Goal: Task Accomplishment & Management: Complete application form

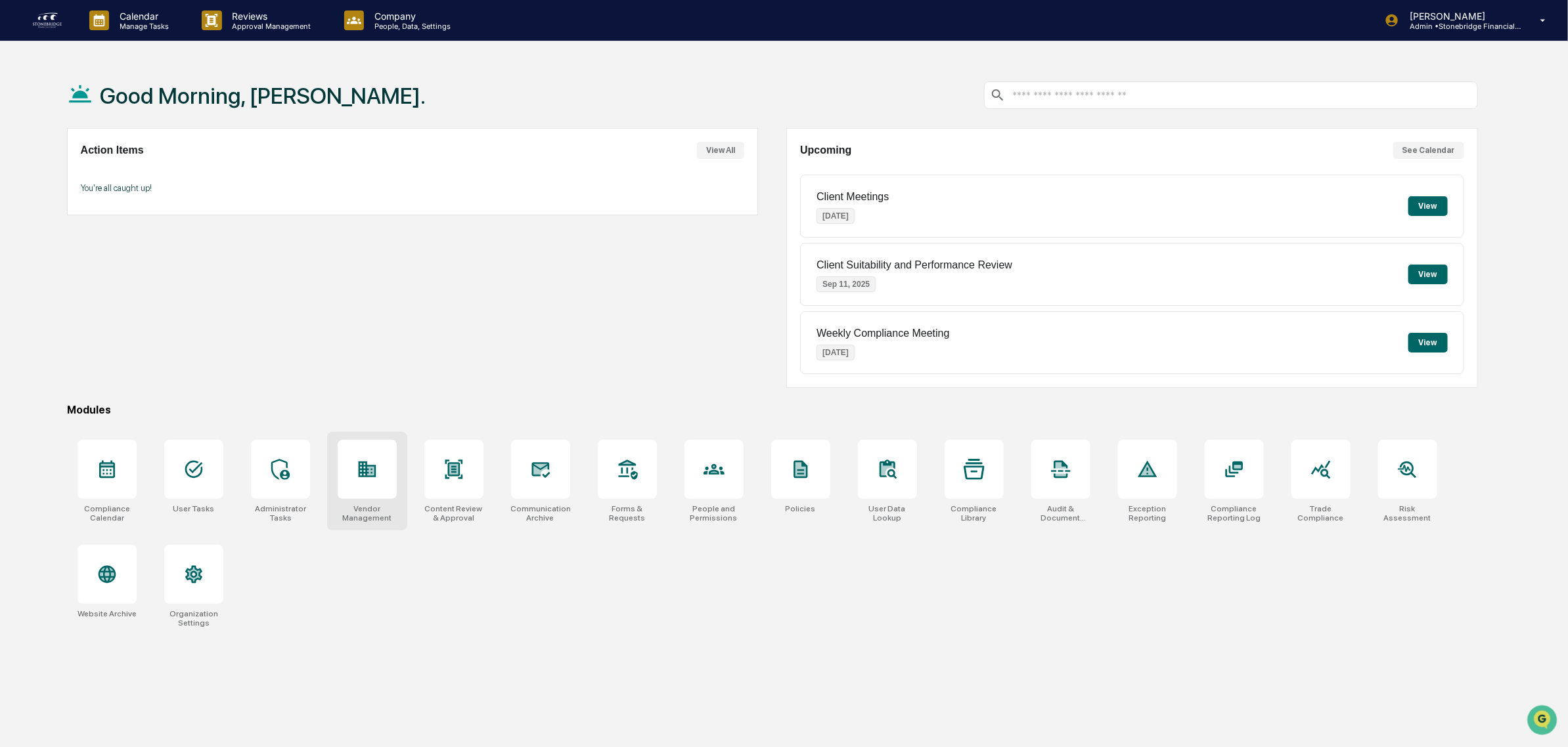
click at [385, 495] on div at bounding box center [367, 470] width 60 height 59
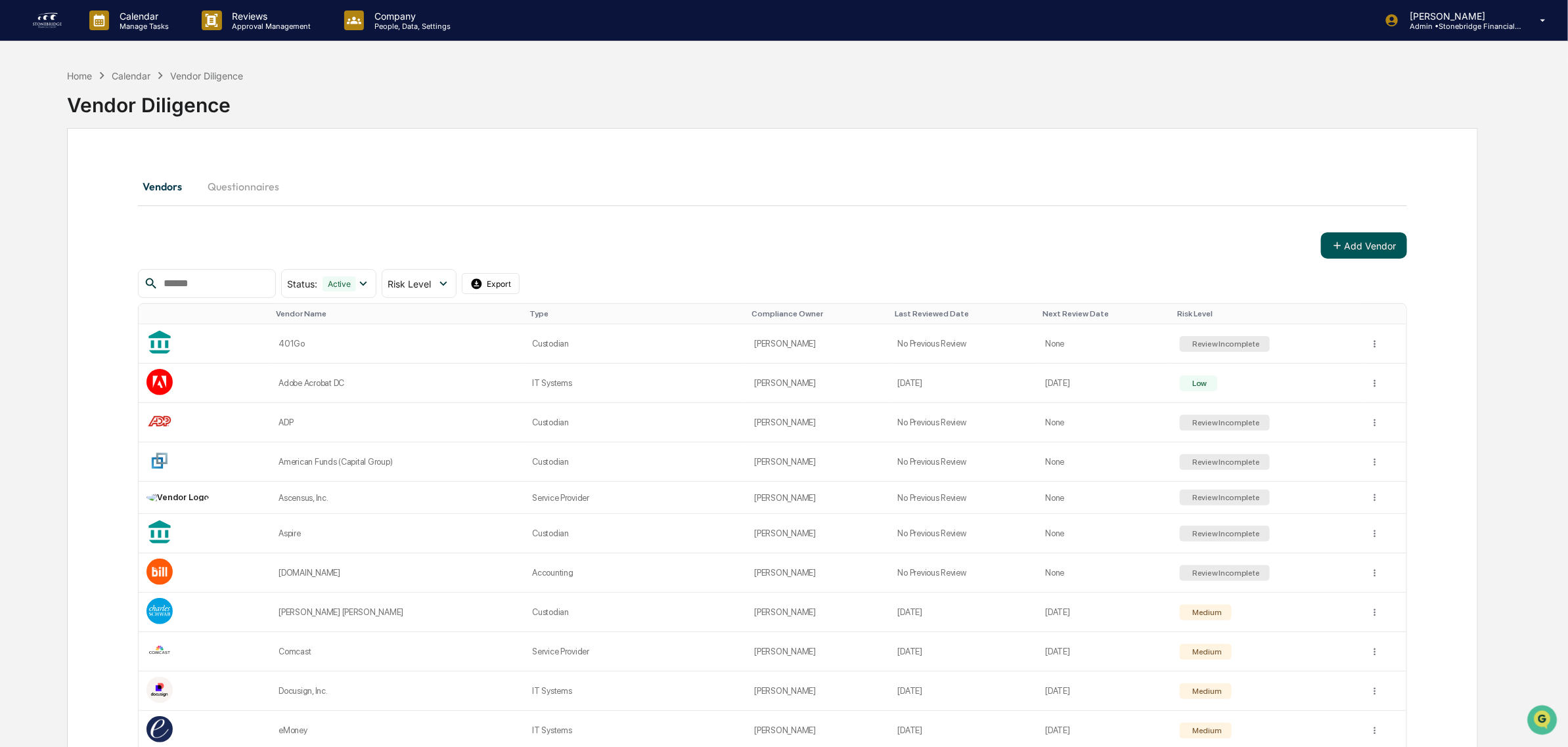
click at [1366, 232] on button "Add Vendor" at bounding box center [1363, 245] width 86 height 26
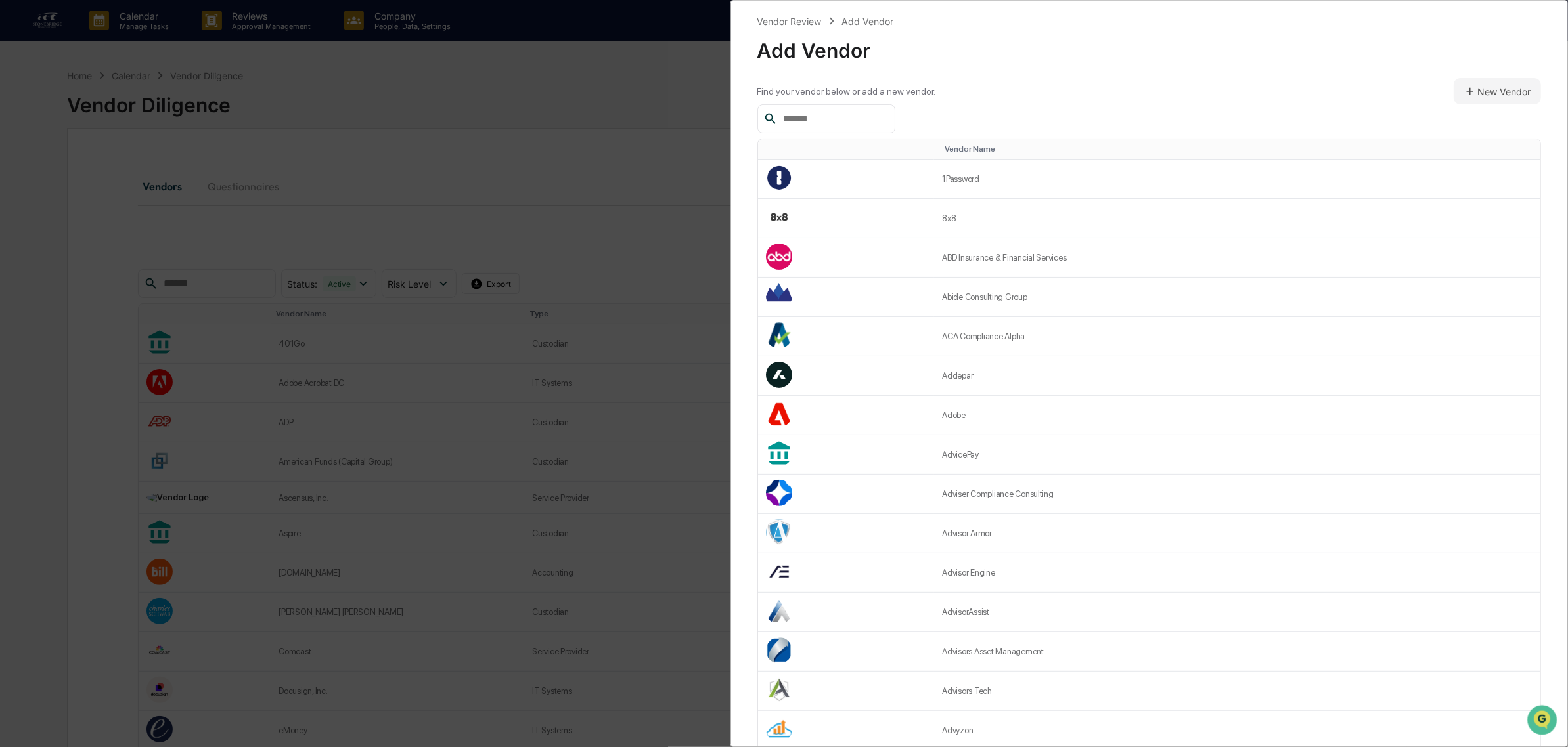
click at [819, 131] on div at bounding box center [827, 119] width 138 height 29
click at [878, 122] on input "text" at bounding box center [833, 119] width 111 height 17
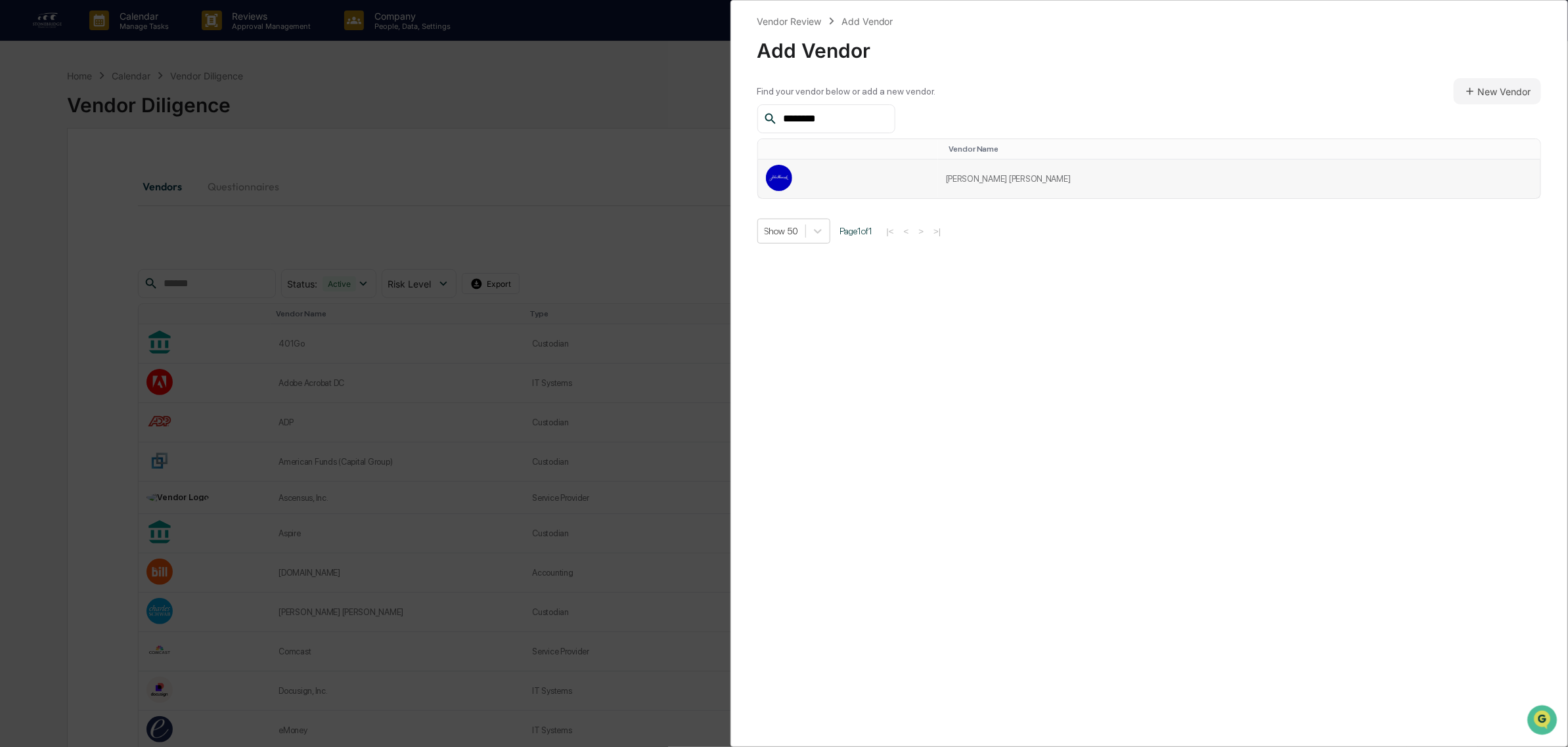
type input "********"
click at [938, 164] on td at bounding box center [848, 179] width 180 height 39
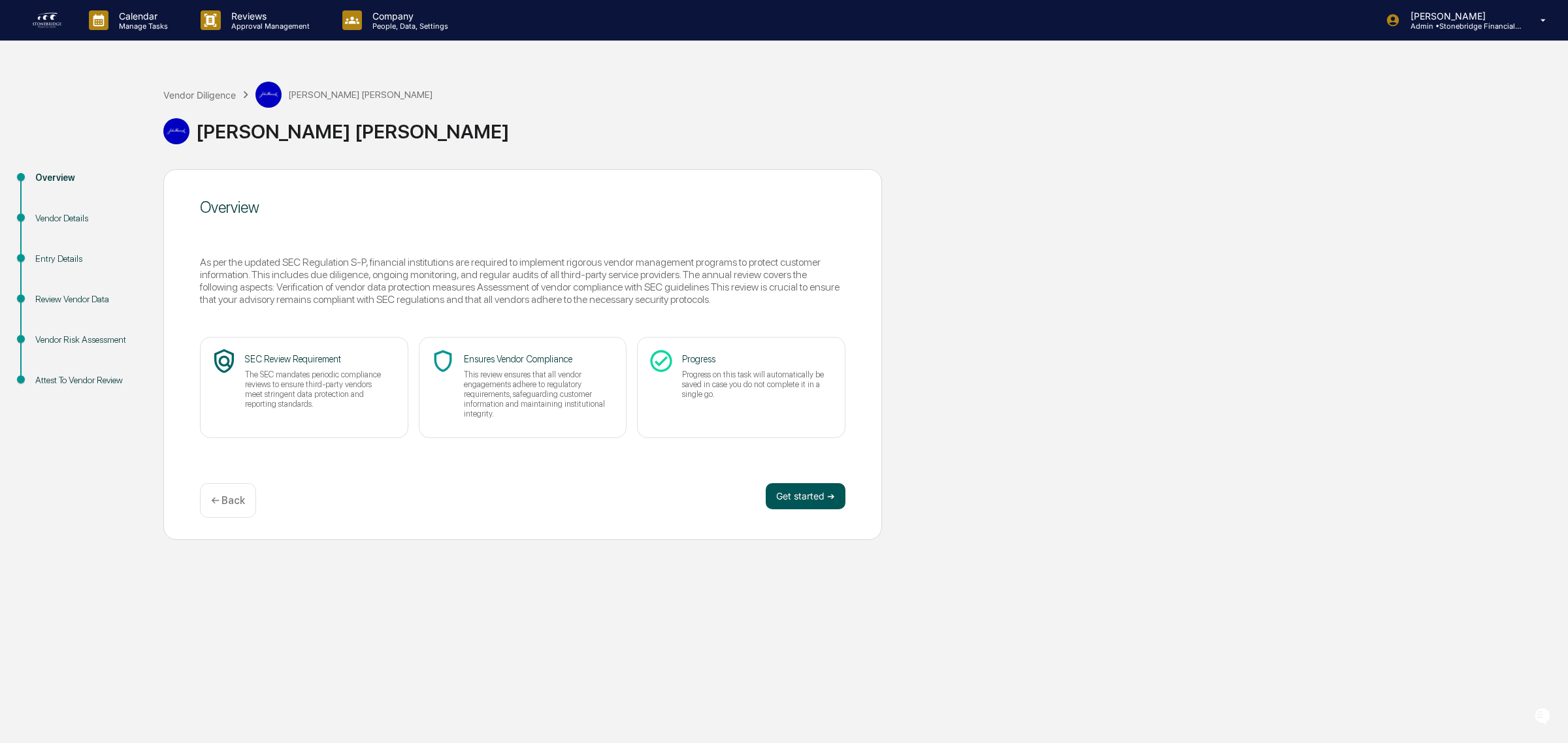
click at [808, 504] on button "Get started ➔" at bounding box center [805, 496] width 79 height 26
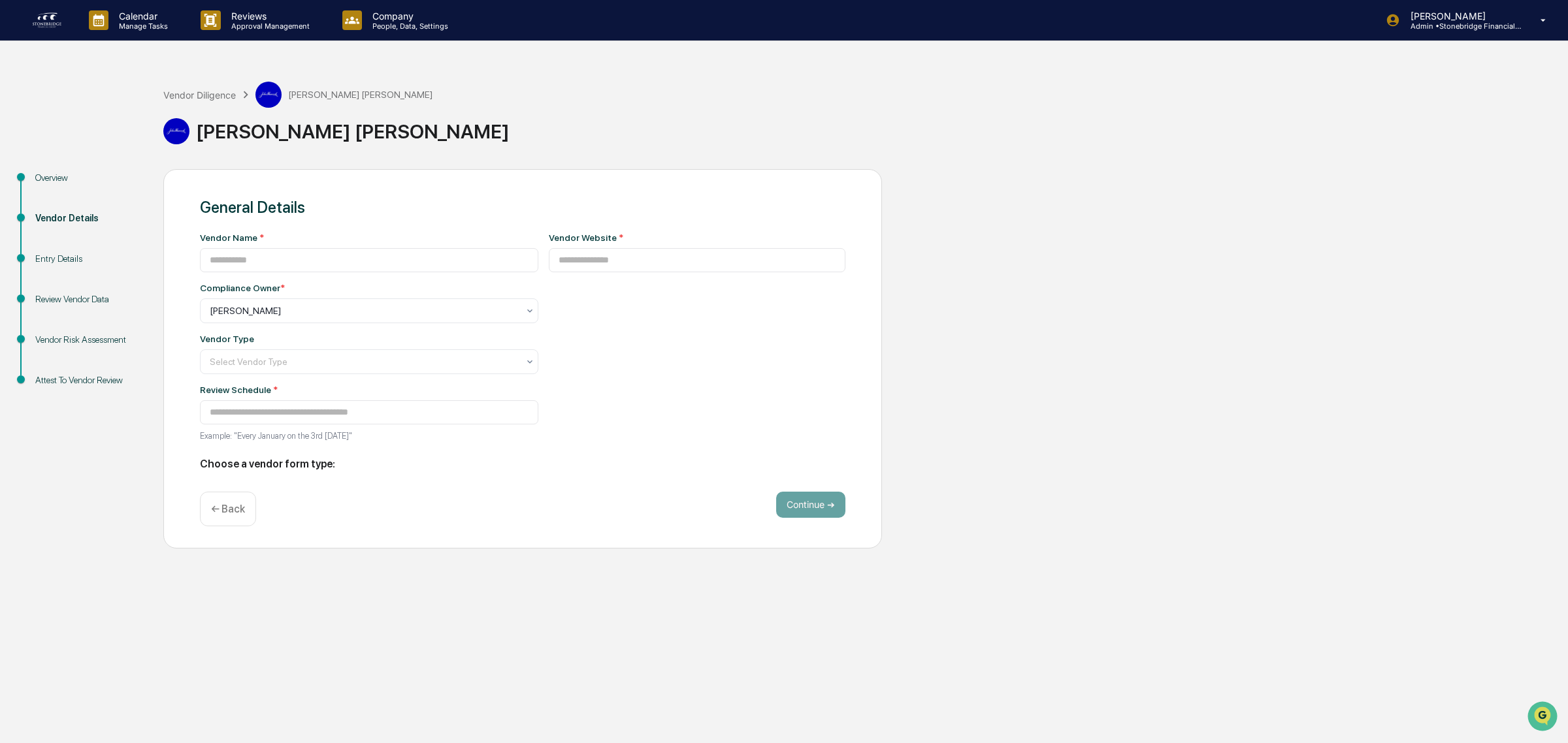
type input "**********"
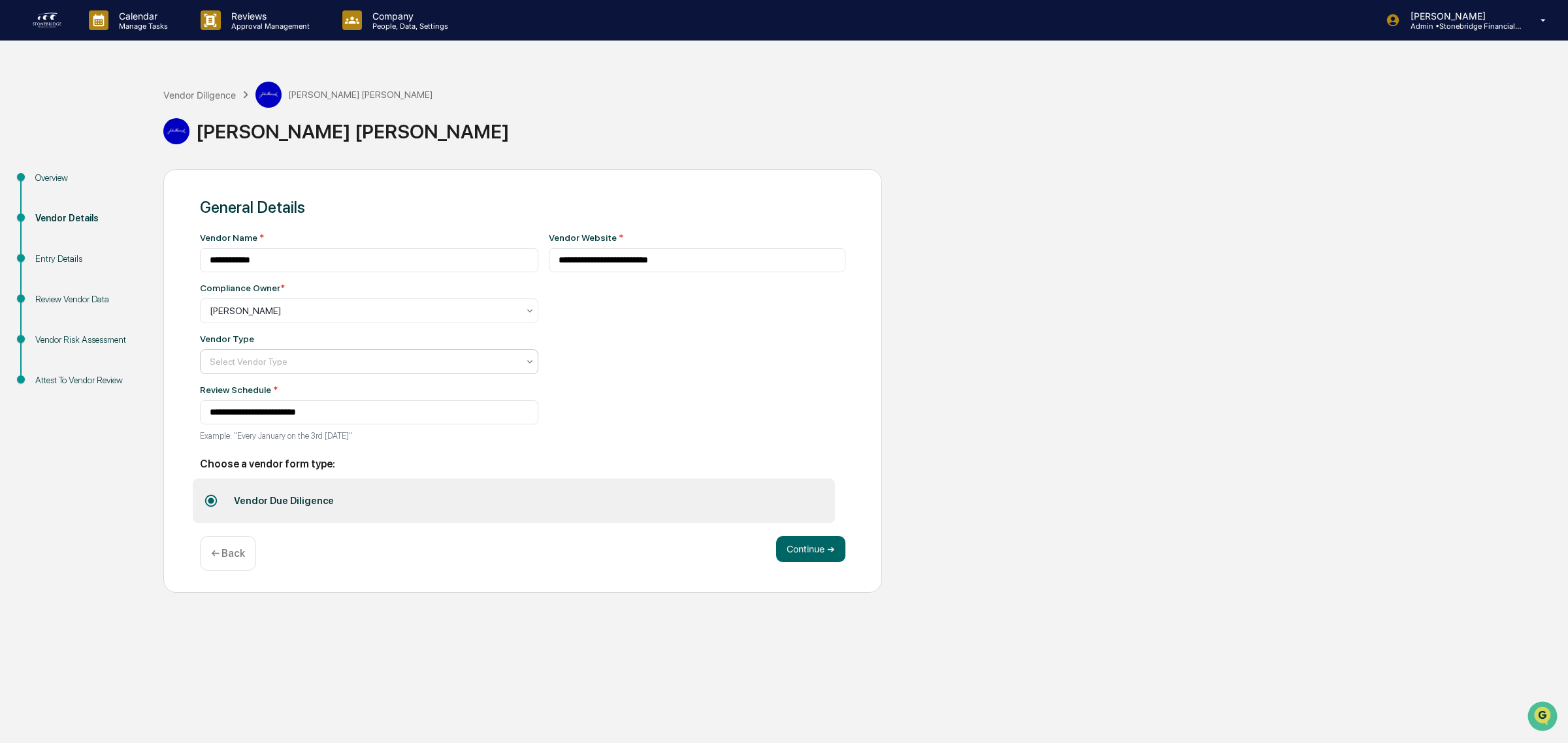
click at [315, 363] on div at bounding box center [364, 361] width 309 height 13
drag, startPoint x: 293, startPoint y: 505, endPoint x: 321, endPoint y: 514, distance: 29.4
click at [292, 505] on div "Custodian" at bounding box center [362, 500] width 324 height 26
click at [797, 560] on button "Continue ➔" at bounding box center [811, 549] width 69 height 26
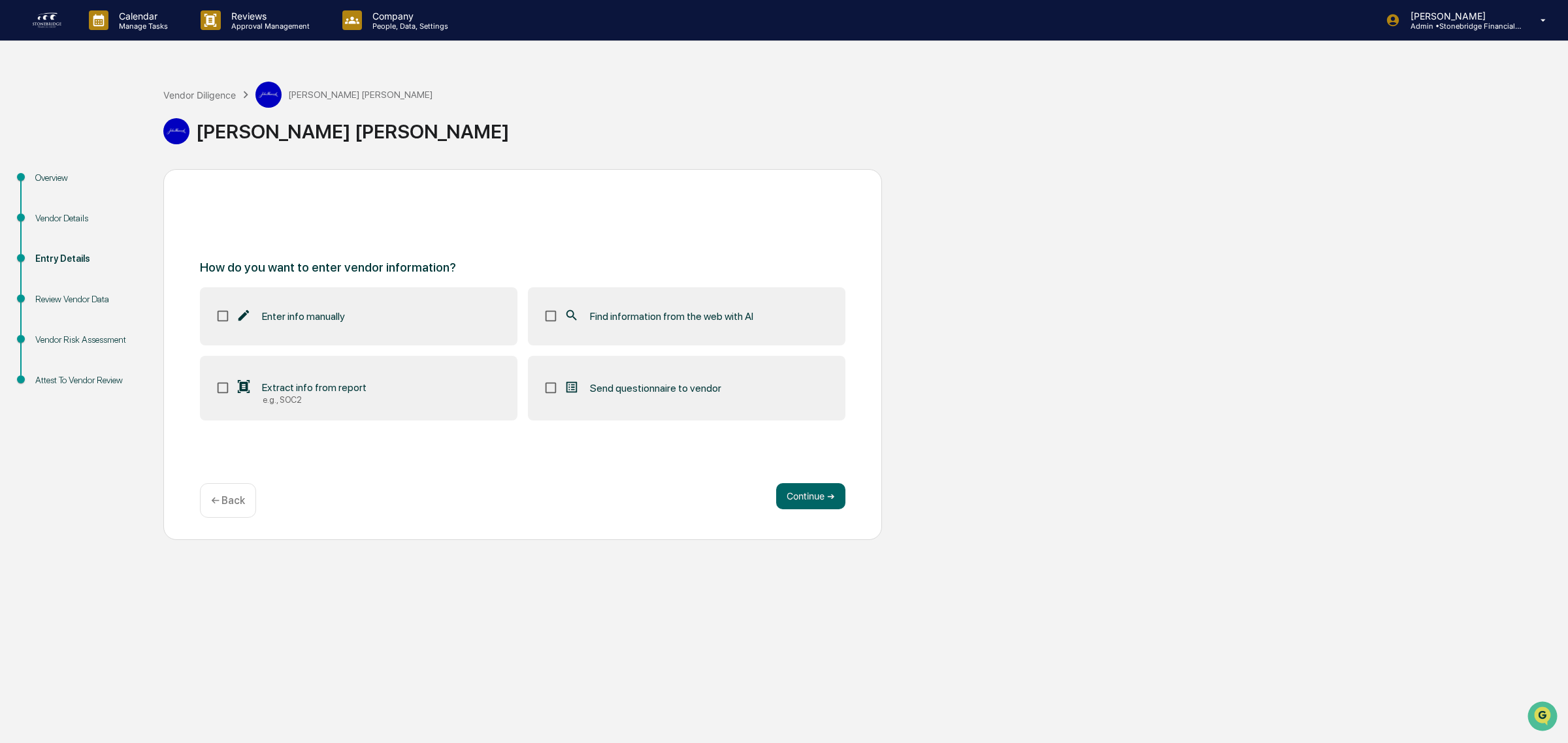
click at [570, 331] on label "Find information from the web with AI" at bounding box center [686, 316] width 317 height 57
click at [821, 514] on div "Continue ➔ ← Back" at bounding box center [522, 500] width 645 height 35
click at [811, 500] on button "Continue ➔" at bounding box center [811, 496] width 69 height 26
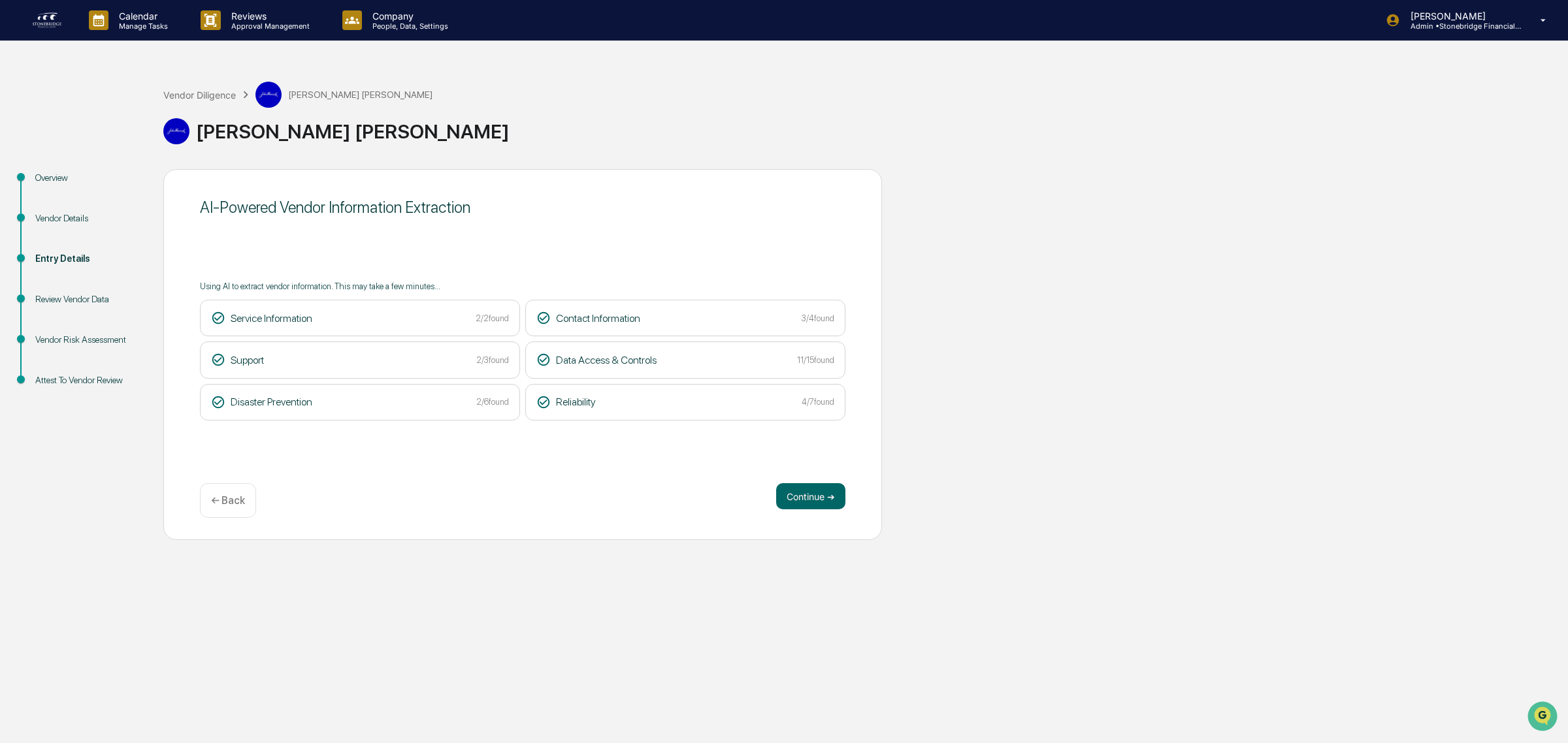
click at [835, 514] on div "Continue ➔ ← Back" at bounding box center [522, 500] width 645 height 35
click at [828, 500] on button "Continue ➔" at bounding box center [811, 496] width 69 height 26
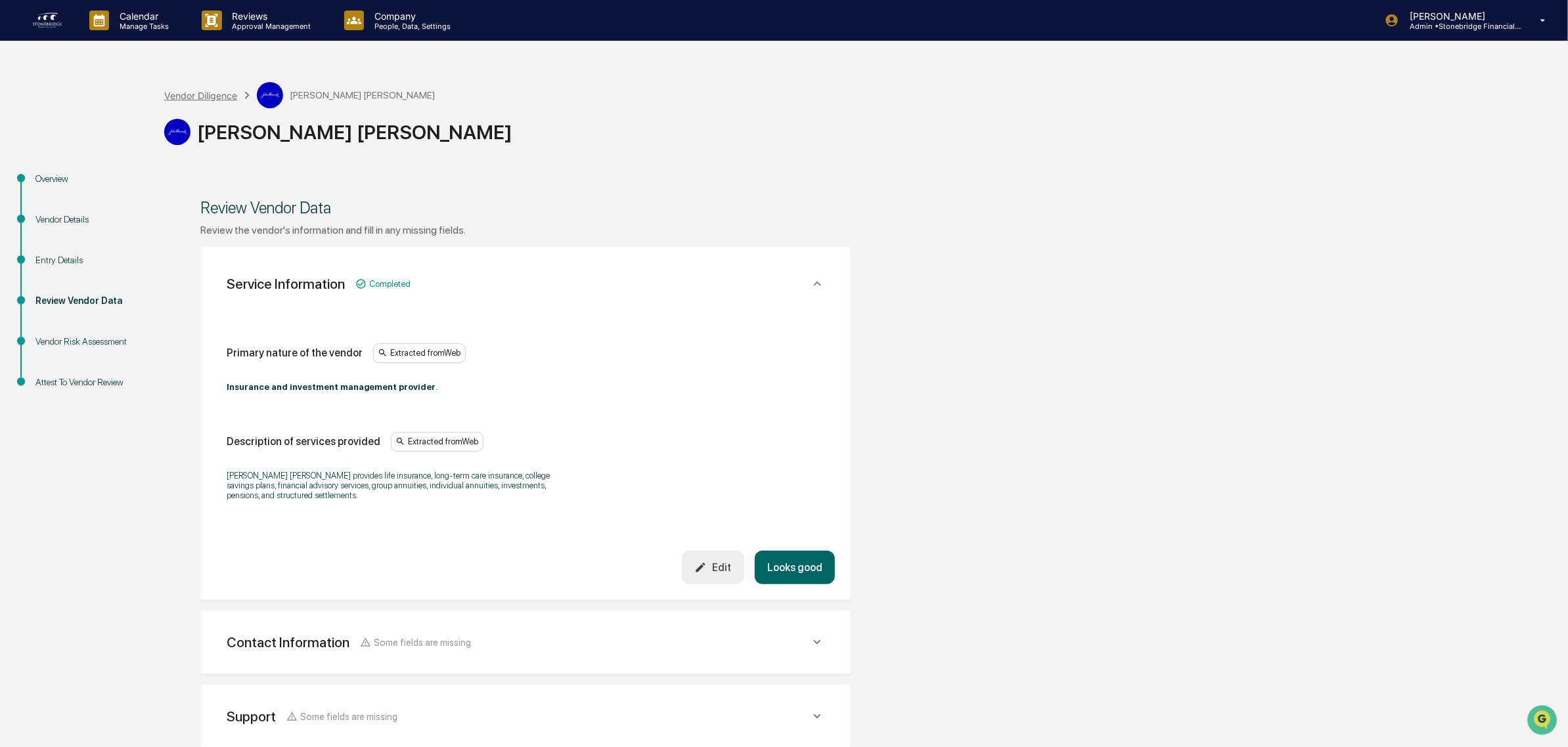
click at [198, 99] on div "Vendor Diligence" at bounding box center [201, 95] width 73 height 11
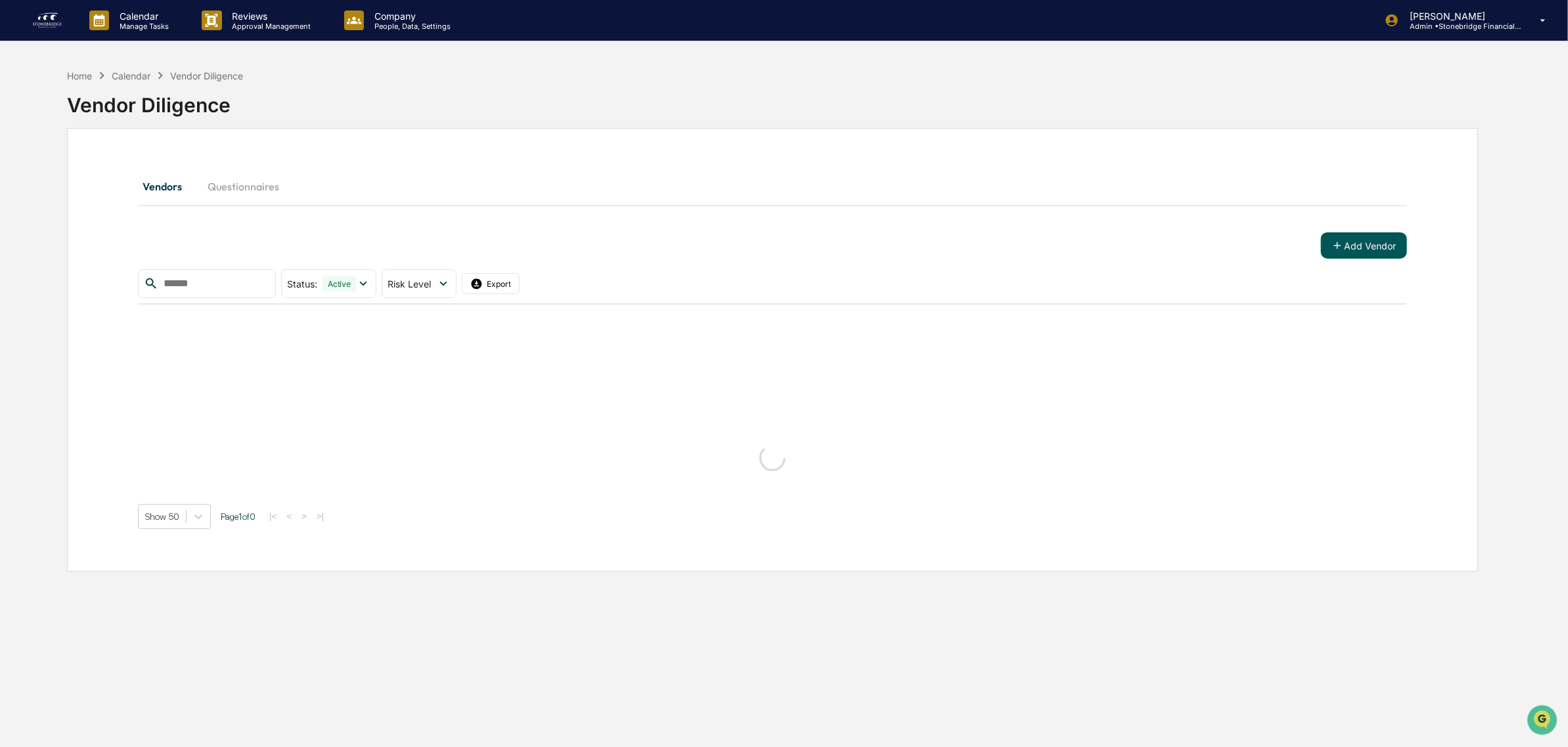
click at [1358, 234] on button "Add Vendor" at bounding box center [1363, 245] width 86 height 26
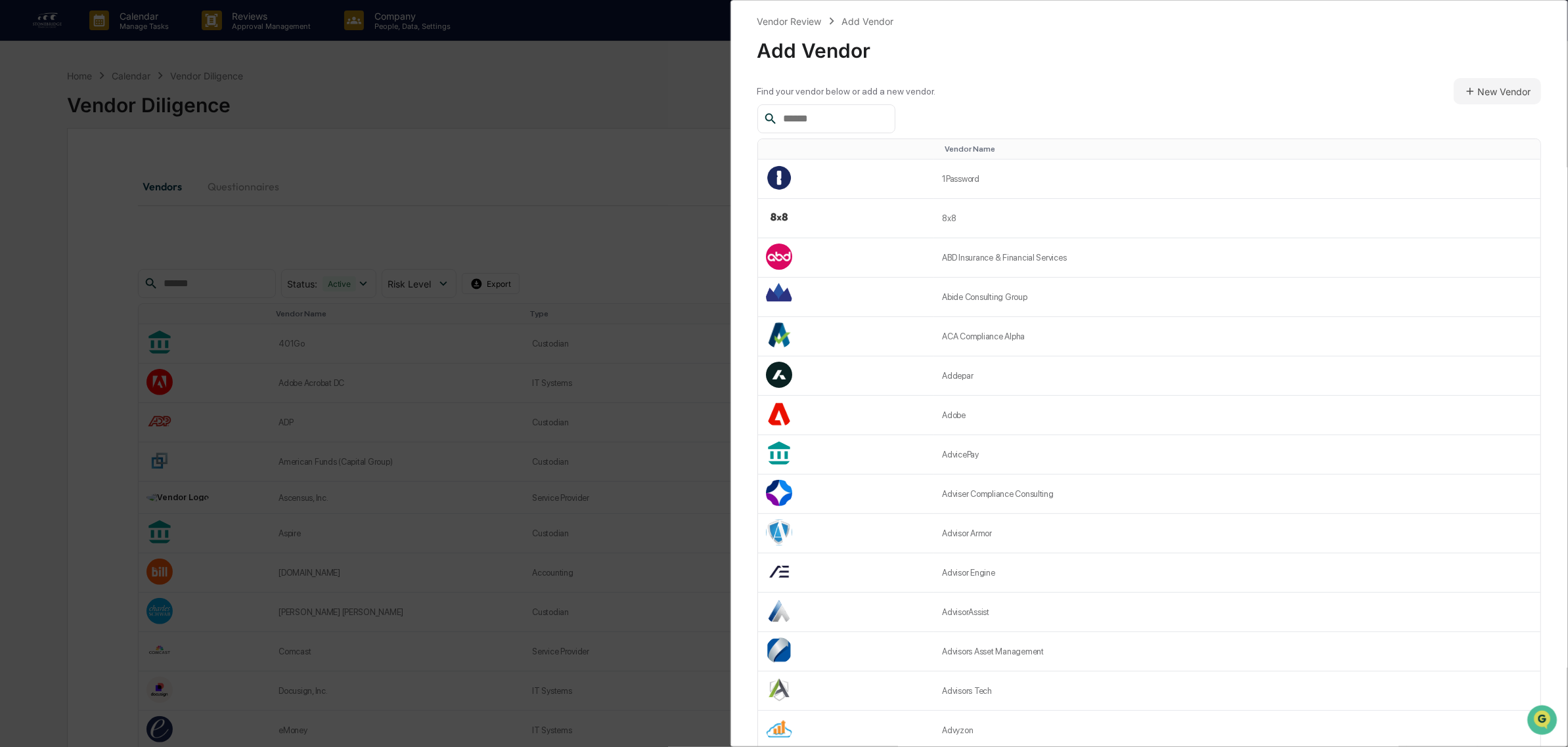
click at [866, 122] on input "text" at bounding box center [833, 119] width 111 height 17
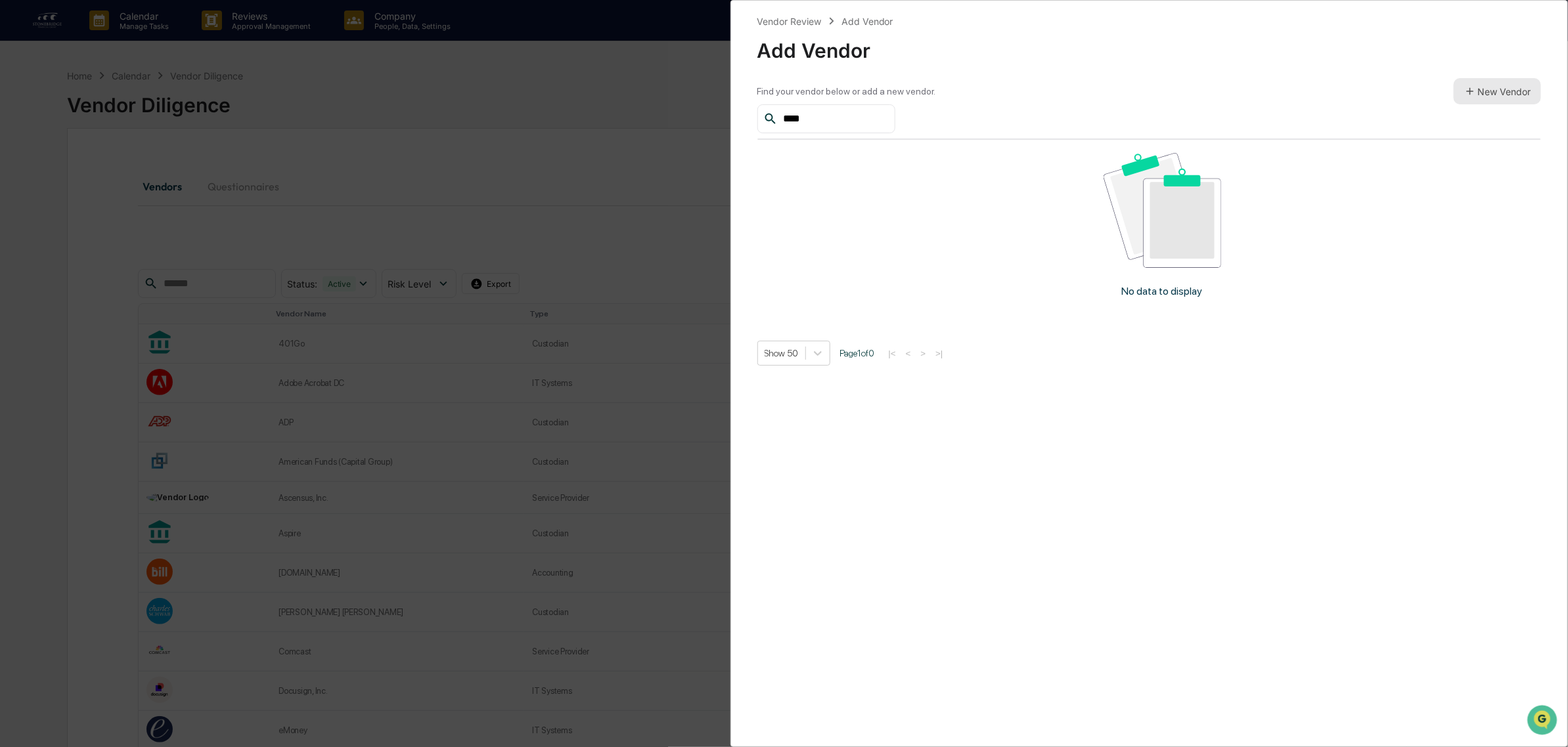
type input "****"
click at [1488, 83] on button "New Vendor" at bounding box center [1497, 91] width 88 height 26
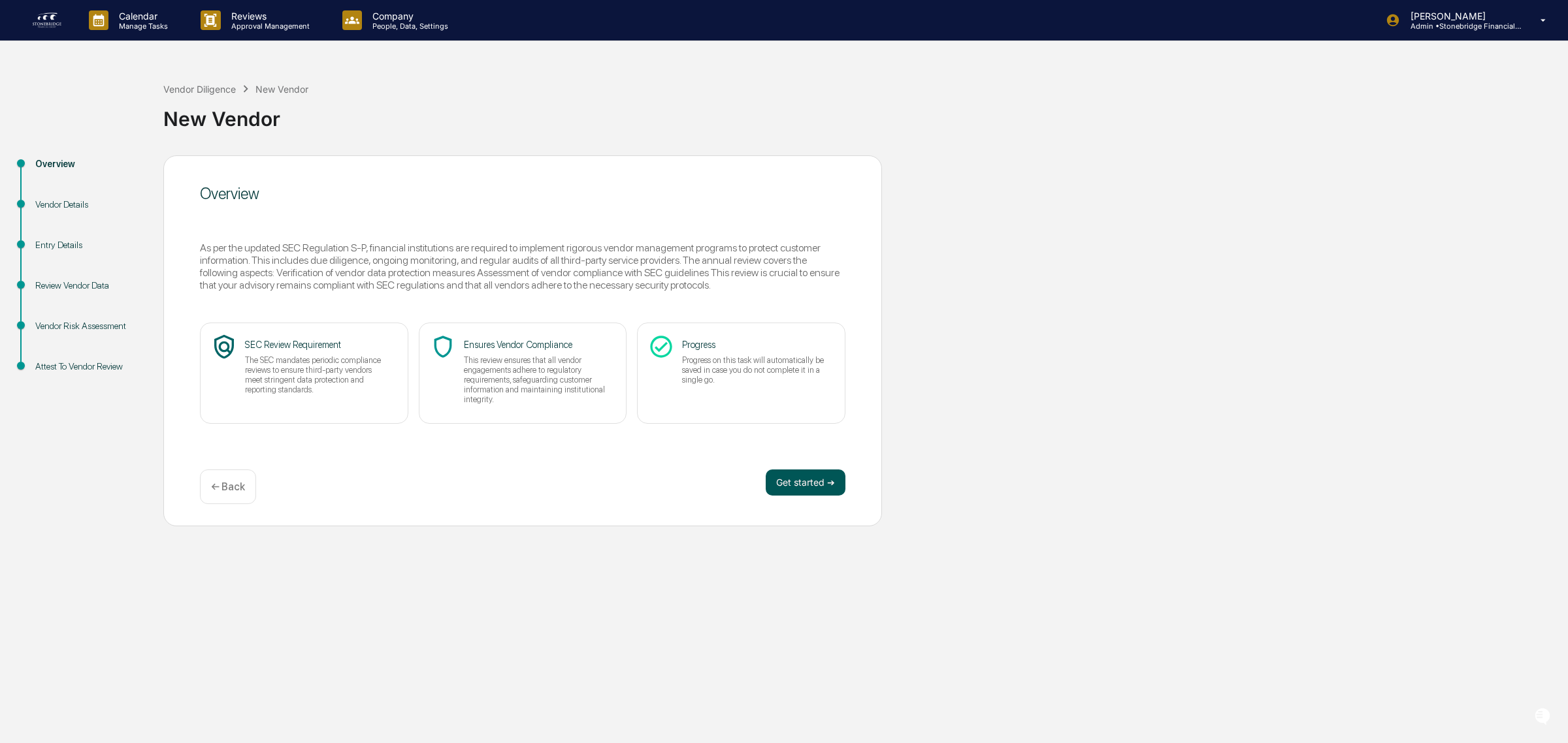
click at [804, 492] on button "Get started ➔" at bounding box center [805, 482] width 79 height 26
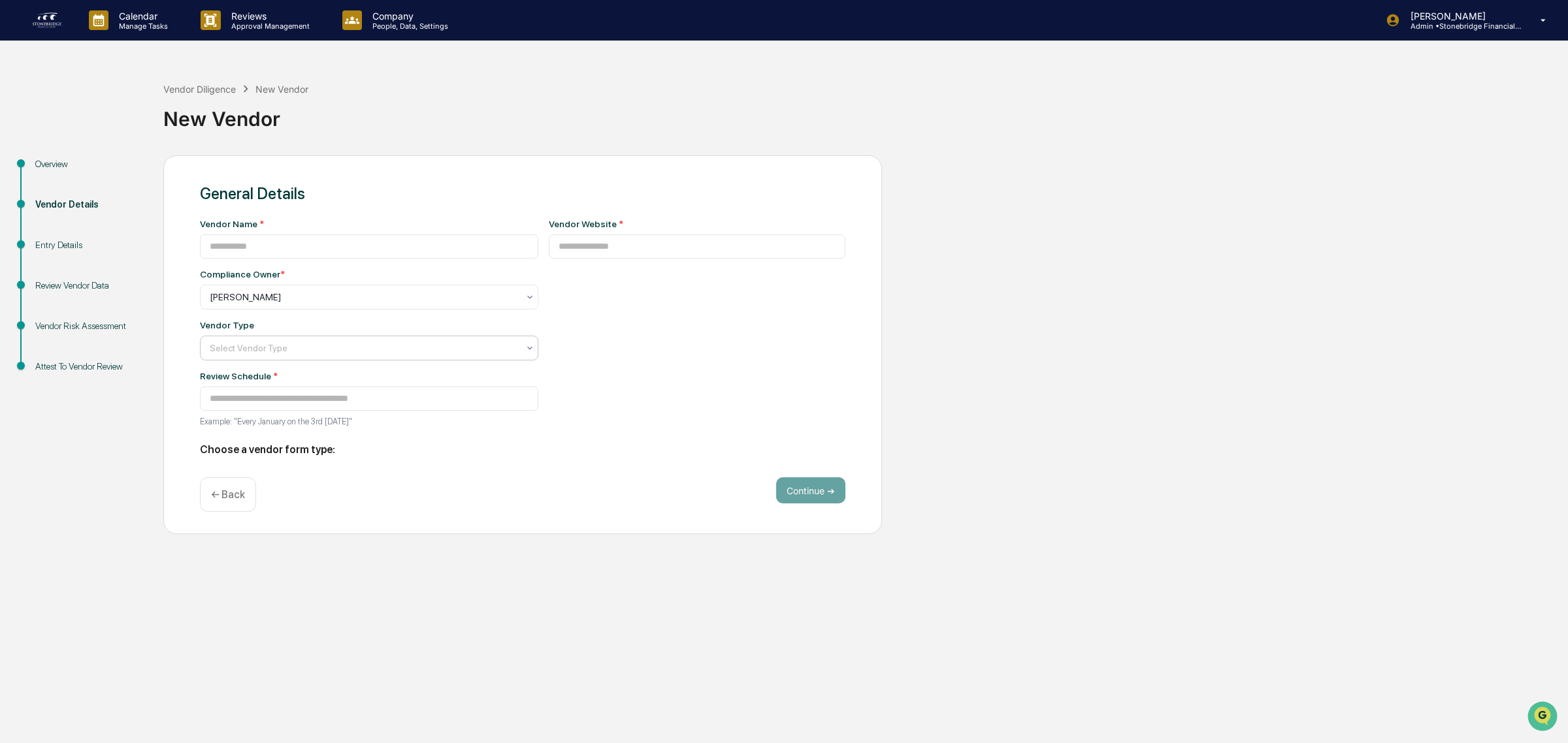
type input "**********"
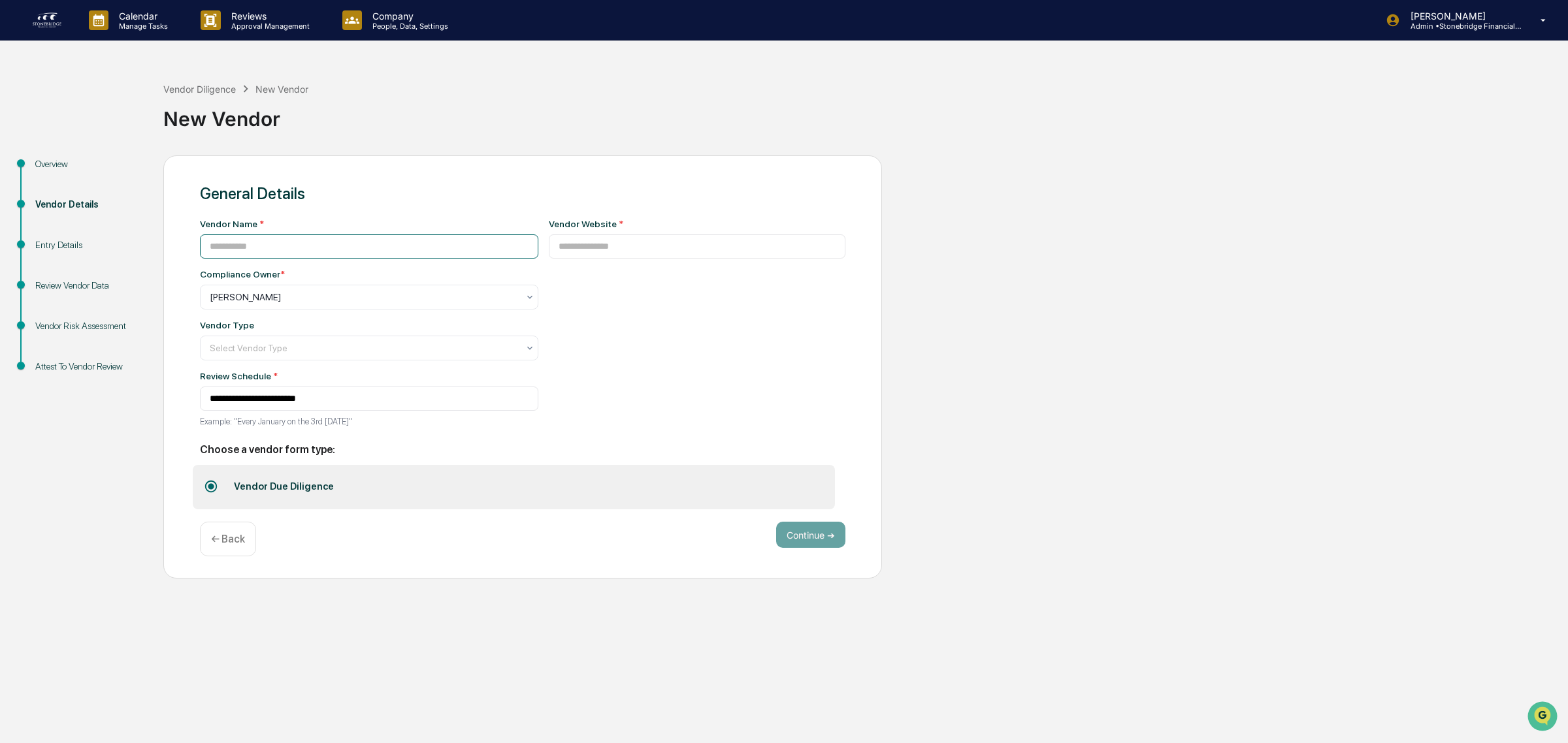
click at [239, 253] on input at bounding box center [369, 246] width 338 height 25
type input "**********"
click at [622, 249] on input at bounding box center [697, 246] width 297 height 25
paste input "**********"
type input "**********"
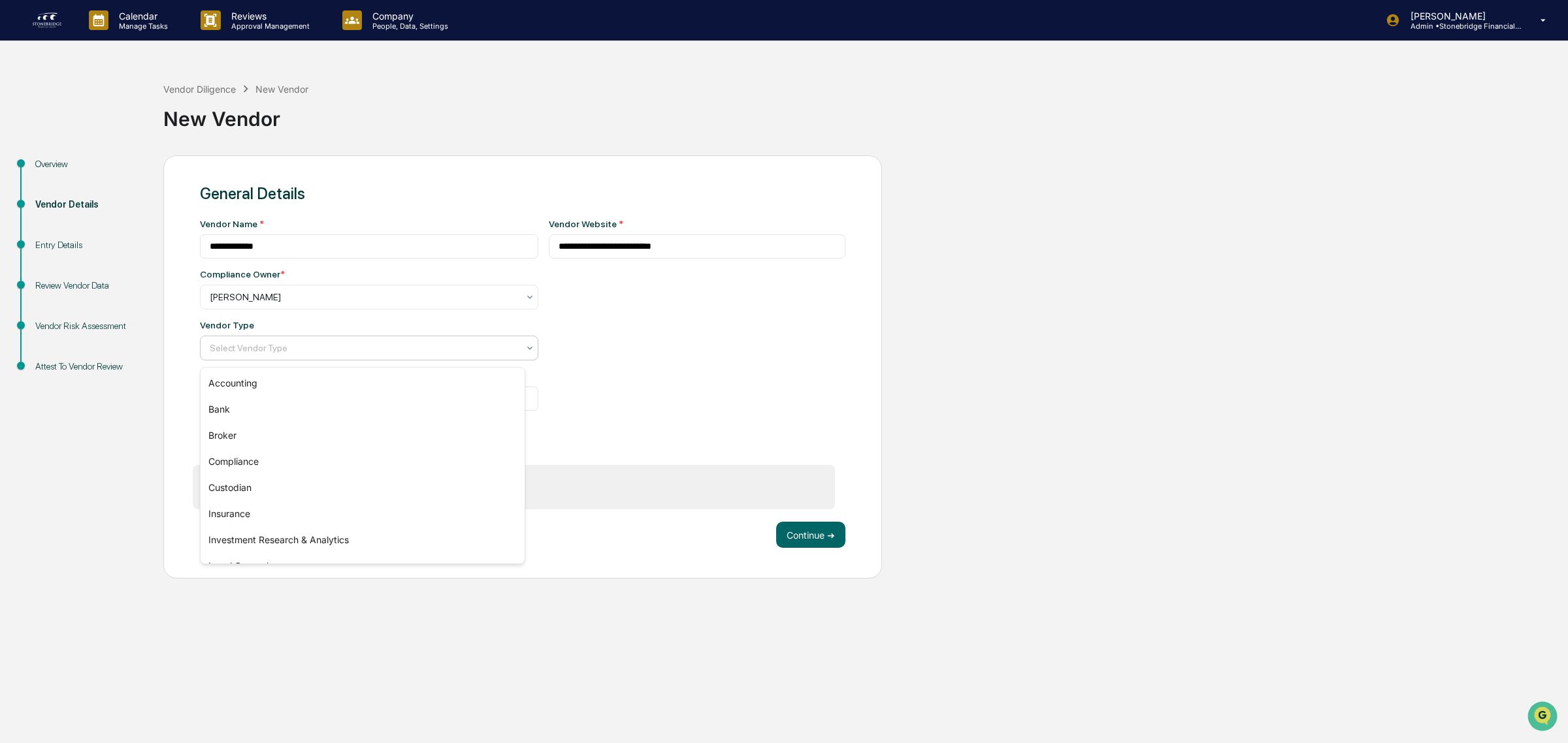
click at [268, 347] on div at bounding box center [364, 347] width 309 height 13
click at [292, 463] on div "Compliance" at bounding box center [362, 462] width 324 height 26
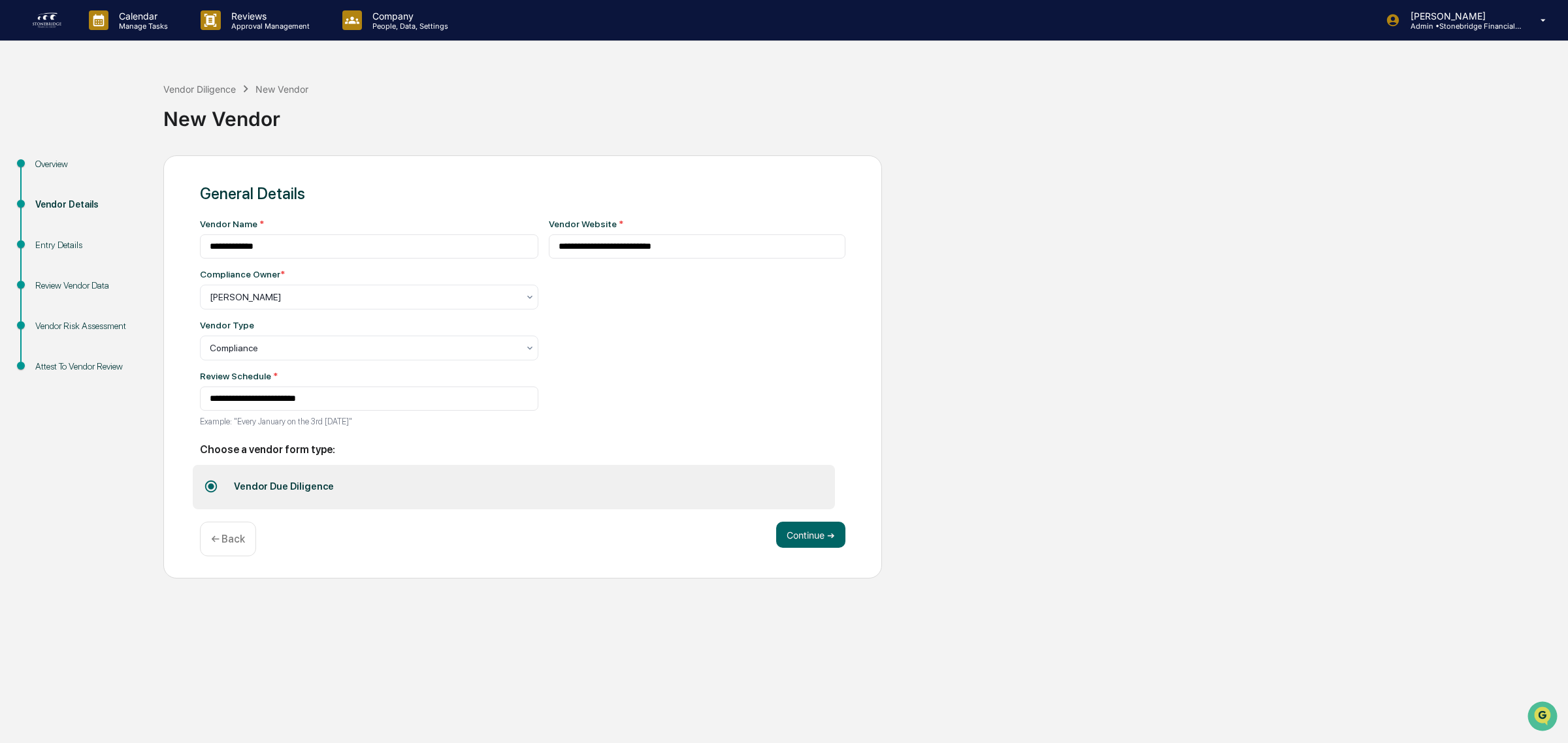
click at [819, 556] on div "Continue ➔ ← Back" at bounding box center [522, 538] width 645 height 35
click at [809, 545] on button "Continue ➔" at bounding box center [811, 534] width 69 height 26
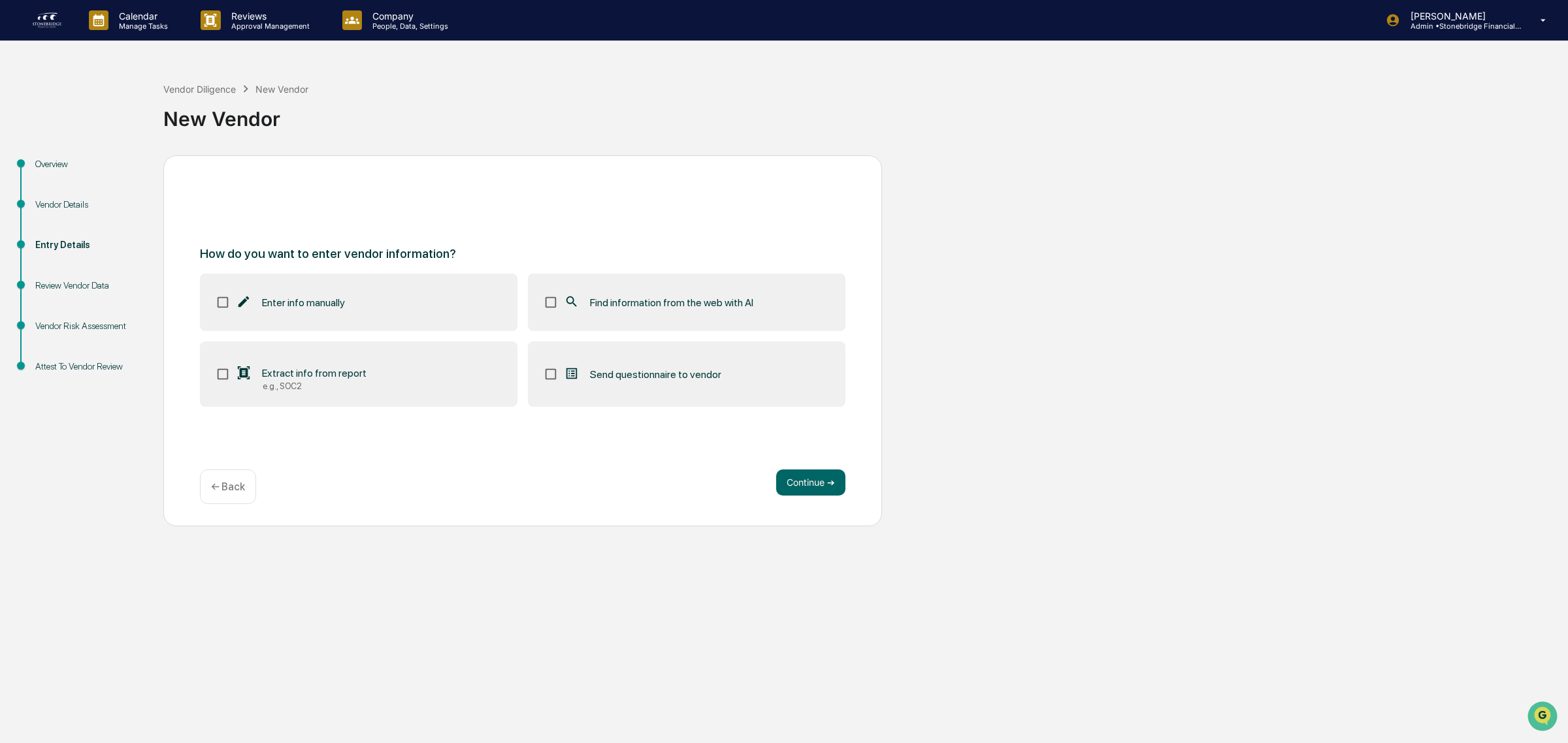
click at [605, 322] on label "Find information from the web with AI" at bounding box center [686, 303] width 317 height 57
click at [808, 478] on button "Continue ➔" at bounding box center [811, 482] width 69 height 26
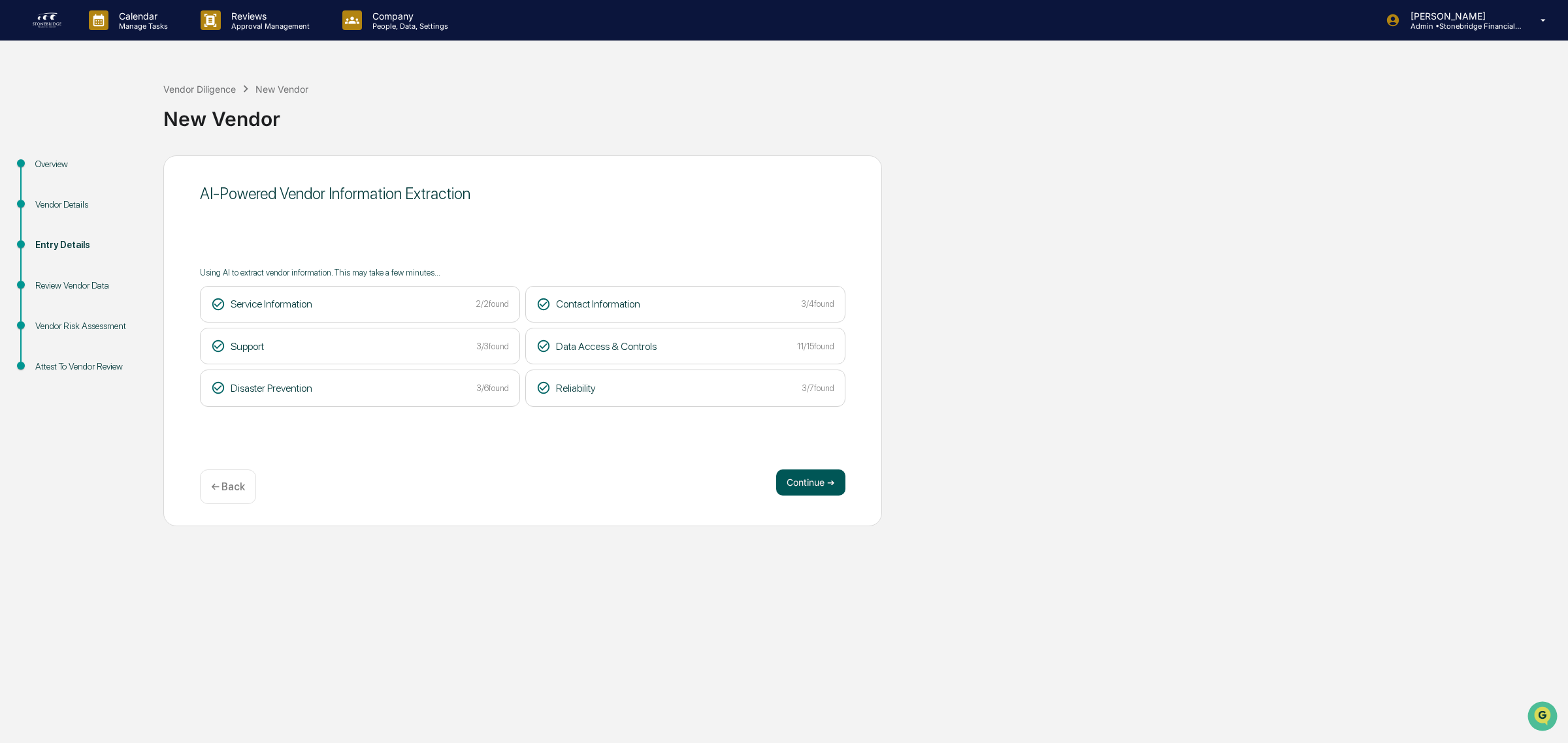
click at [801, 482] on button "Continue ➔" at bounding box center [811, 482] width 69 height 26
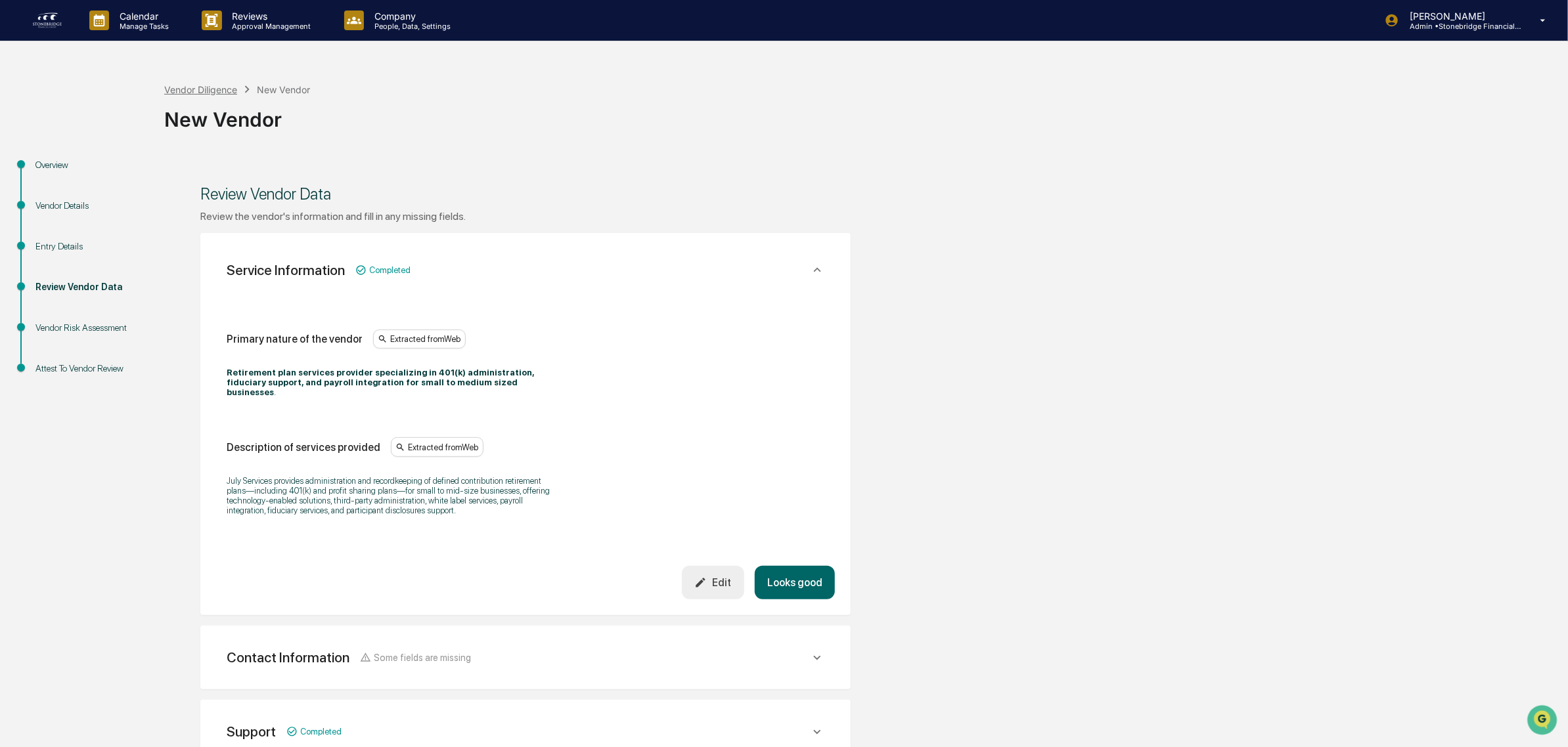
click at [207, 92] on div "Vendor Diligence" at bounding box center [201, 89] width 73 height 11
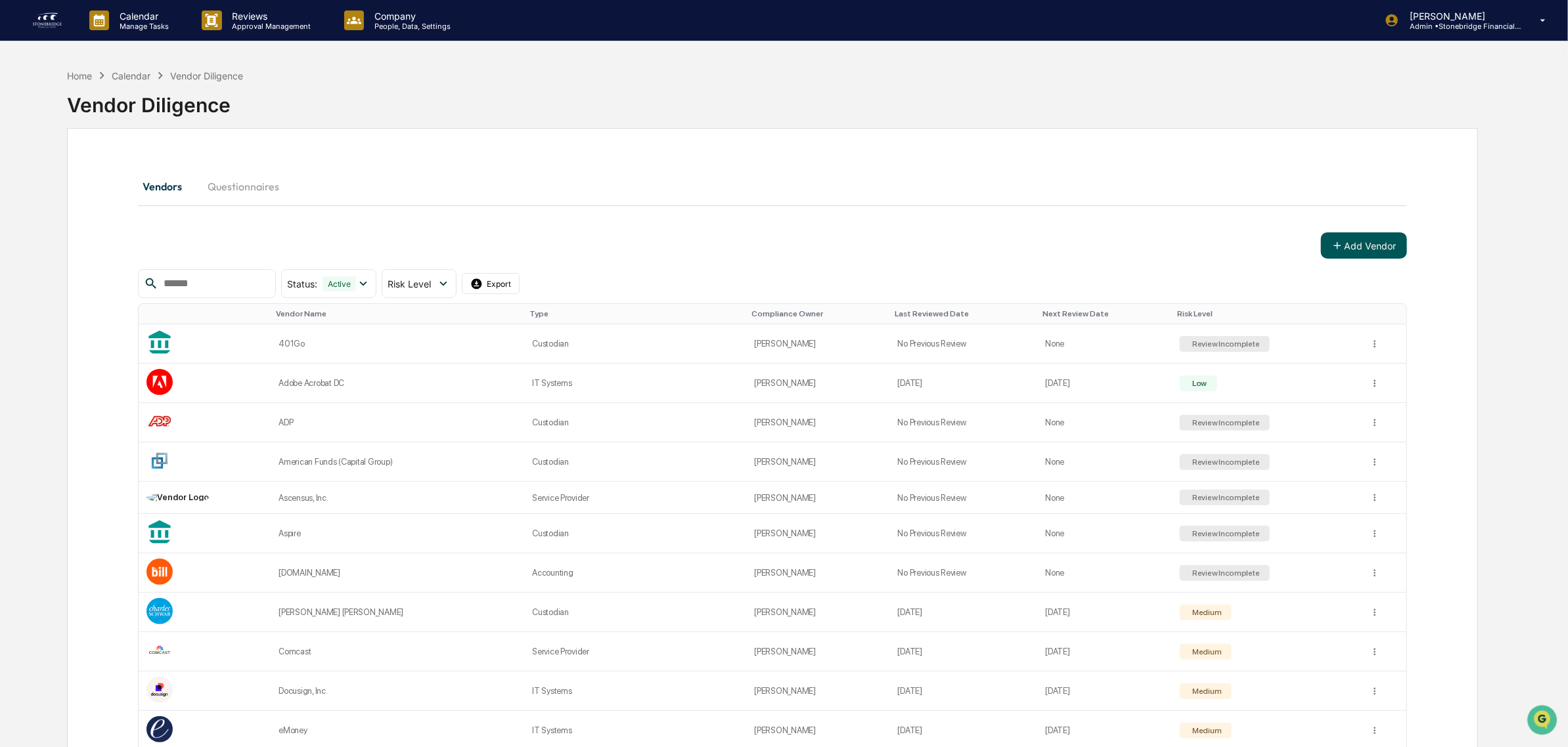
click at [1349, 252] on button "Add Vendor" at bounding box center [1363, 245] width 86 height 26
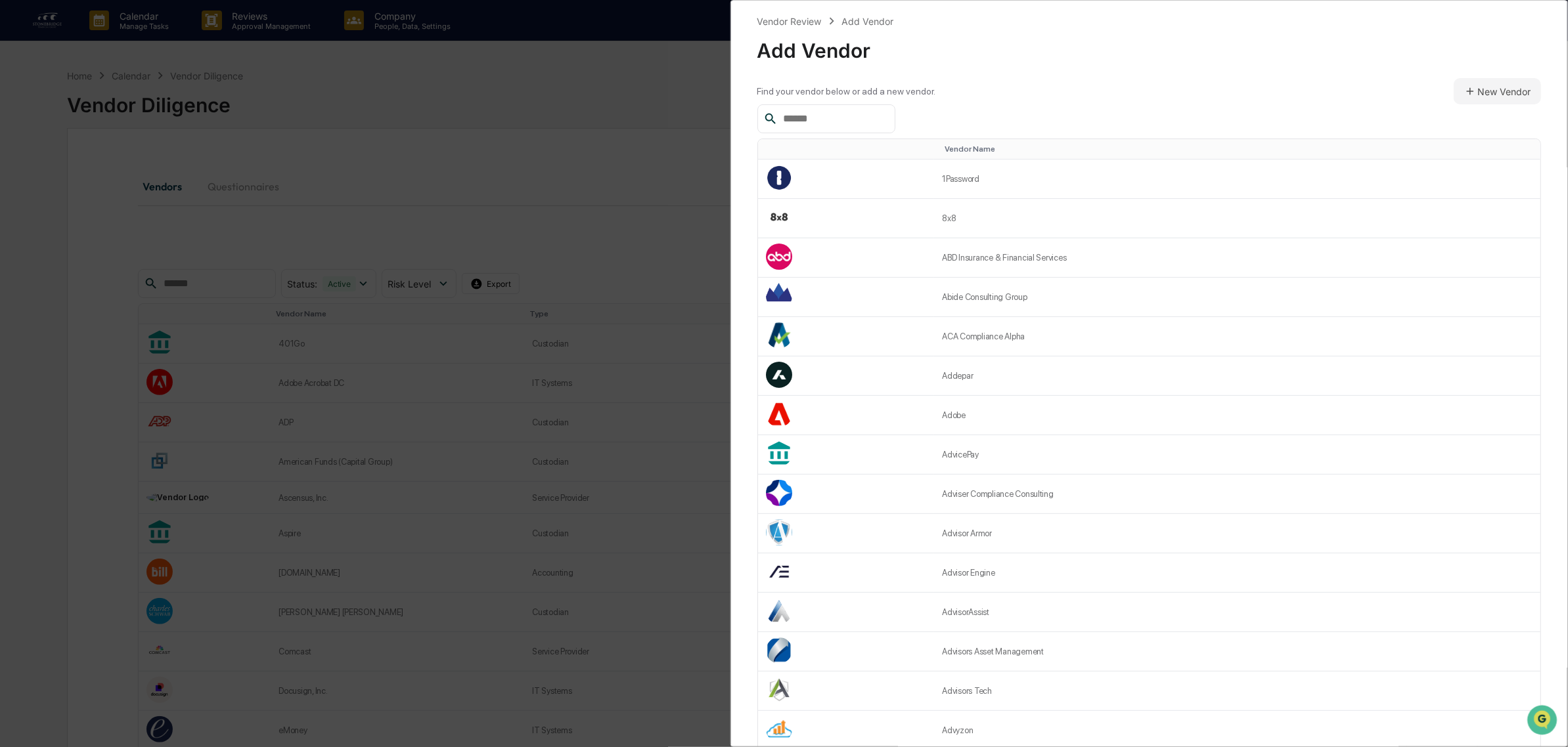
click at [824, 122] on input "text" at bounding box center [833, 119] width 111 height 17
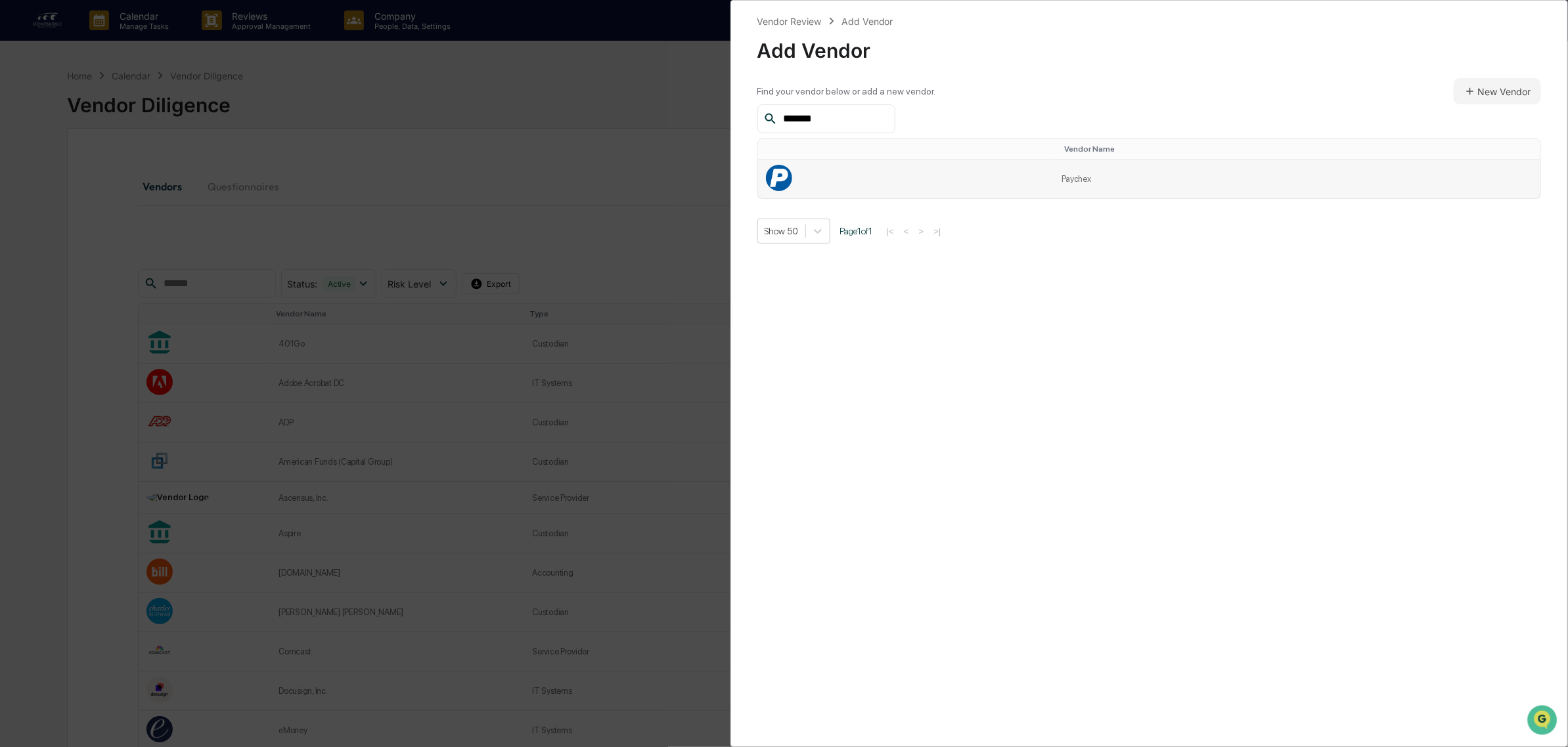
type input "*******"
click at [1013, 178] on td at bounding box center [906, 179] width 296 height 39
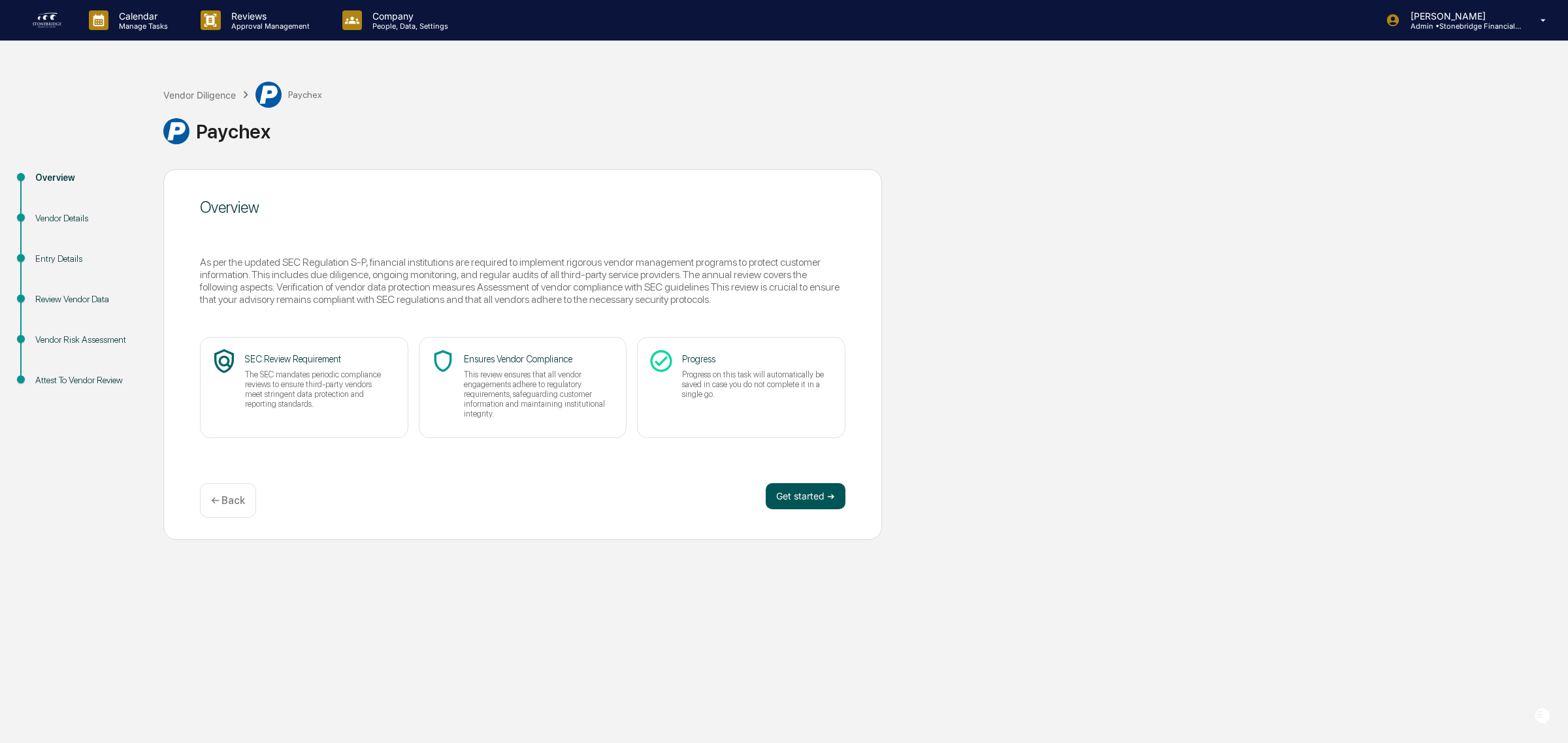
click at [815, 498] on button "Get started ➔" at bounding box center [805, 496] width 79 height 26
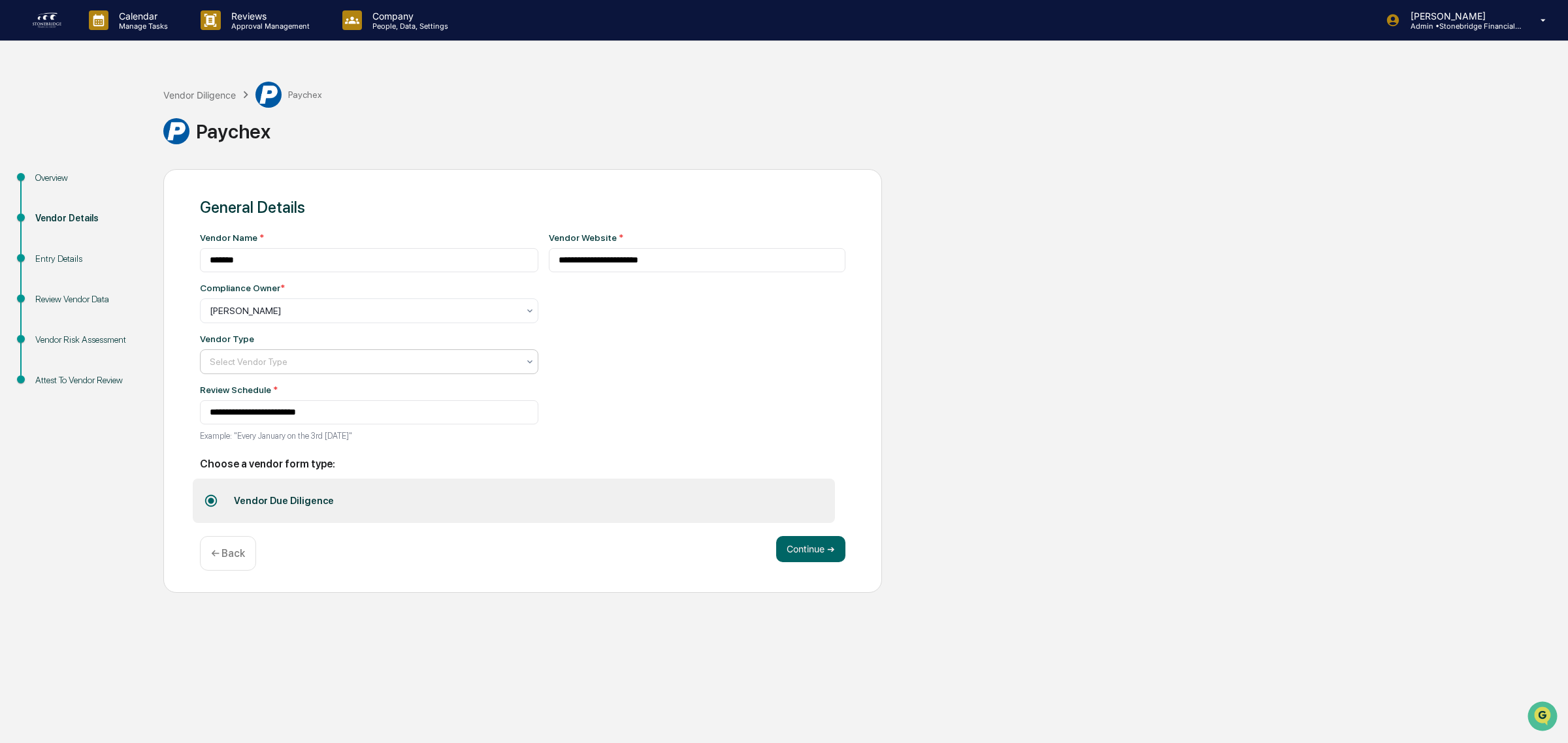
click at [305, 368] on div at bounding box center [364, 361] width 309 height 13
click at [285, 504] on div "Custodian" at bounding box center [362, 500] width 324 height 26
drag, startPoint x: 454, startPoint y: 263, endPoint x: 398, endPoint y: 263, distance: 56.0
click at [419, 263] on div "**********" at bounding box center [522, 341] width 645 height 216
paste input "**********"
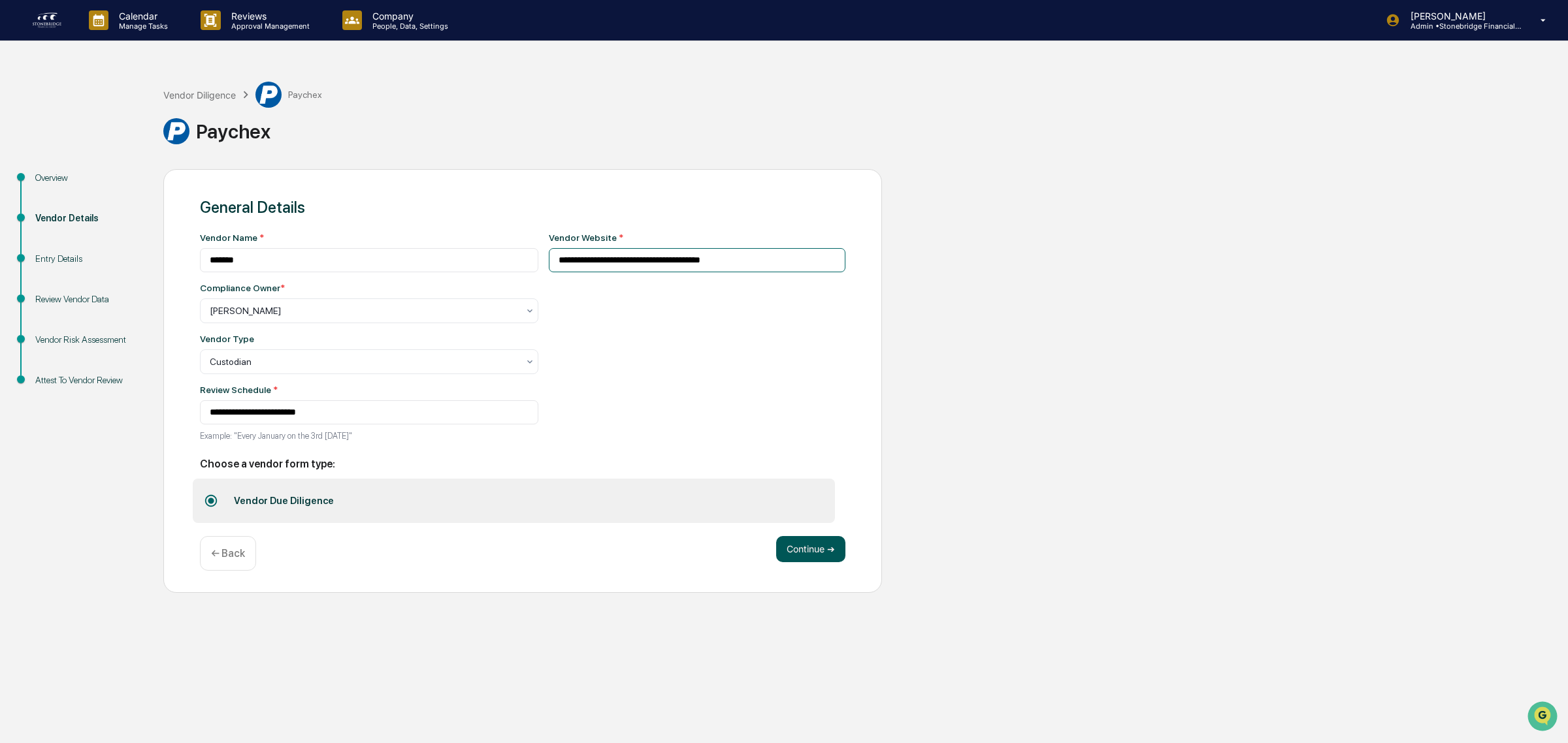
type input "**********"
click at [786, 562] on button "Continue ➔" at bounding box center [811, 549] width 69 height 26
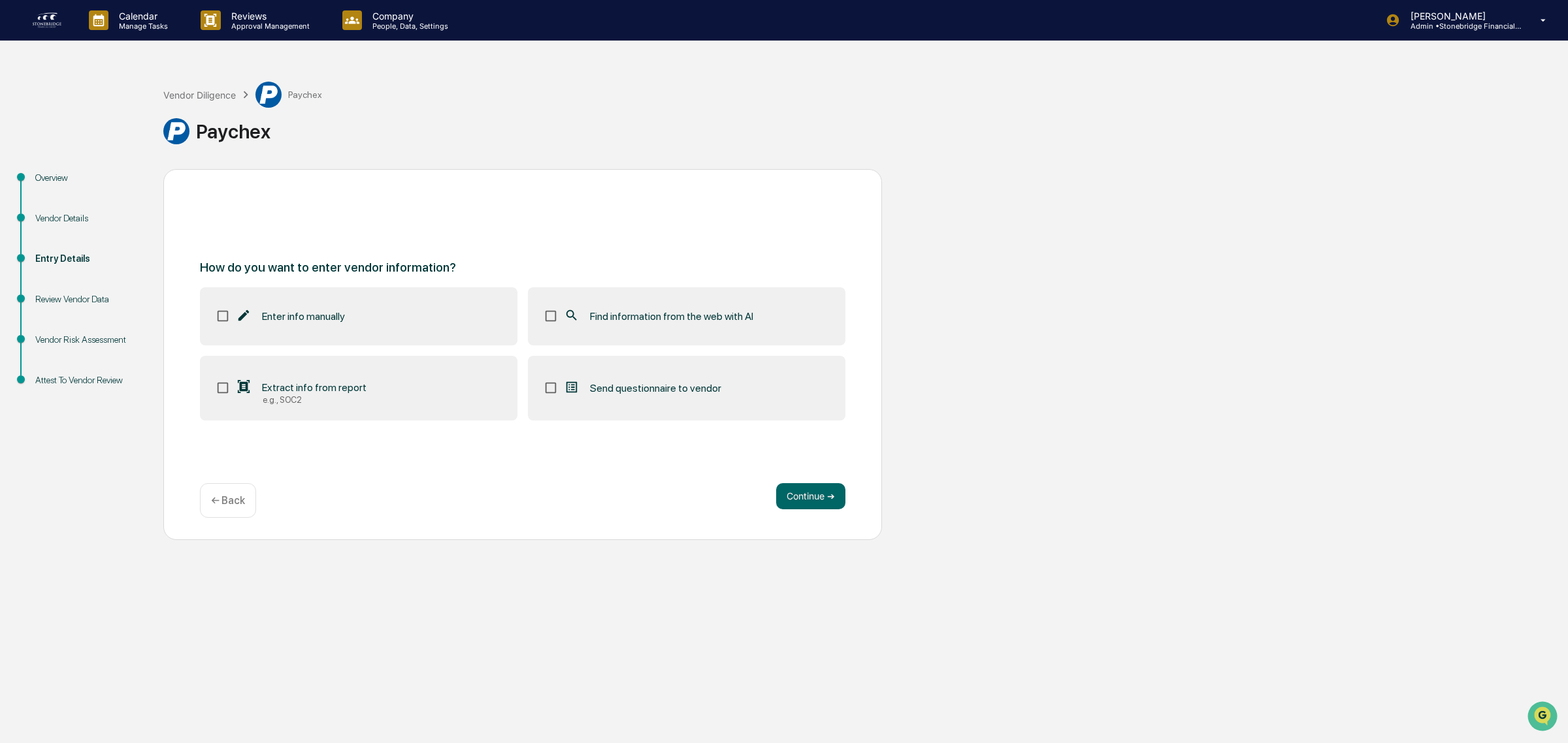
click at [629, 308] on label "Find information from the web with AI" at bounding box center [686, 316] width 317 height 57
click at [655, 321] on span "Find information from the web with AI" at bounding box center [672, 316] width 163 height 13
click at [800, 489] on button "Continue ➔" at bounding box center [811, 496] width 69 height 26
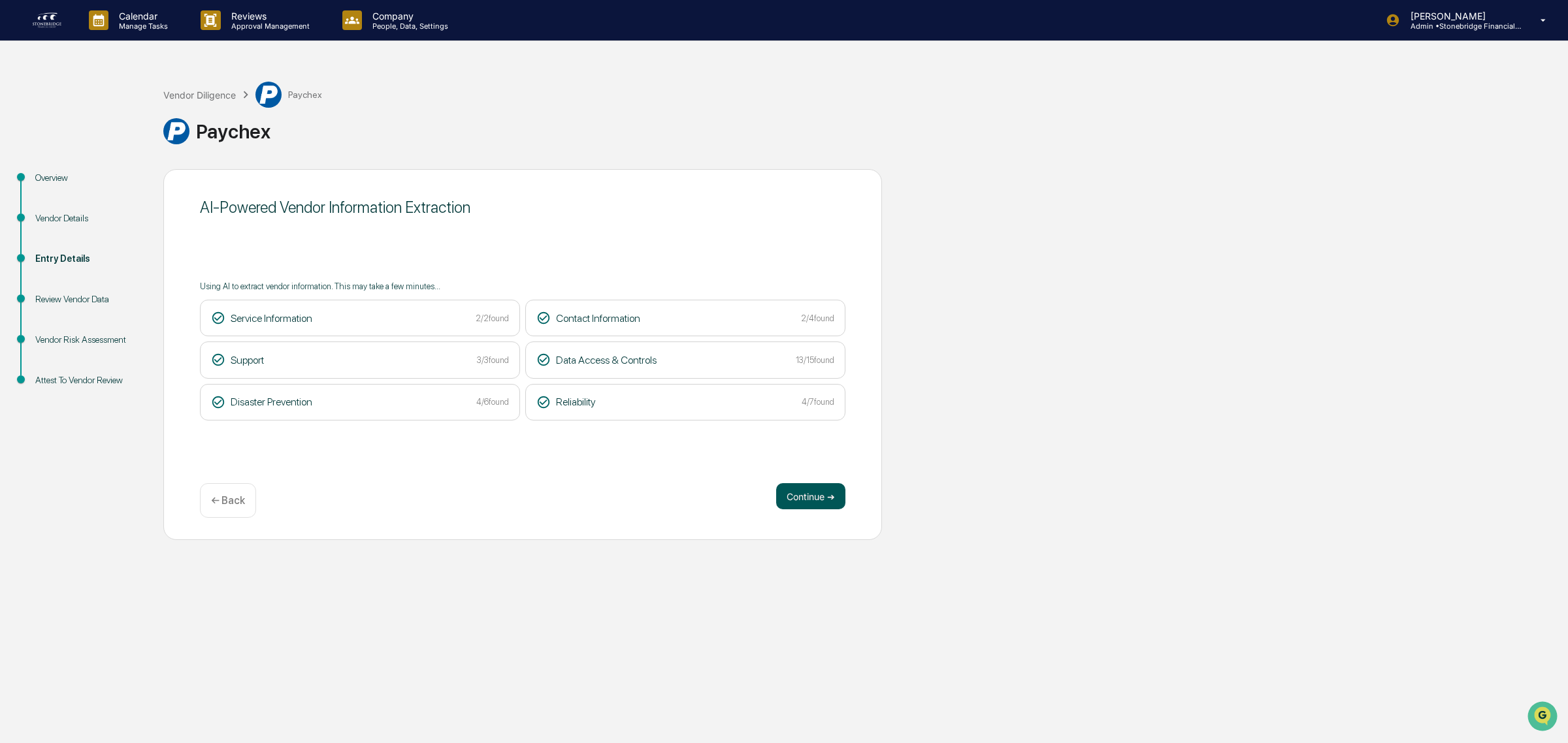
click at [800, 495] on button "Continue ➔" at bounding box center [811, 496] width 69 height 26
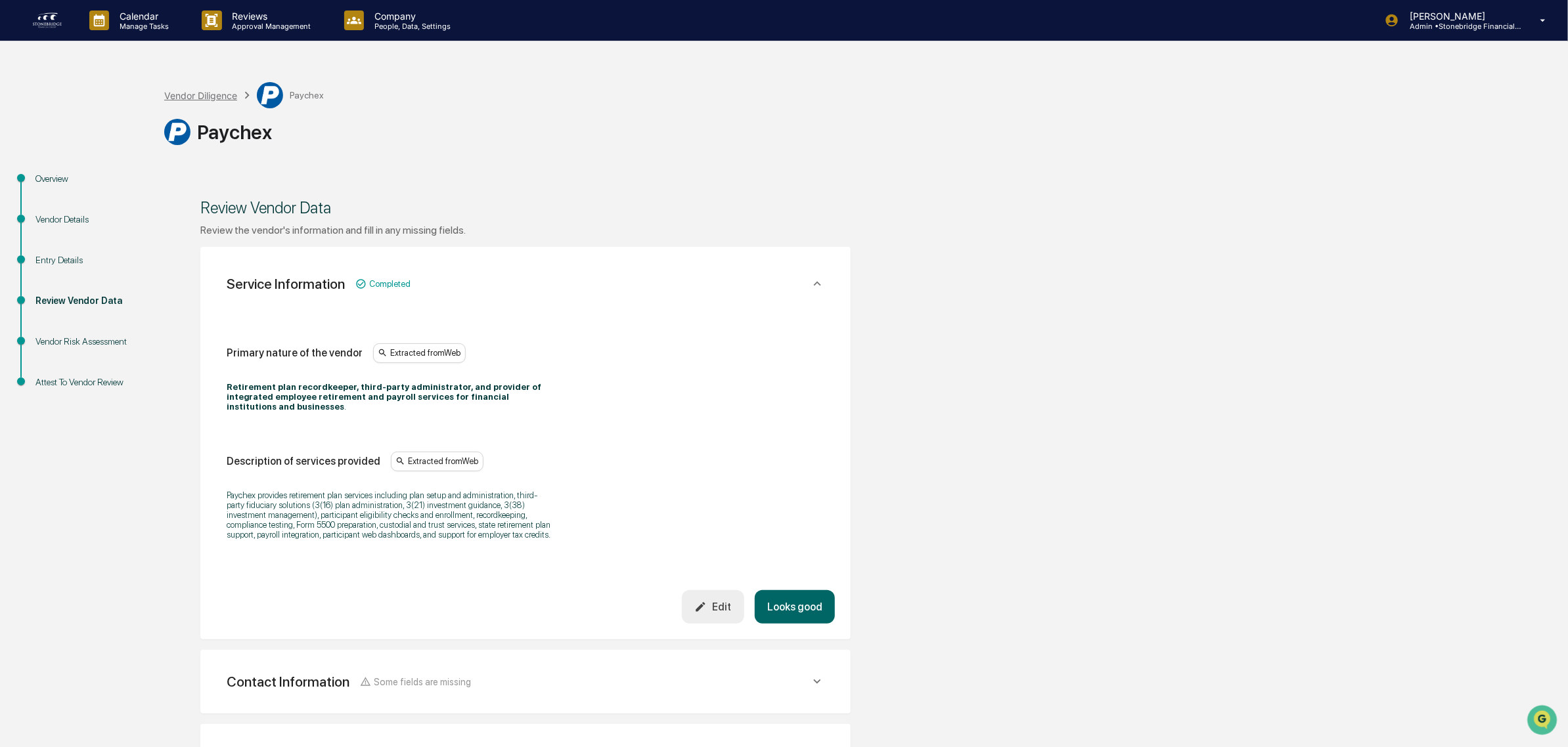
click at [213, 97] on div "Vendor Diligence" at bounding box center [201, 95] width 73 height 11
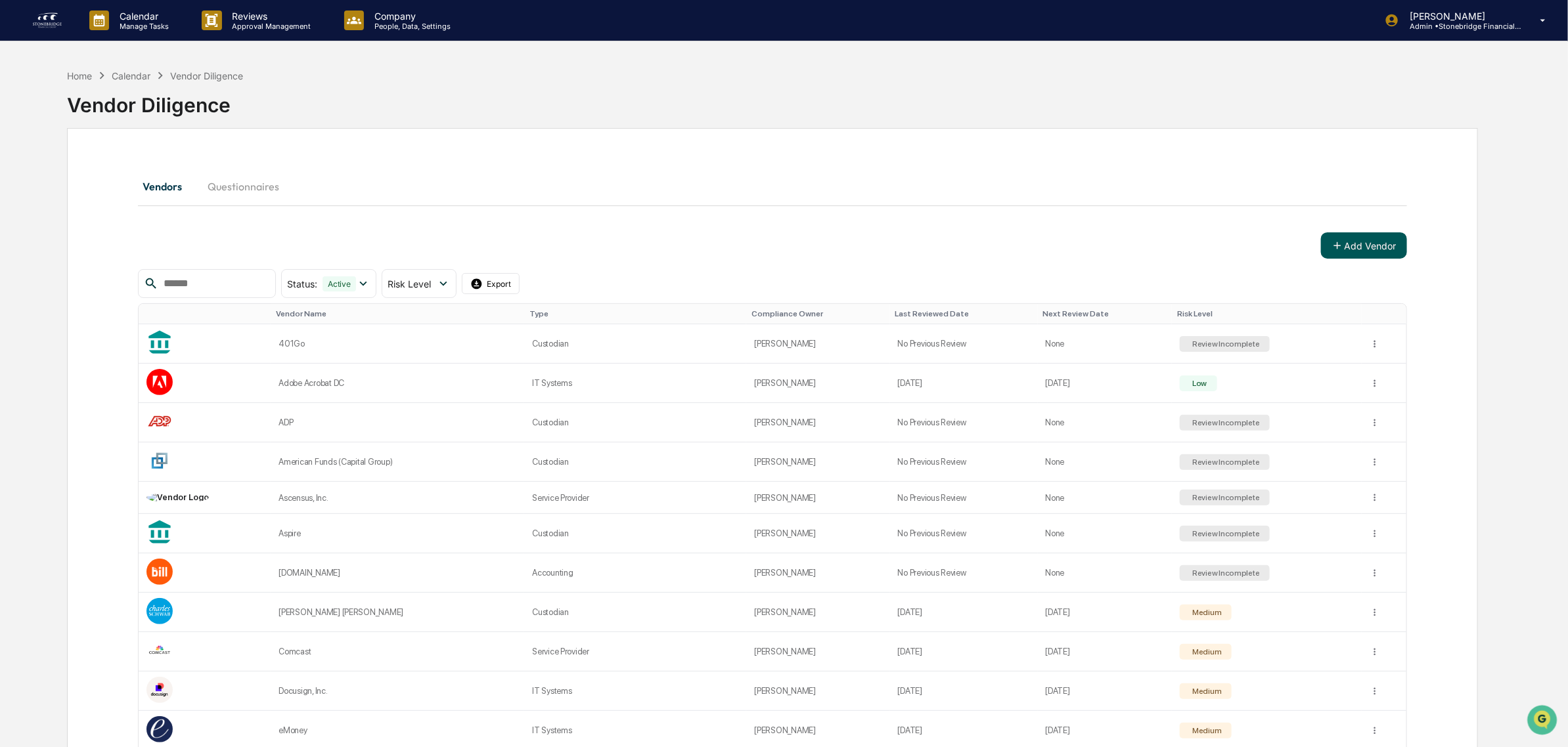
click at [1352, 251] on button "Add Vendor" at bounding box center [1363, 245] width 86 height 26
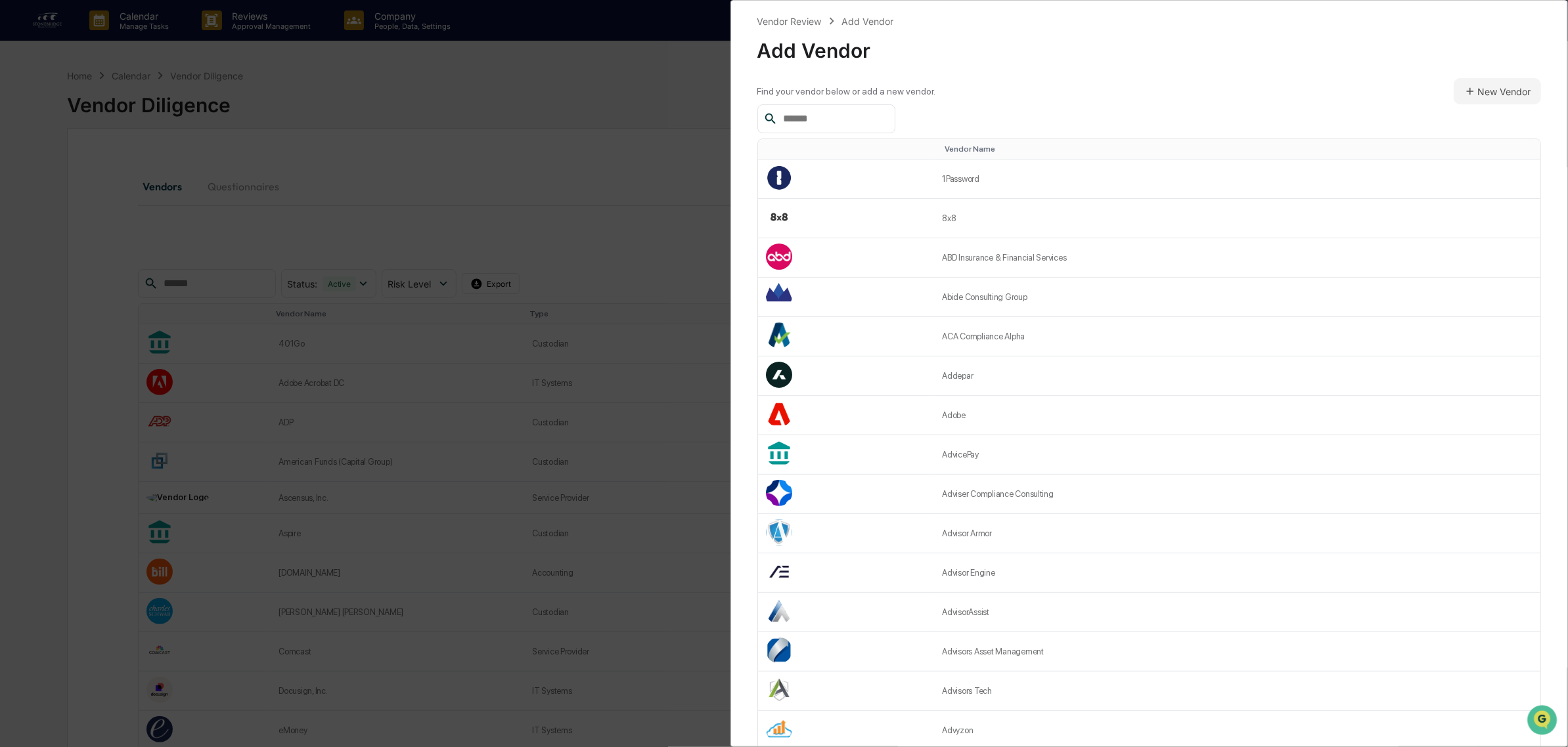
click at [812, 132] on div at bounding box center [827, 119] width 138 height 29
click at [828, 116] on input "text" at bounding box center [833, 119] width 111 height 17
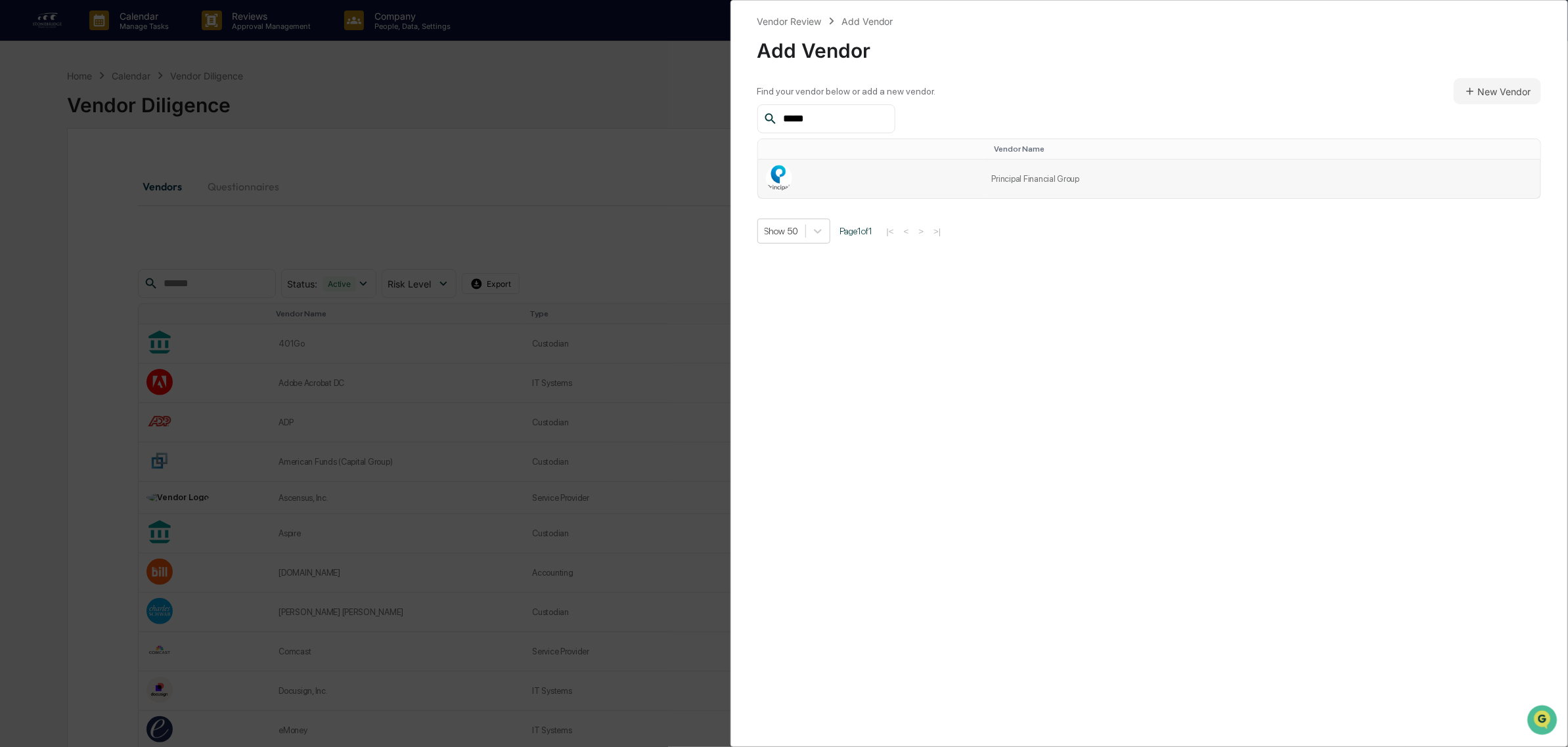
type input "*****"
click at [1045, 168] on td "Principal Financial Group" at bounding box center [1262, 179] width 556 height 39
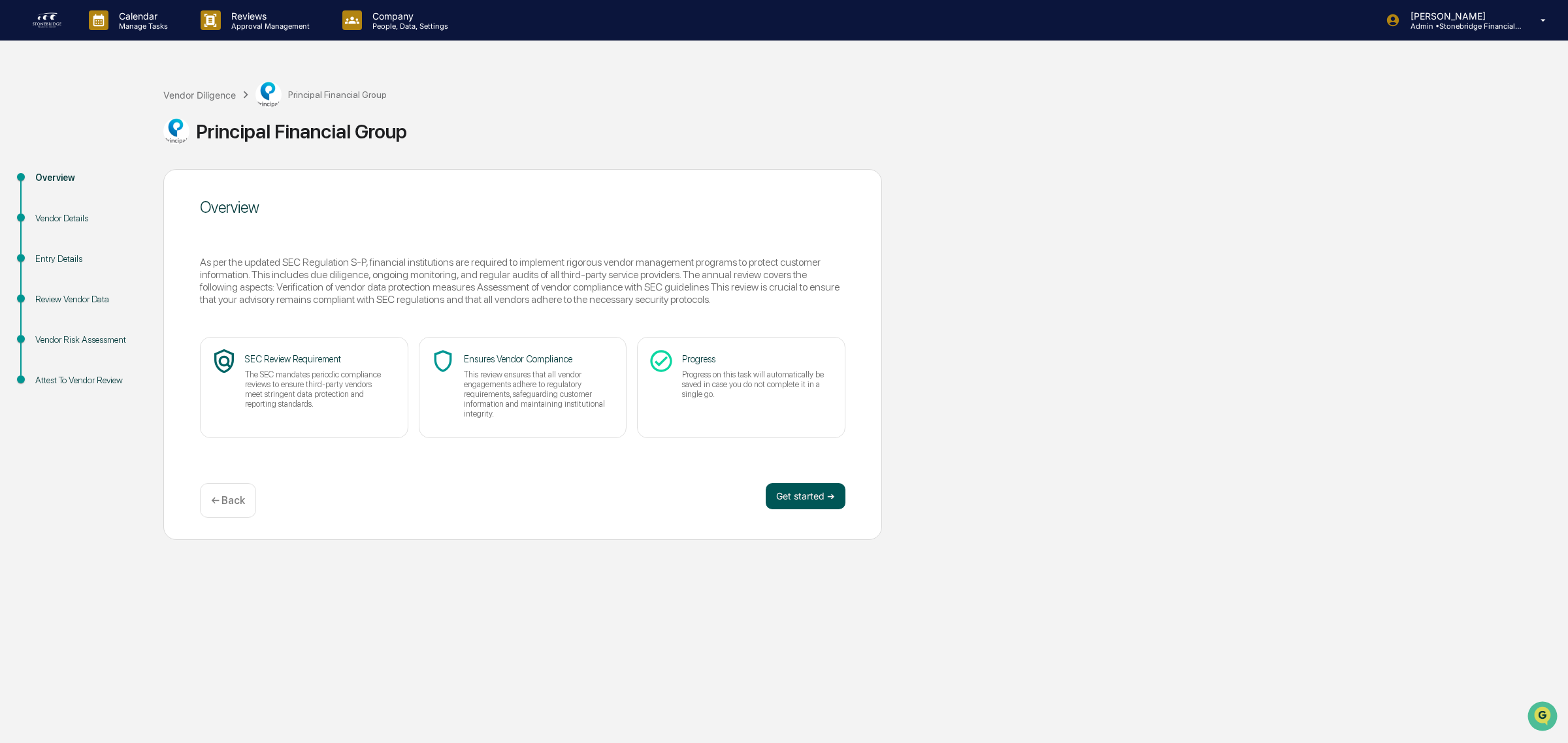
click at [801, 494] on button "Get started ➔" at bounding box center [805, 496] width 79 height 26
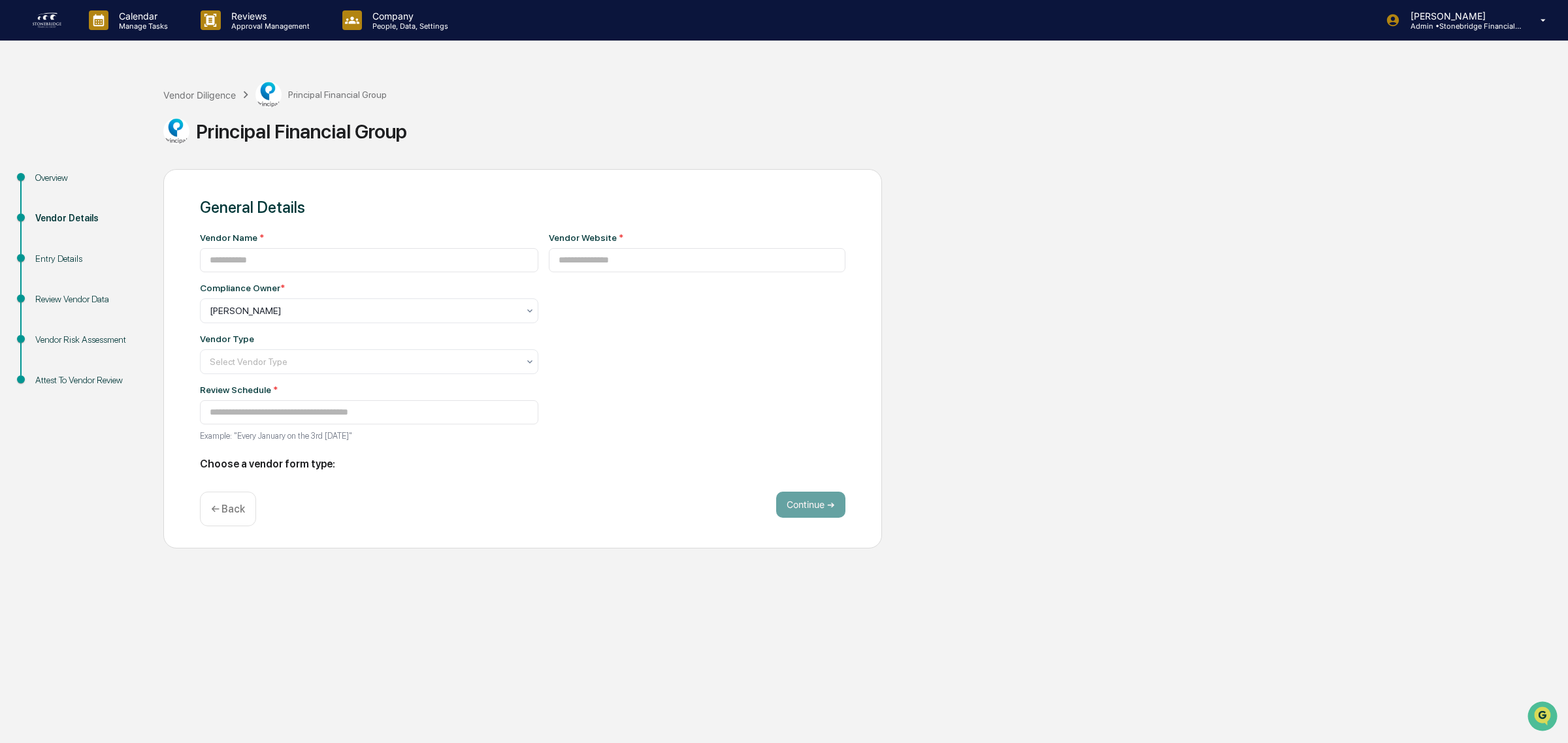
type input "**********"
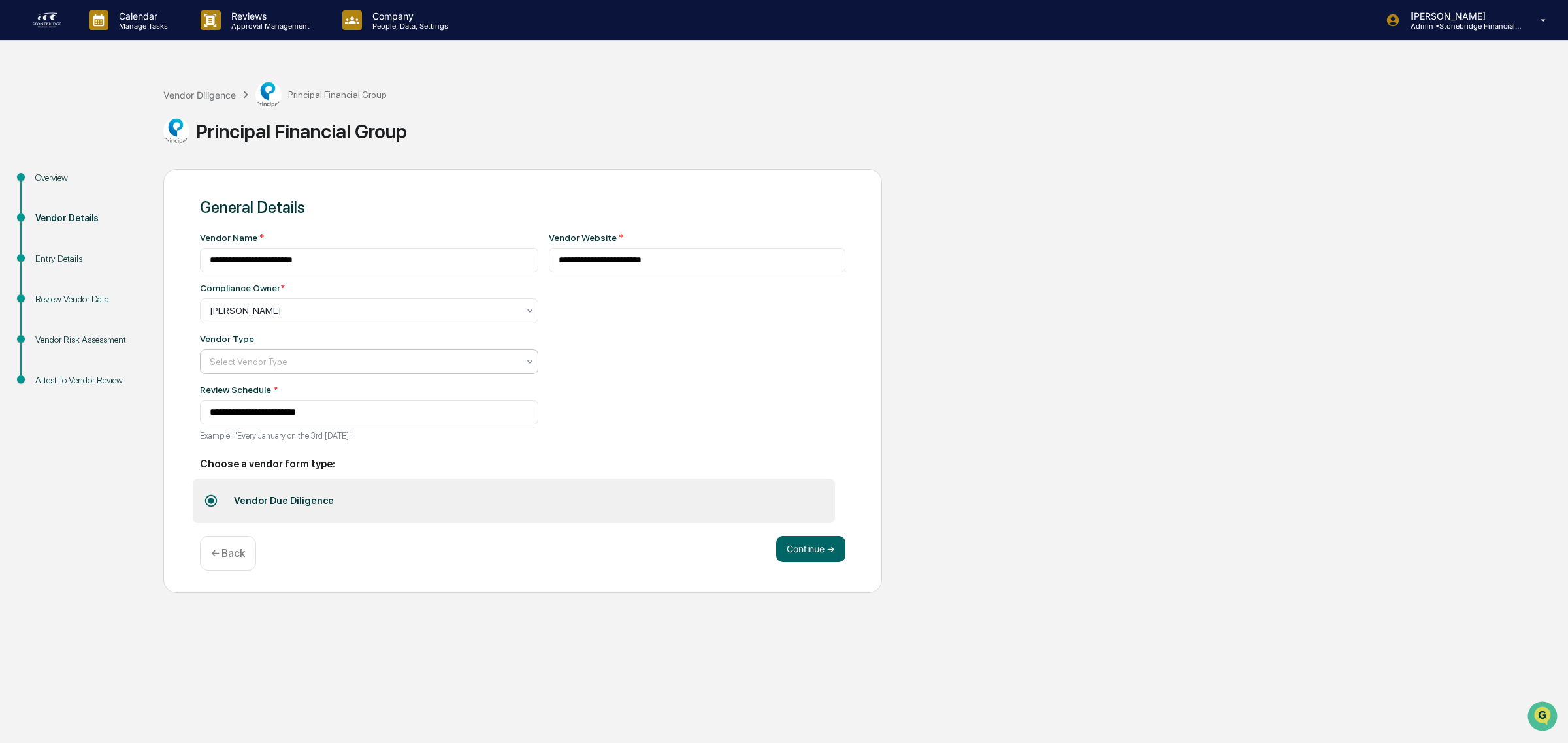
click at [276, 363] on div at bounding box center [364, 361] width 309 height 13
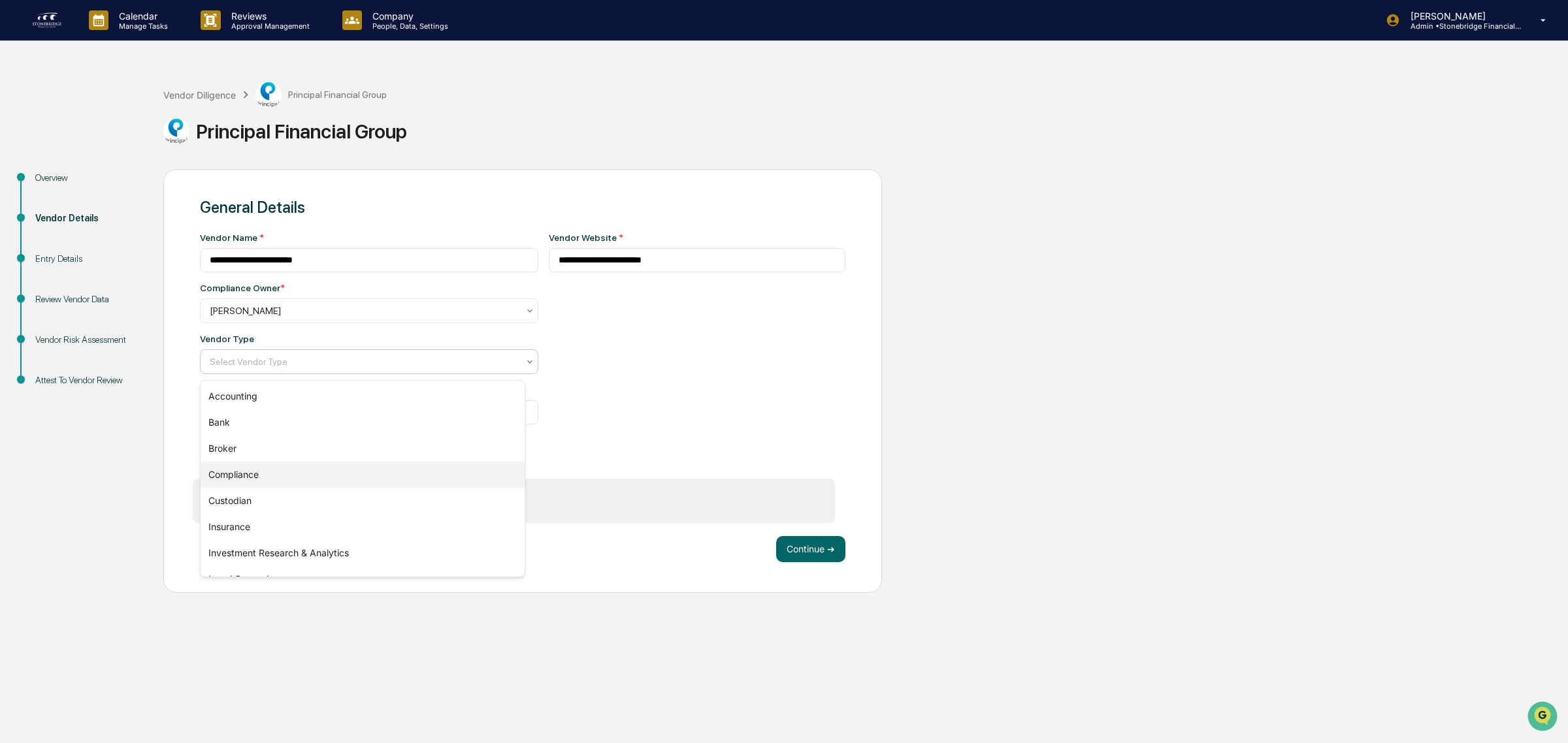
click at [263, 481] on div "Compliance" at bounding box center [362, 474] width 324 height 26
click at [265, 374] on div "Compliance" at bounding box center [369, 361] width 338 height 25
click at [251, 498] on div "Custodian" at bounding box center [362, 500] width 324 height 26
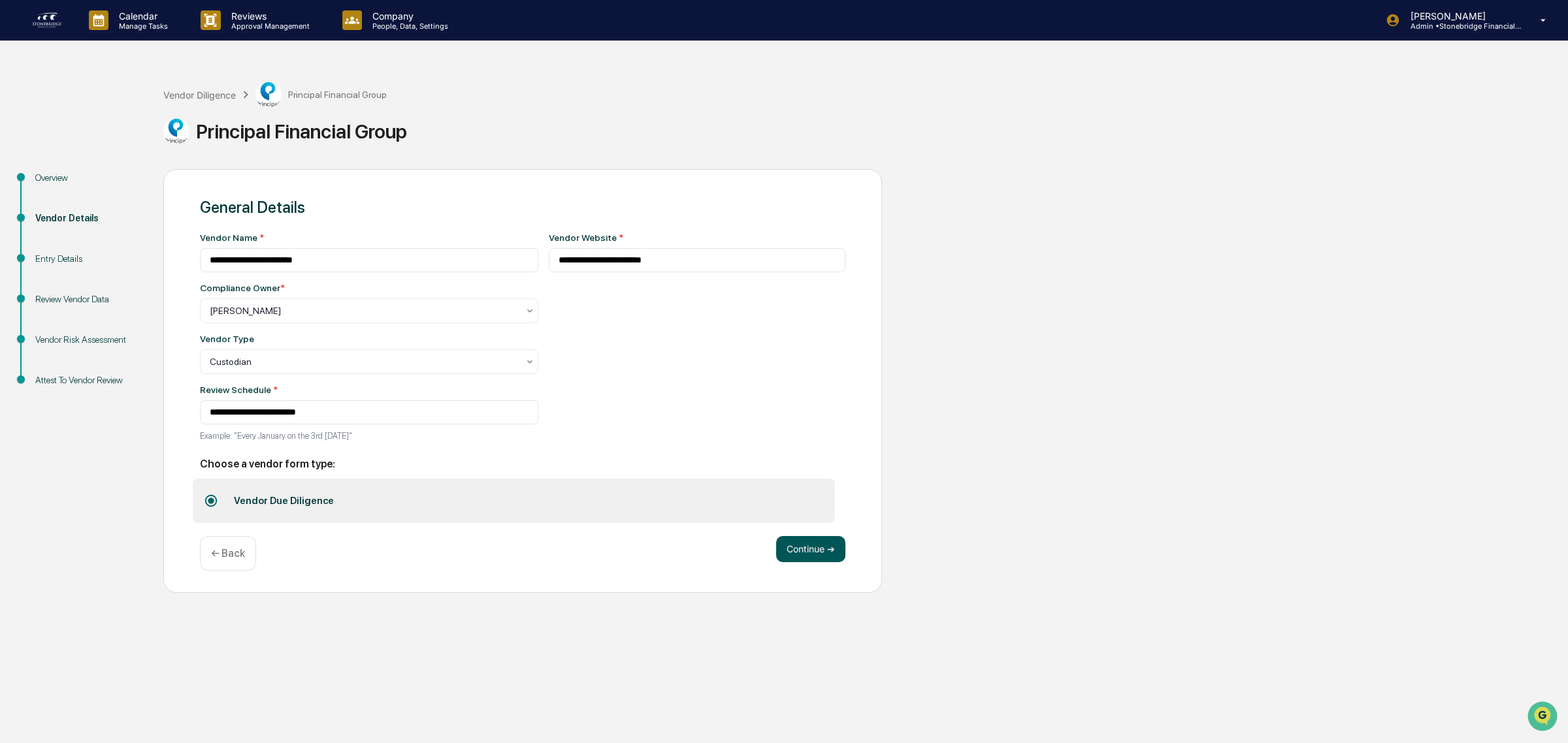
click at [824, 553] on button "Continue ➔" at bounding box center [811, 549] width 69 height 26
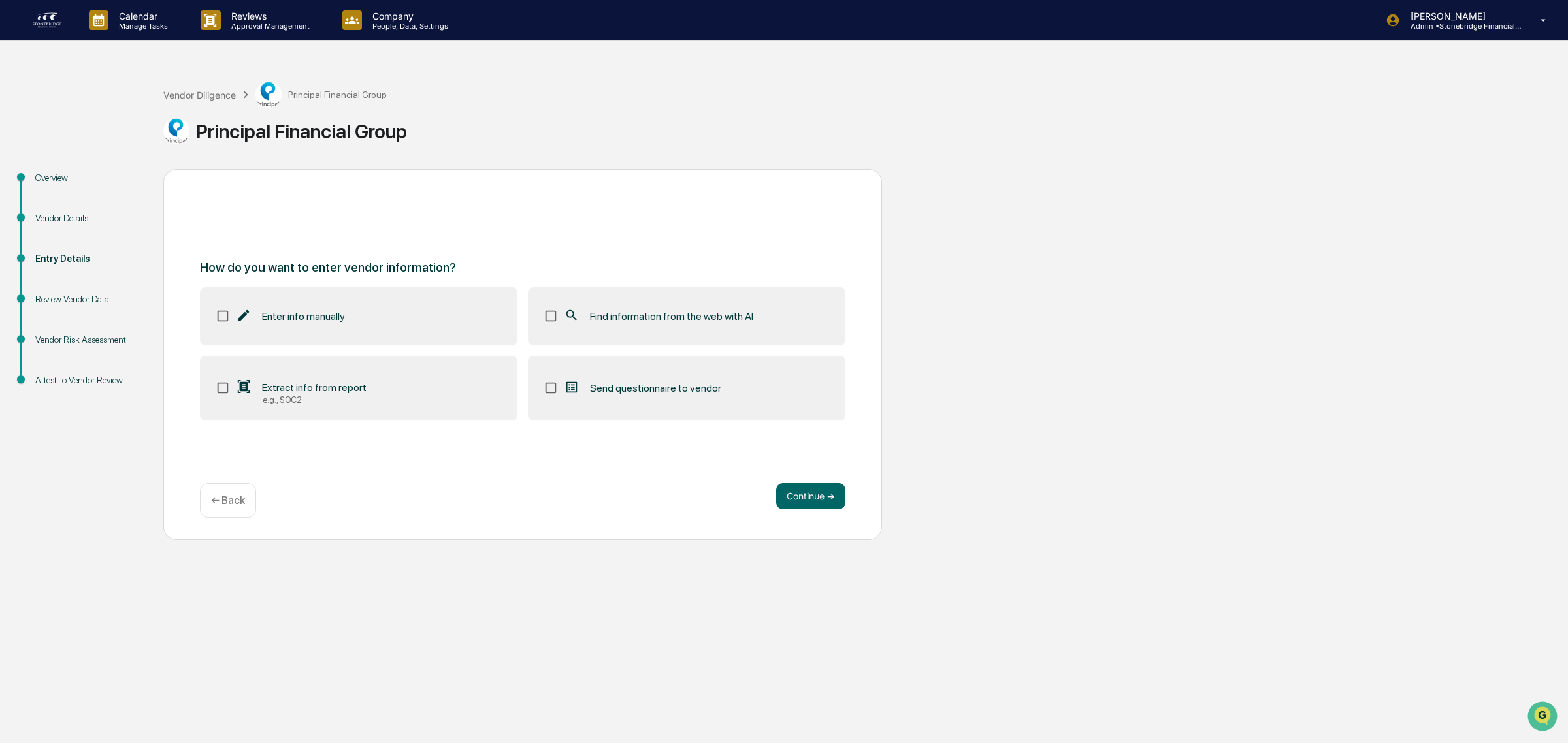
click at [589, 311] on div "Find information from the web with AI" at bounding box center [659, 316] width 189 height 16
click at [811, 511] on div "Continue ➔ ← Back" at bounding box center [522, 500] width 645 height 35
click at [794, 504] on button "Continue ➔" at bounding box center [811, 496] width 69 height 26
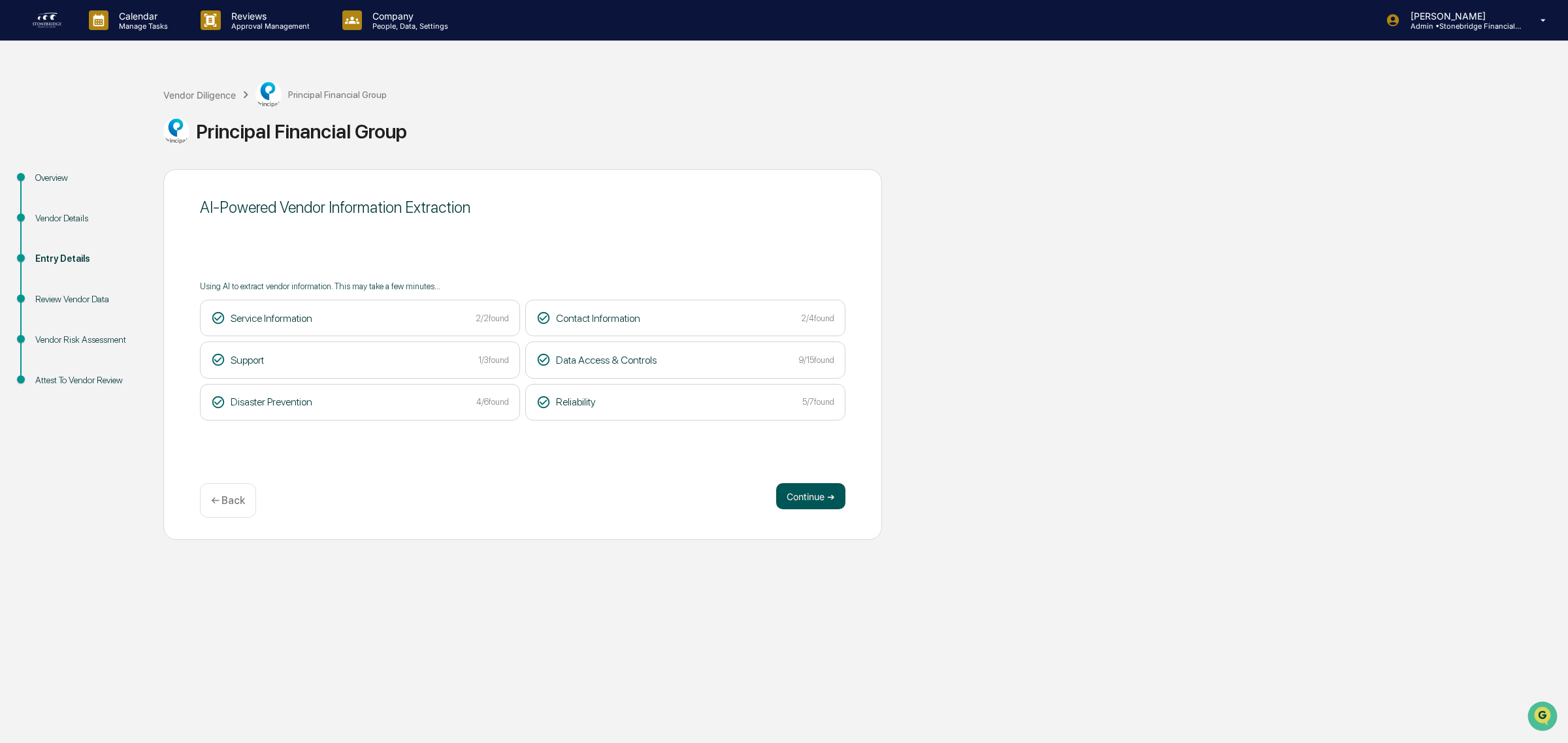
click at [780, 494] on button "Continue ➔" at bounding box center [811, 496] width 69 height 26
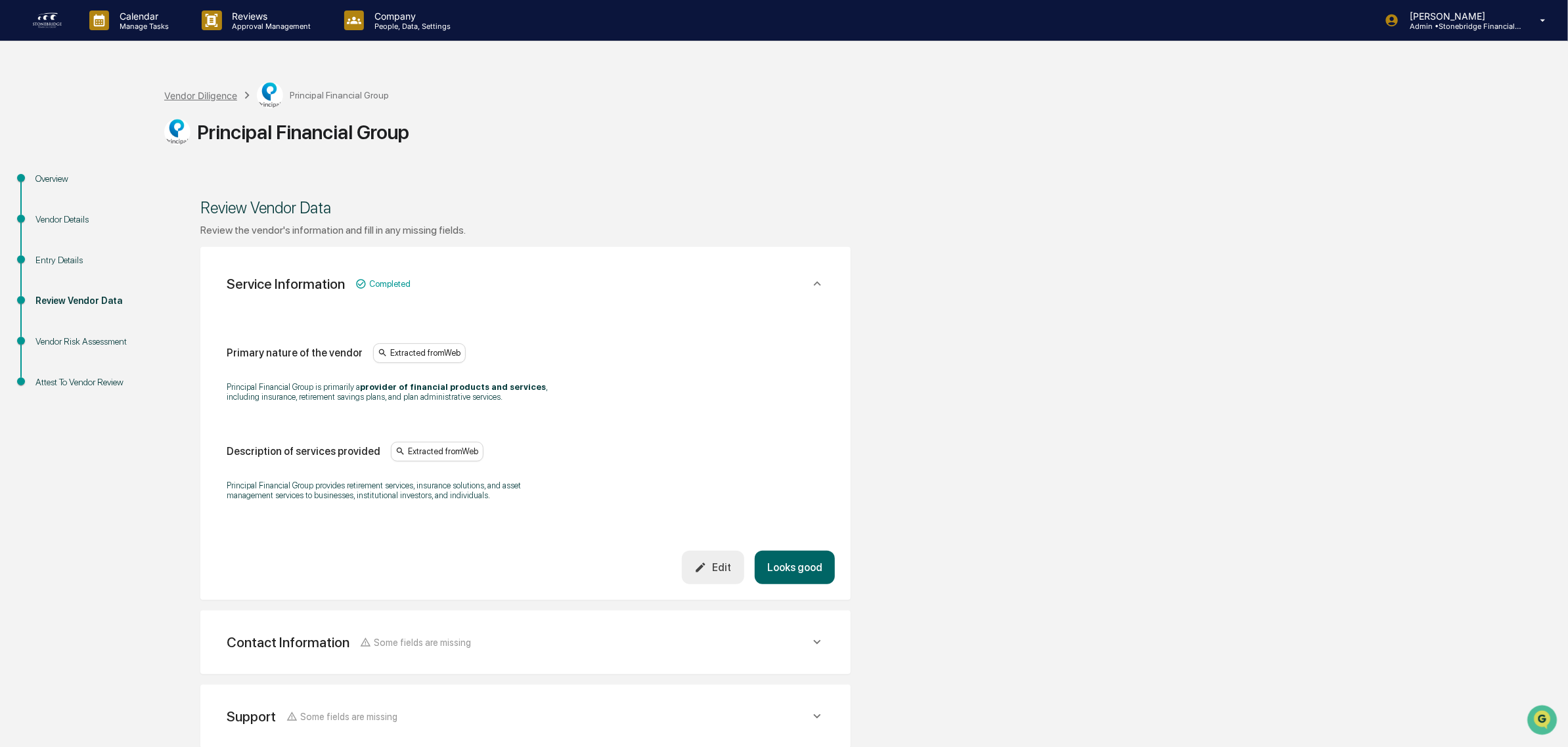
click at [205, 95] on div "Vendor Diligence" at bounding box center [201, 95] width 73 height 11
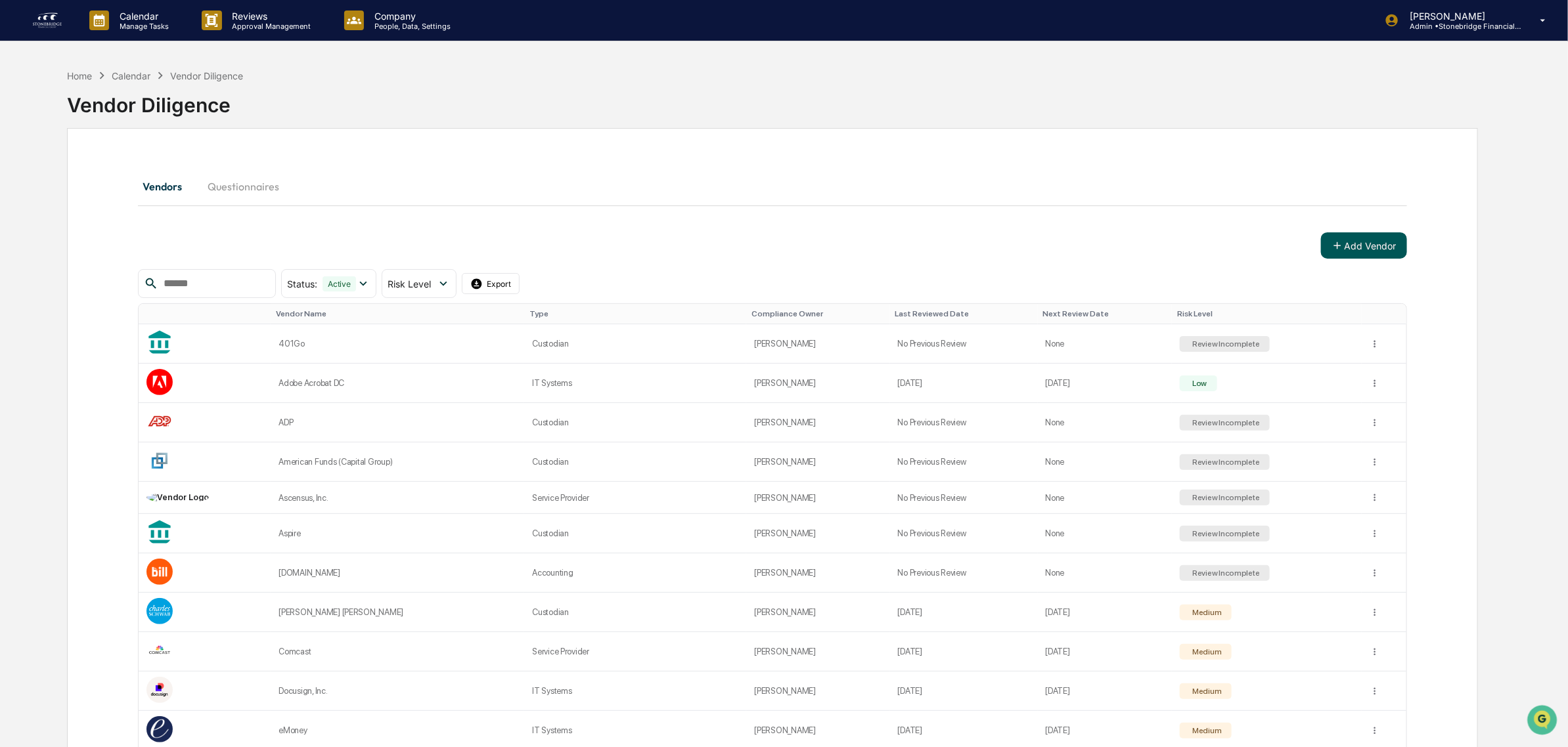
click at [1364, 250] on button "Add Vendor" at bounding box center [1363, 245] width 86 height 26
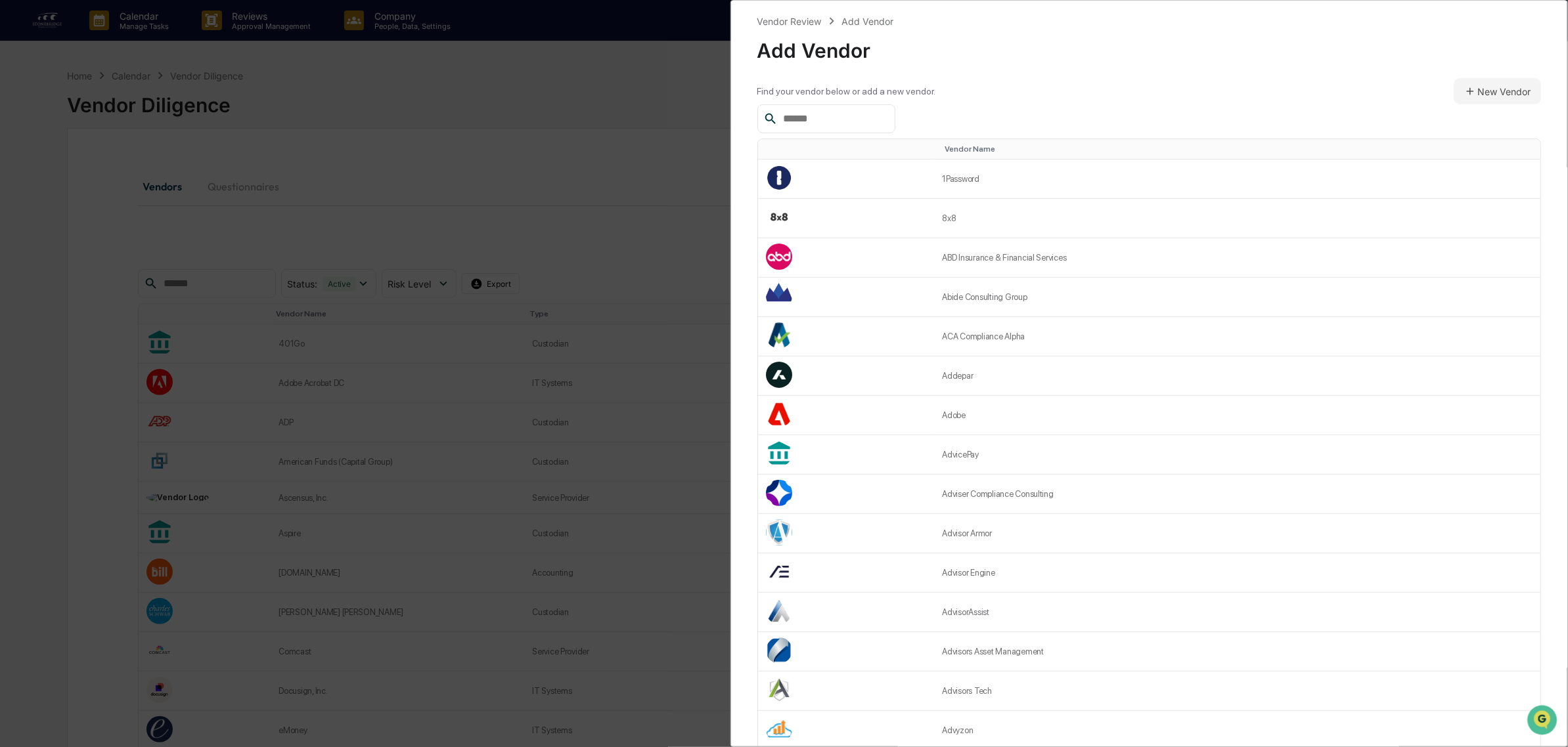
click at [869, 128] on div at bounding box center [827, 119] width 138 height 29
click at [811, 122] on input "text" at bounding box center [833, 119] width 111 height 17
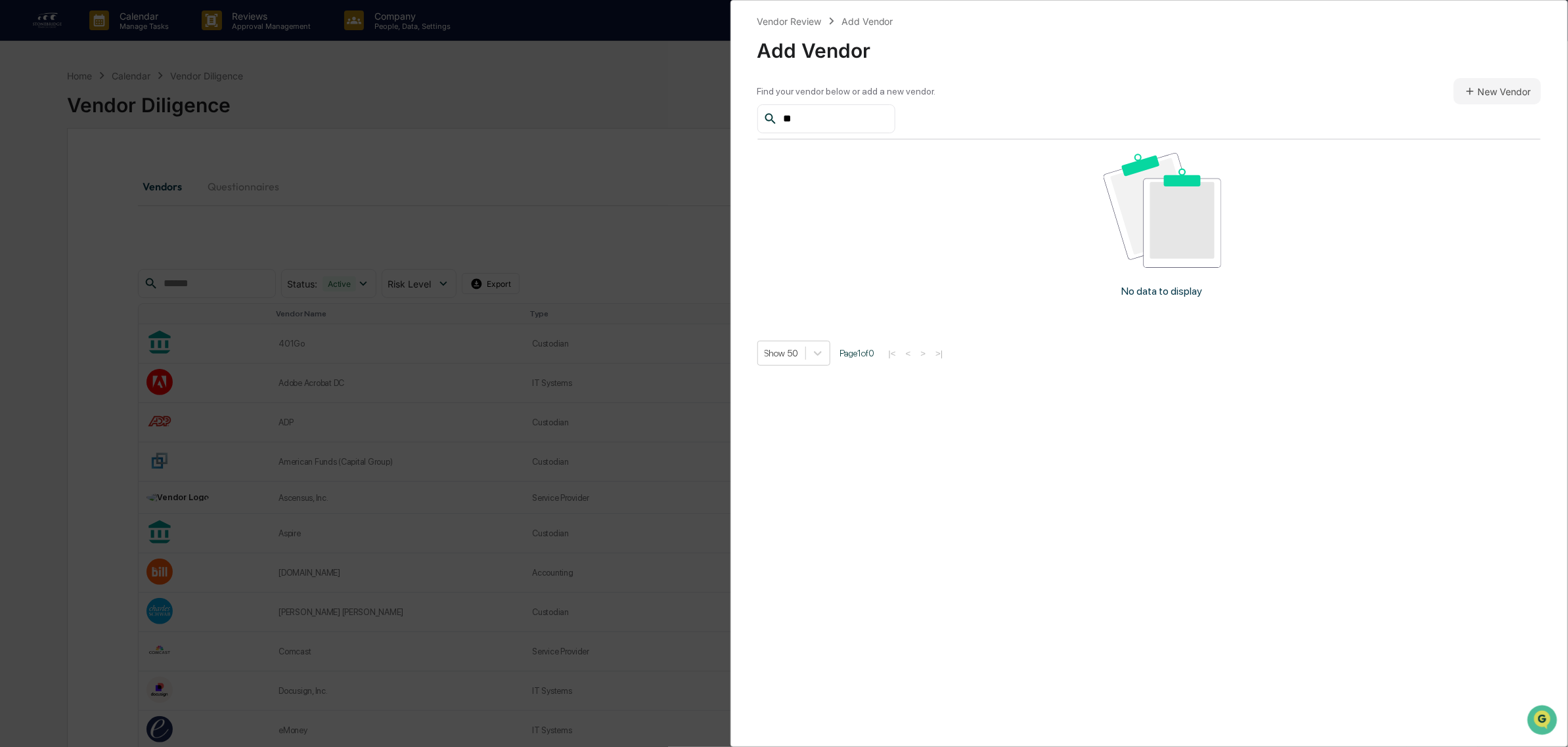
type input "*"
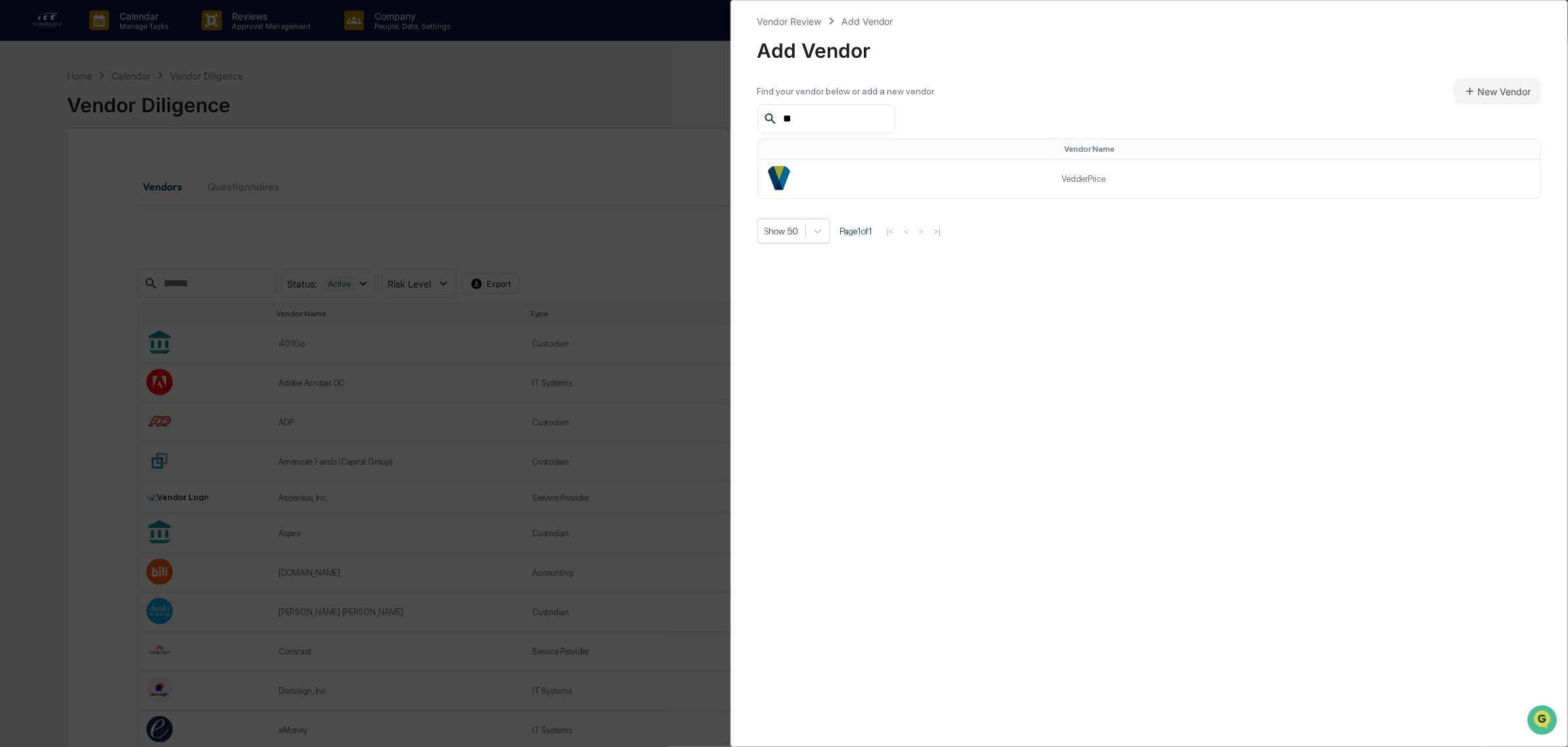
type input "*"
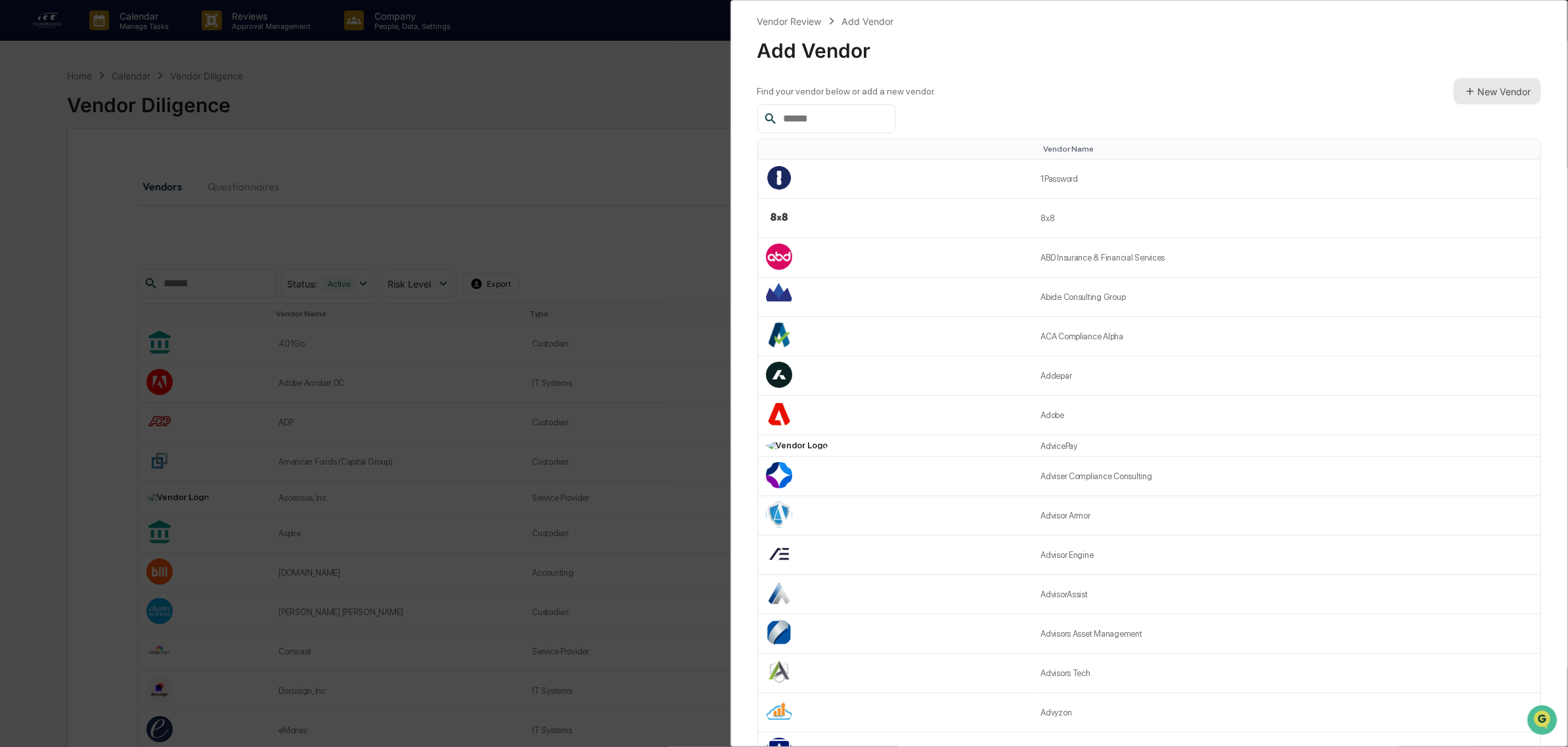
click at [1486, 82] on button "New Vendor" at bounding box center [1497, 91] width 88 height 26
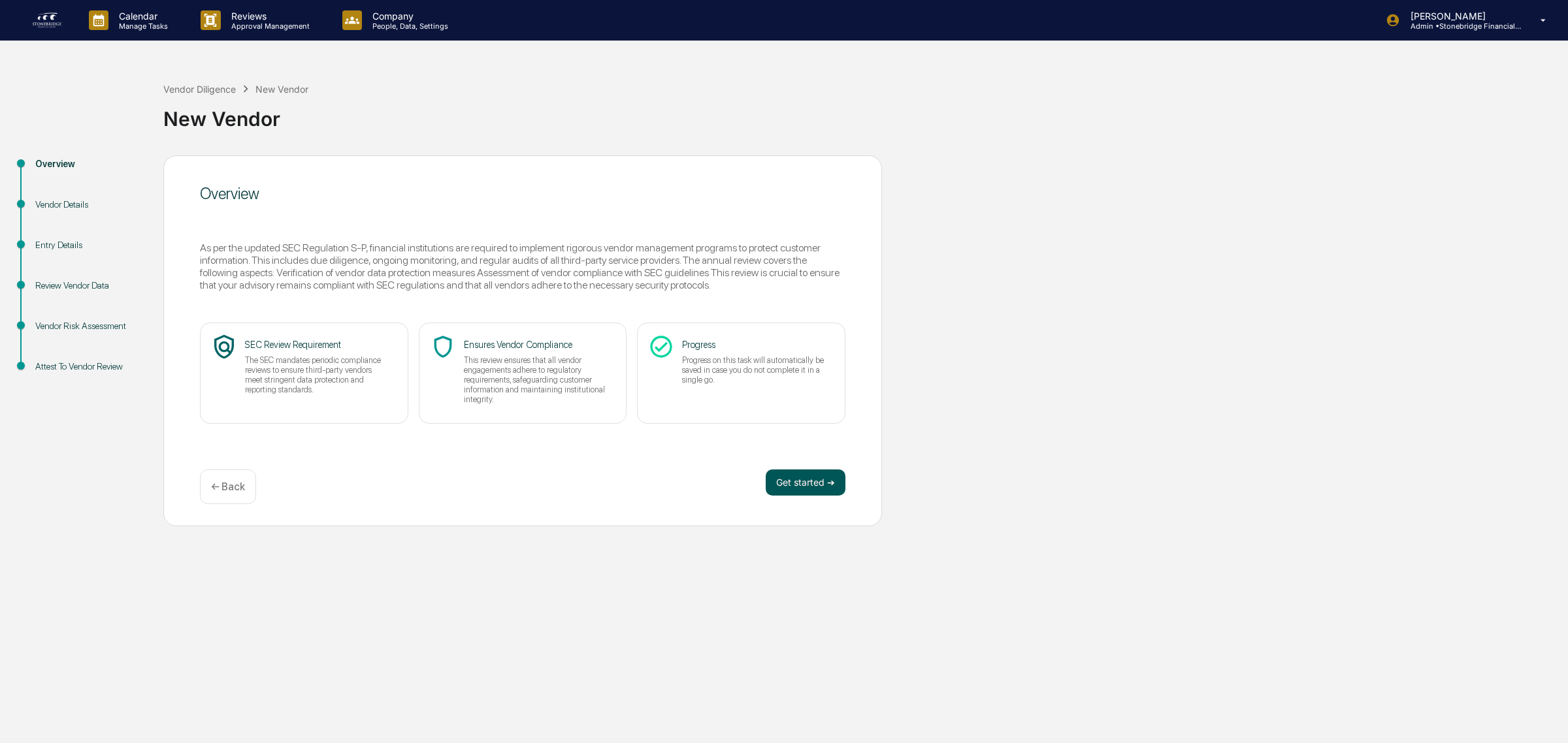
click at [798, 484] on button "Get started ➔" at bounding box center [805, 482] width 79 height 26
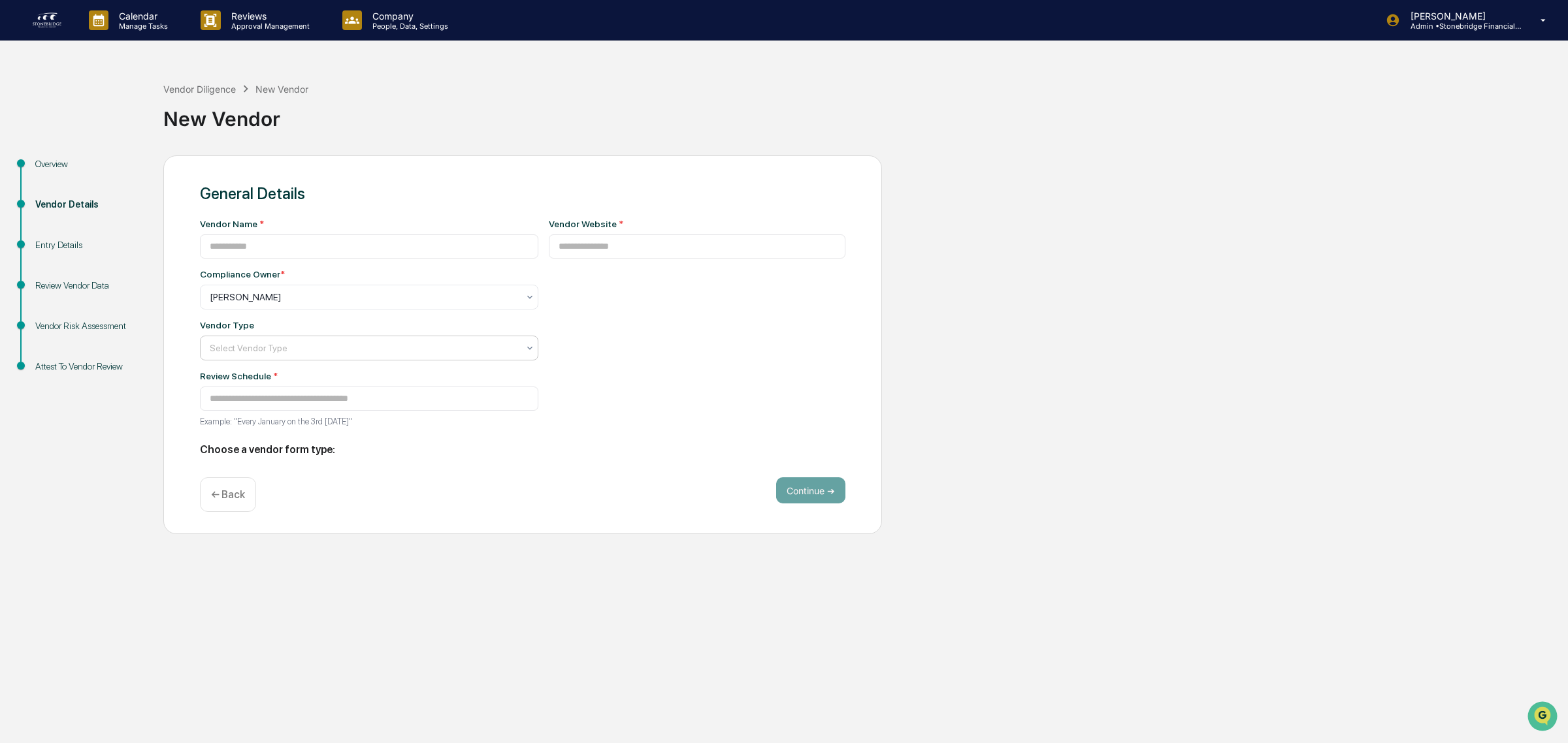
type input "**********"
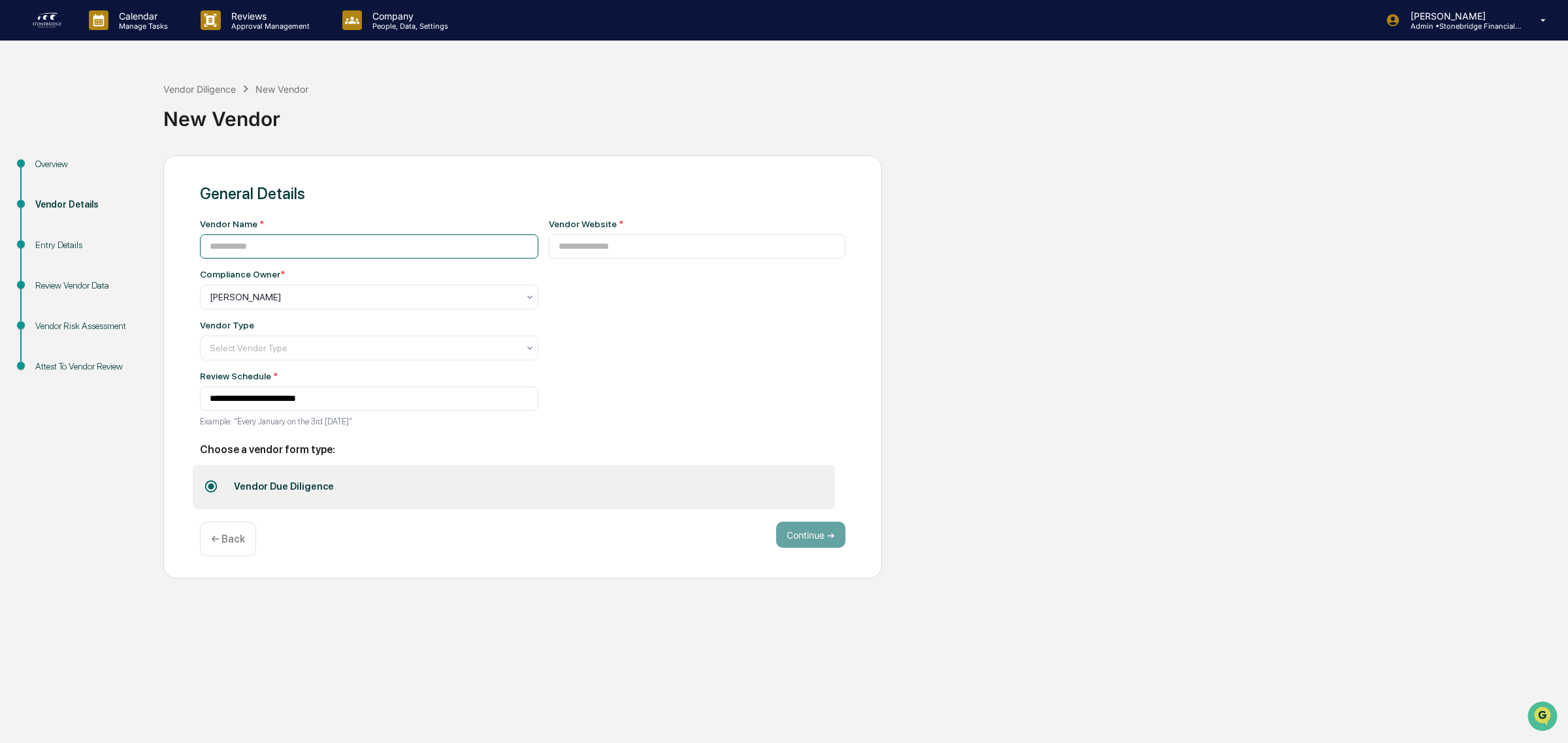
click at [239, 245] on input at bounding box center [369, 246] width 338 height 25
type input "**********"
click at [579, 261] on div "Vendor Website *" at bounding box center [697, 327] width 297 height 216
click at [577, 249] on input at bounding box center [697, 246] width 297 height 25
paste input "**********"
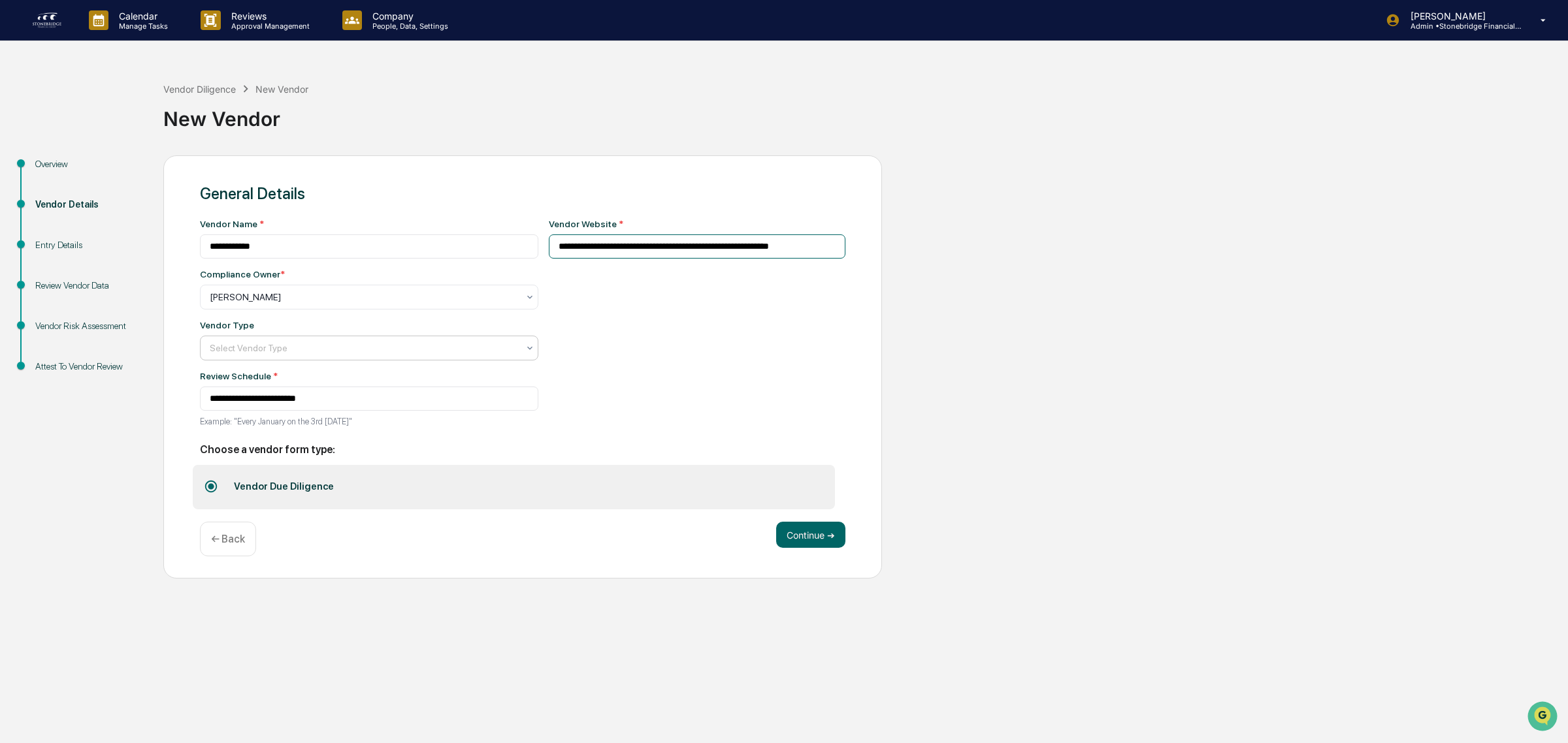
type input "**********"
click at [263, 353] on div at bounding box center [364, 347] width 309 height 13
click at [268, 484] on div "Custodian" at bounding box center [362, 488] width 324 height 26
click at [789, 539] on button "Continue ➔" at bounding box center [811, 534] width 69 height 26
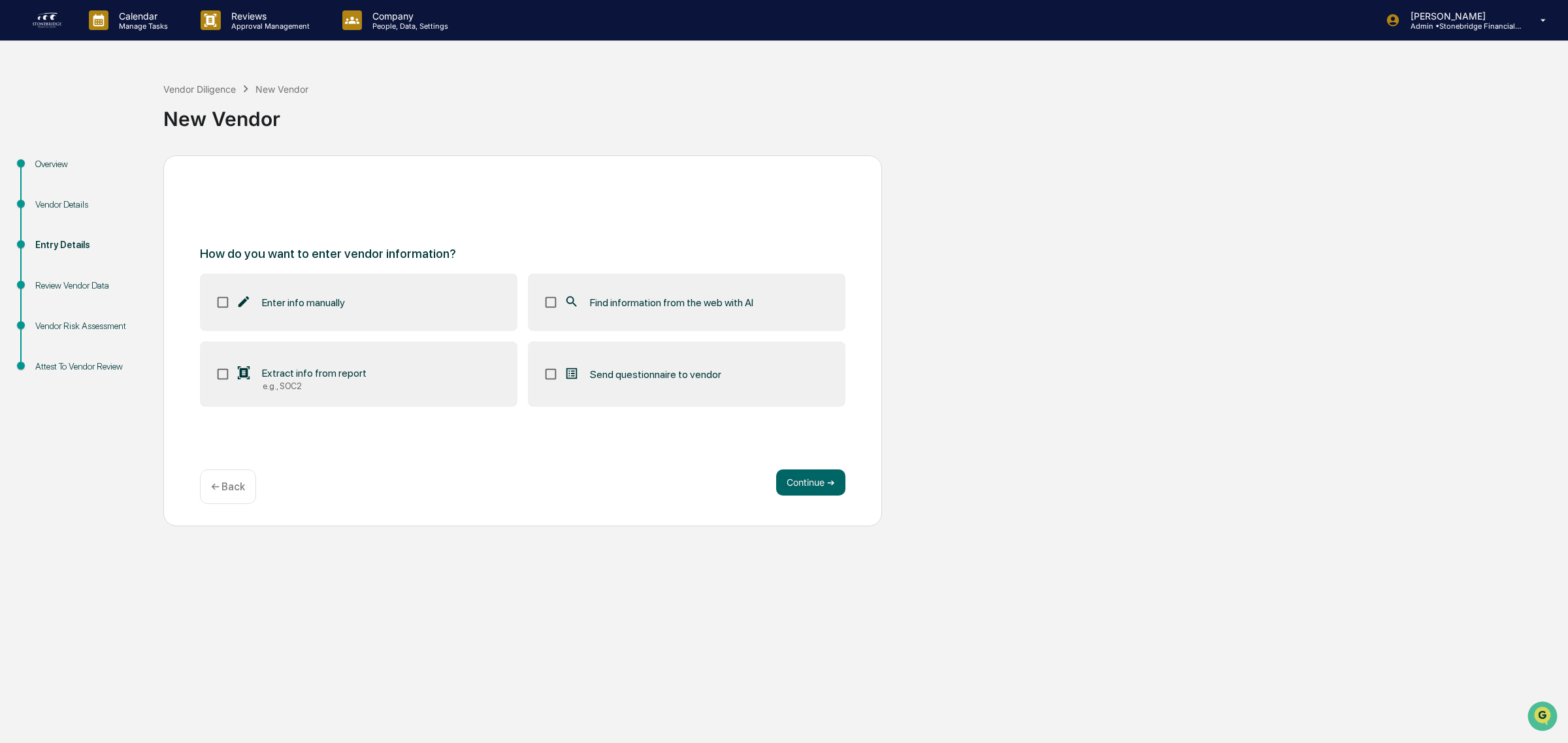
click at [573, 309] on icon at bounding box center [571, 301] width 14 height 14
click at [820, 488] on button "Continue ➔" at bounding box center [811, 482] width 69 height 26
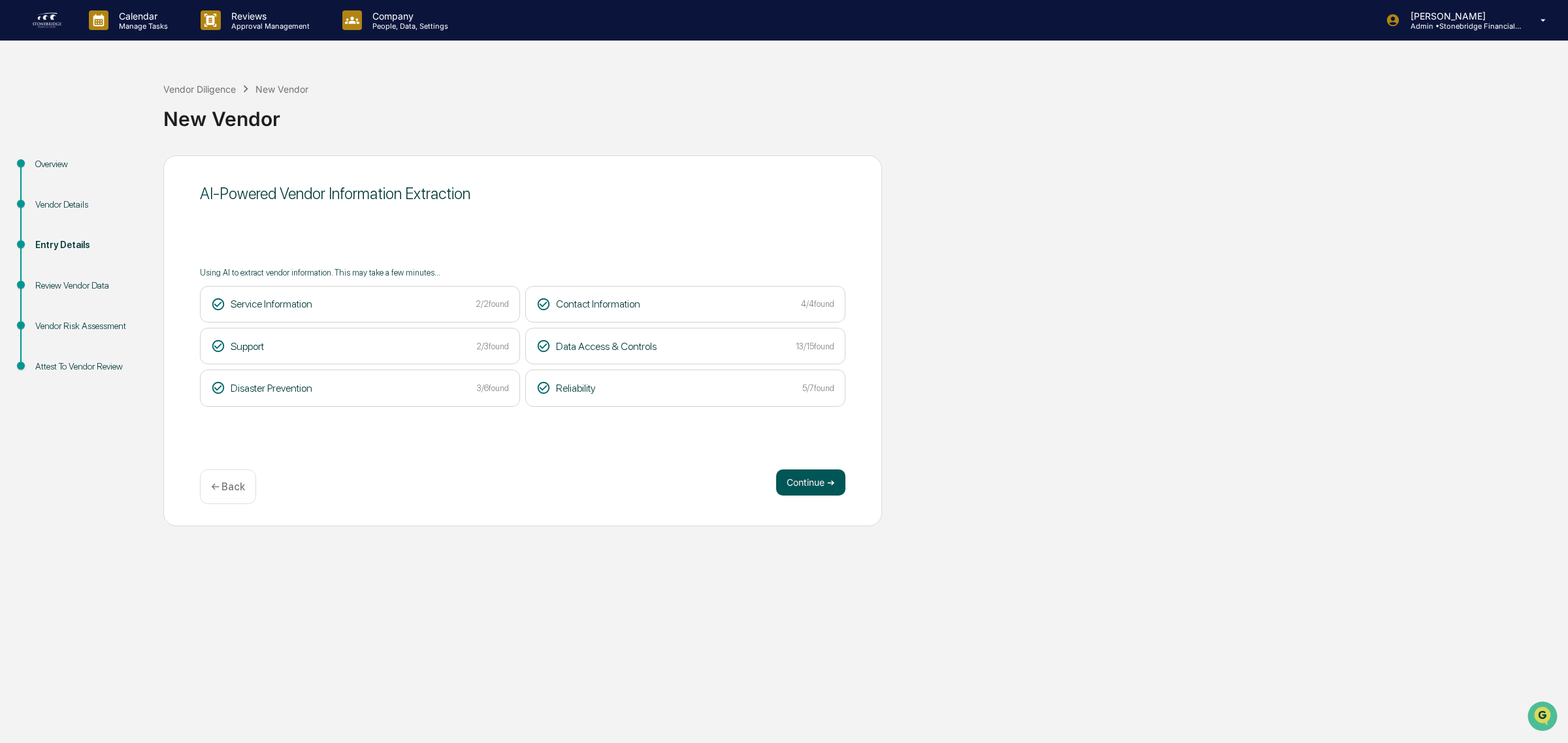
click at [811, 489] on button "Continue ➔" at bounding box center [811, 482] width 69 height 26
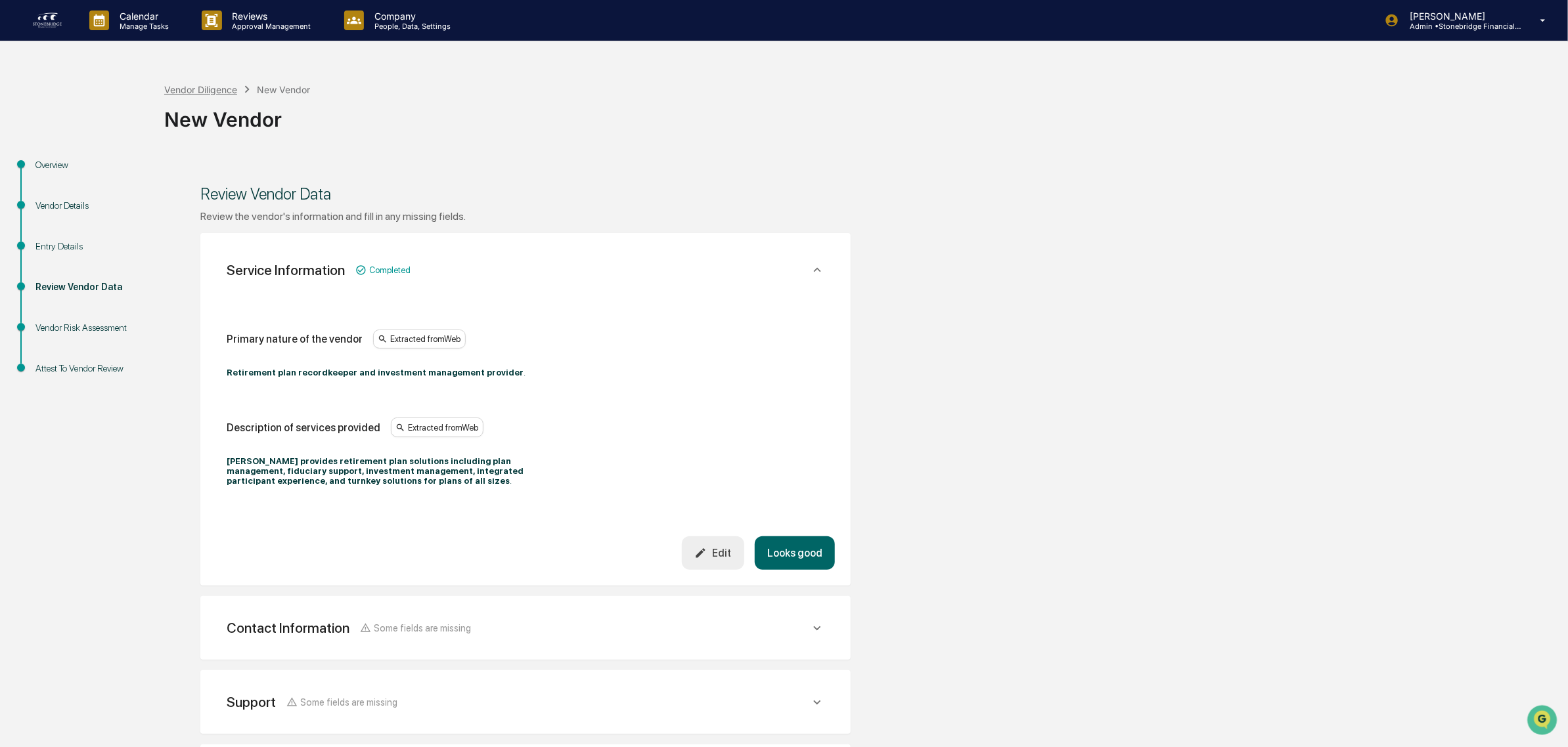
click at [211, 87] on div "Vendor Diligence" at bounding box center [201, 89] width 73 height 11
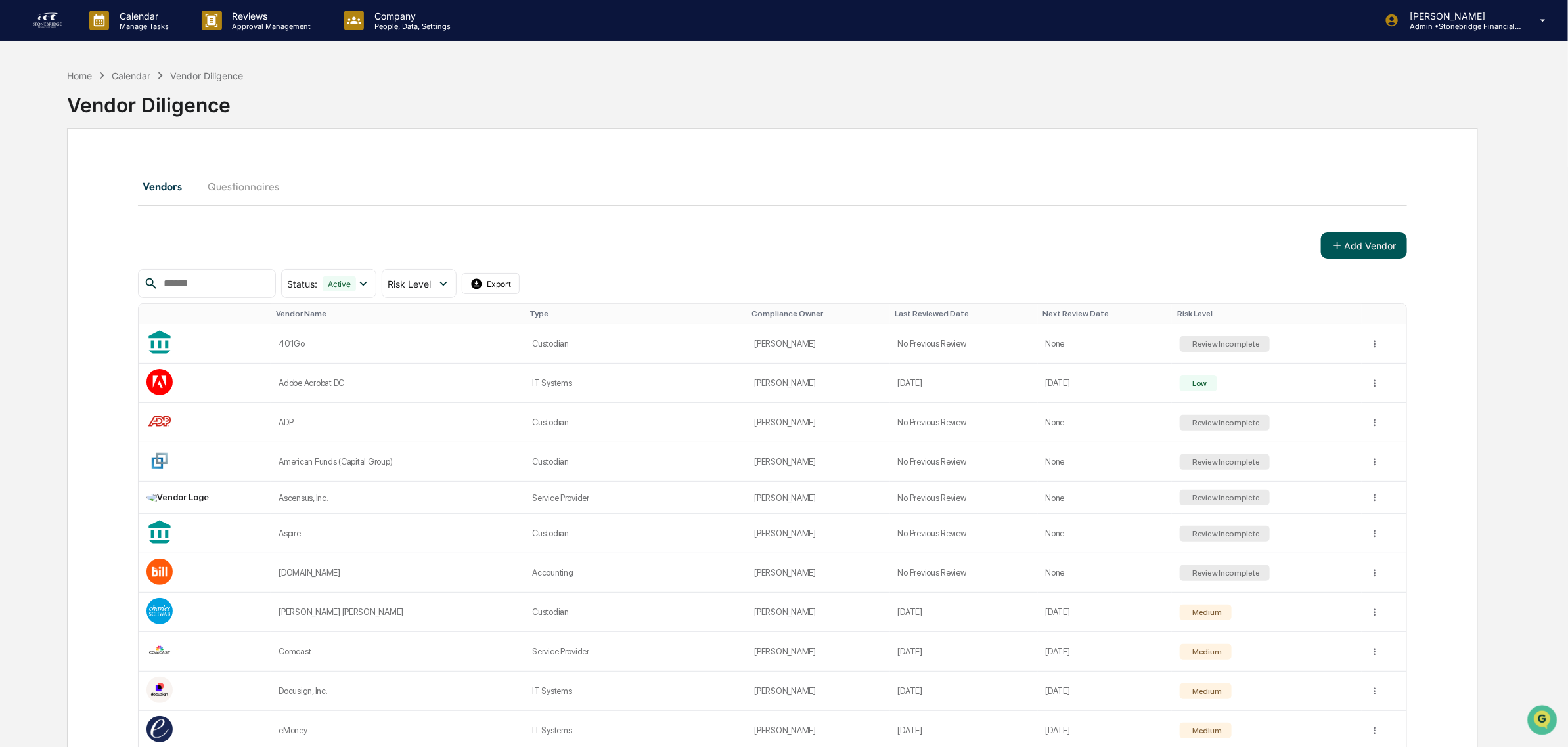
click at [1342, 247] on icon at bounding box center [1338, 246] width 12 height 12
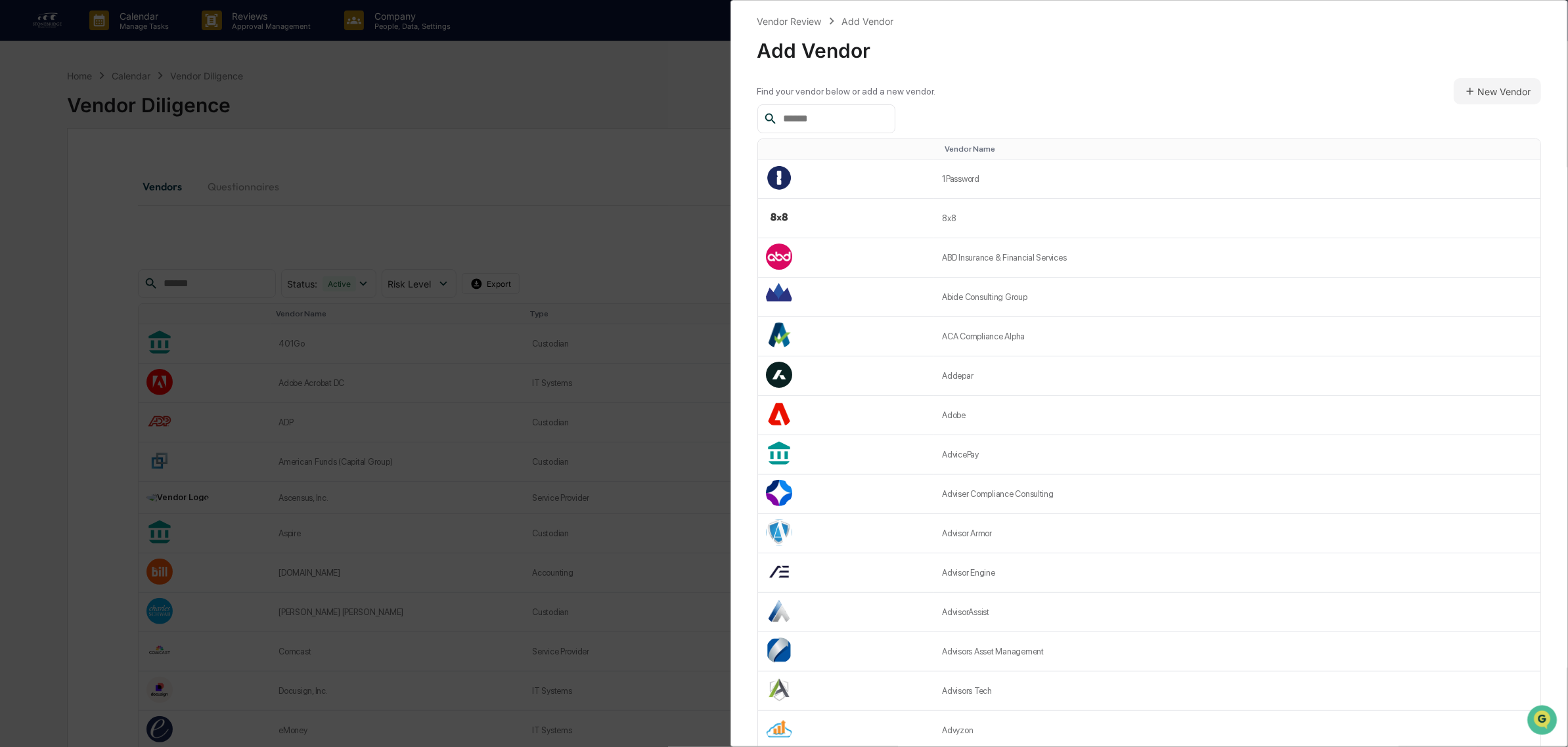
click at [861, 115] on input "text" at bounding box center [833, 119] width 111 height 17
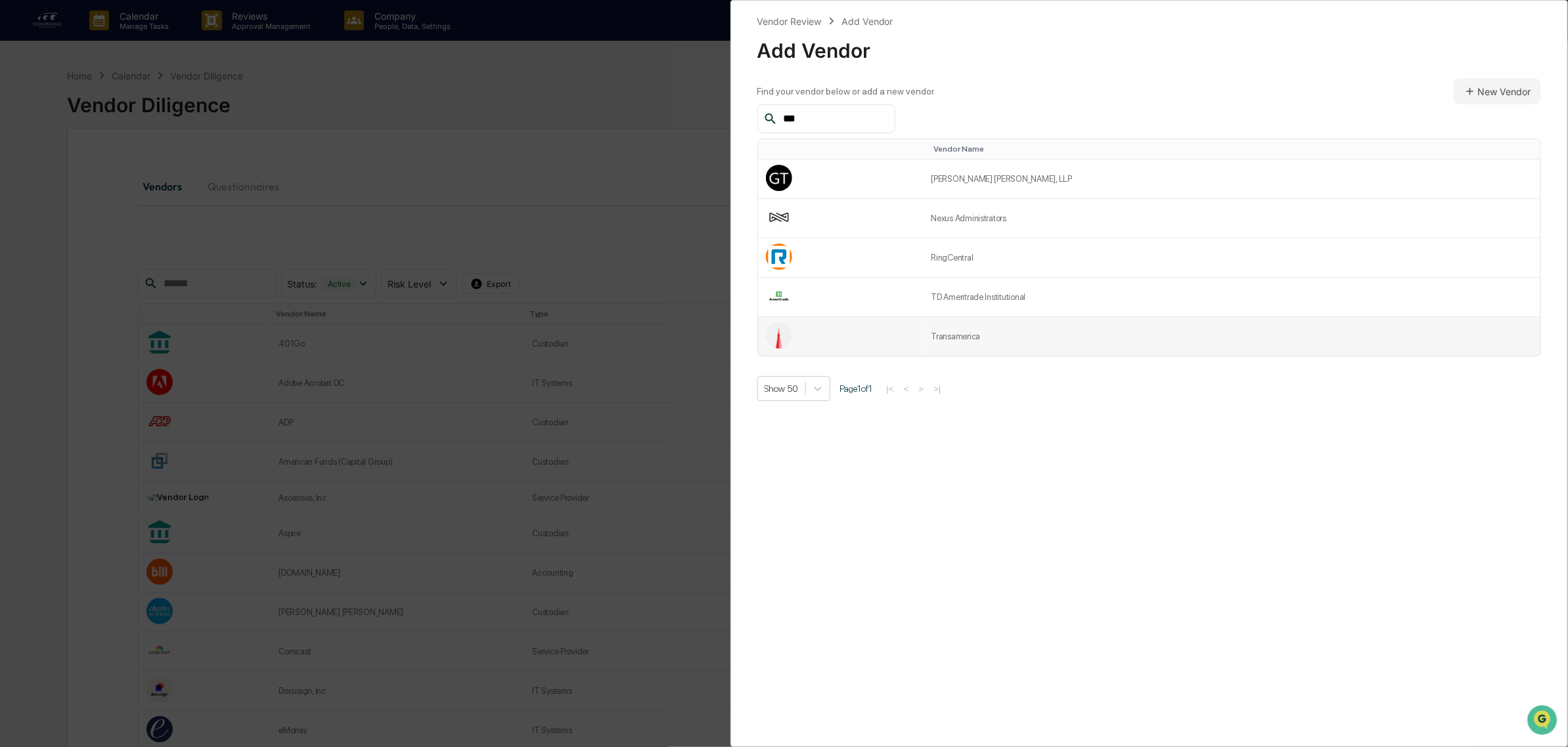
type input "***"
click at [1028, 351] on td "Transamerica" at bounding box center [1231, 337] width 617 height 39
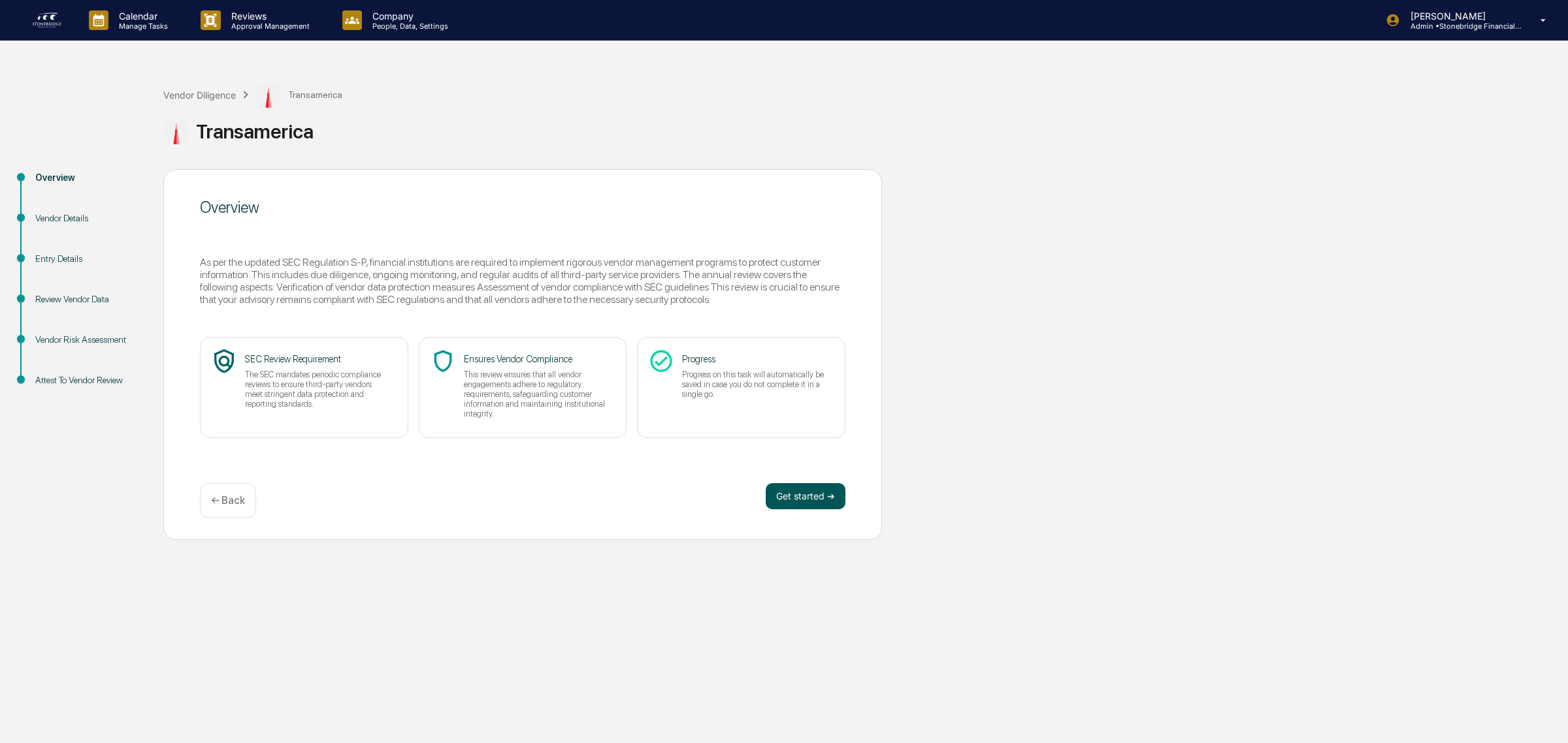
click at [805, 498] on button "Get started ➔" at bounding box center [805, 496] width 79 height 26
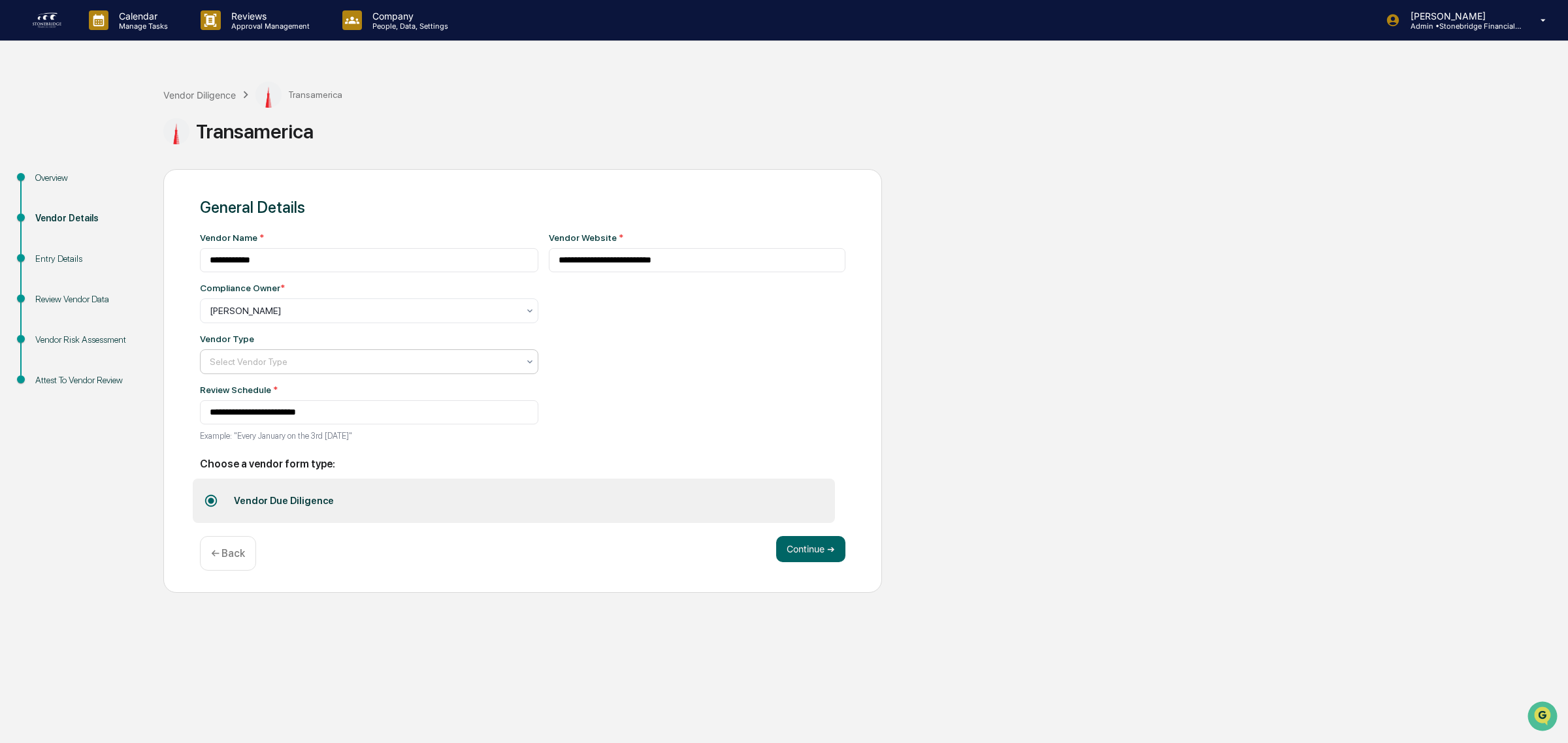
click at [292, 354] on div "Select Vendor Type" at bounding box center [369, 361] width 338 height 25
click at [249, 501] on div "Custodian" at bounding box center [362, 500] width 324 height 26
click at [803, 549] on button "Continue ➔" at bounding box center [811, 549] width 69 height 26
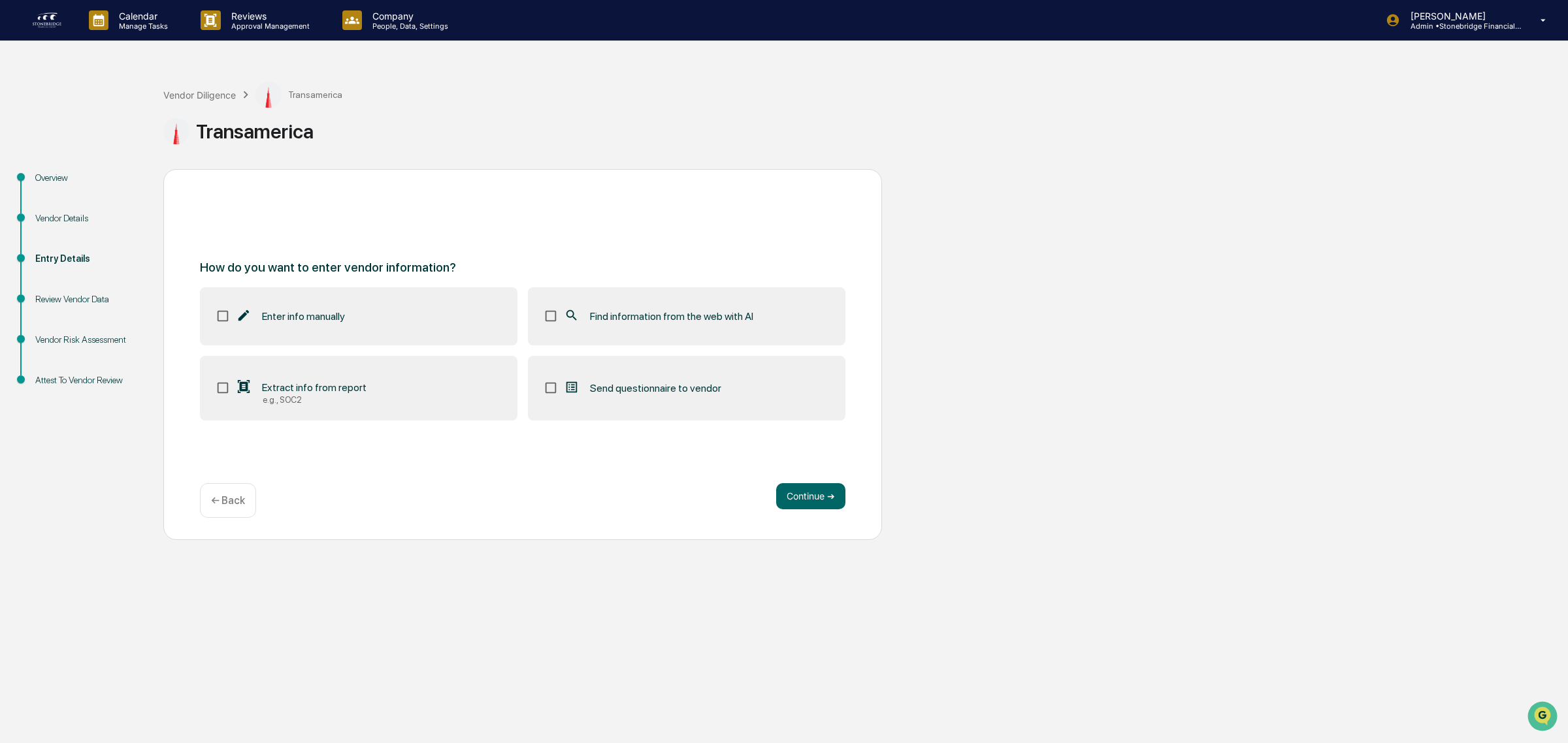
click at [600, 330] on label "Find information from the web with AI" at bounding box center [686, 316] width 317 height 57
click at [661, 363] on label "Send questionnaire to vendor" at bounding box center [686, 388] width 317 height 65
click at [644, 329] on label "Find information from the web with AI" at bounding box center [686, 316] width 317 height 57
click at [666, 392] on span "Send questionnaire to vendor" at bounding box center [655, 388] width 131 height 13
click at [808, 501] on button "Continue ➔" at bounding box center [811, 496] width 69 height 26
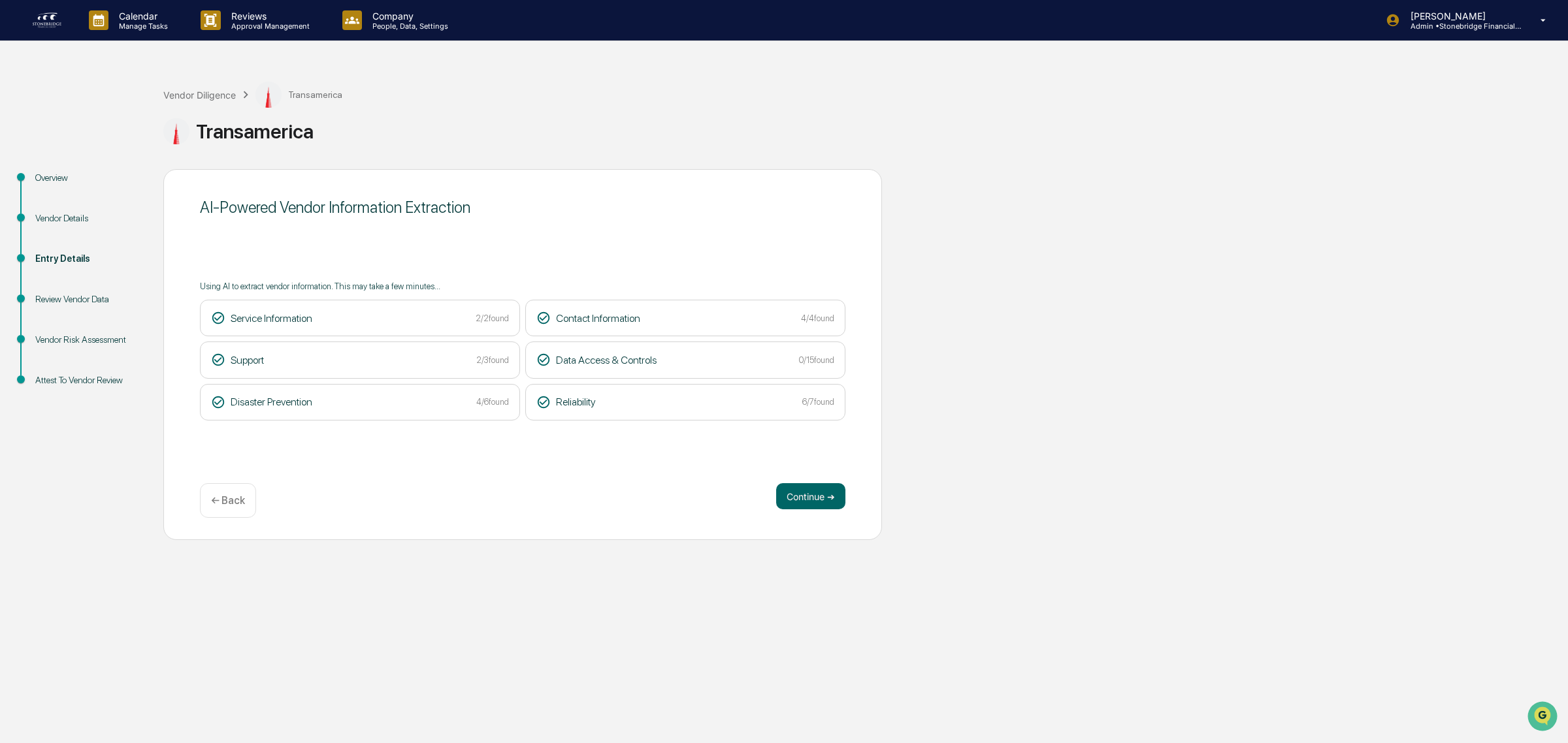
click at [227, 498] on p "← Back" at bounding box center [228, 500] width 34 height 13
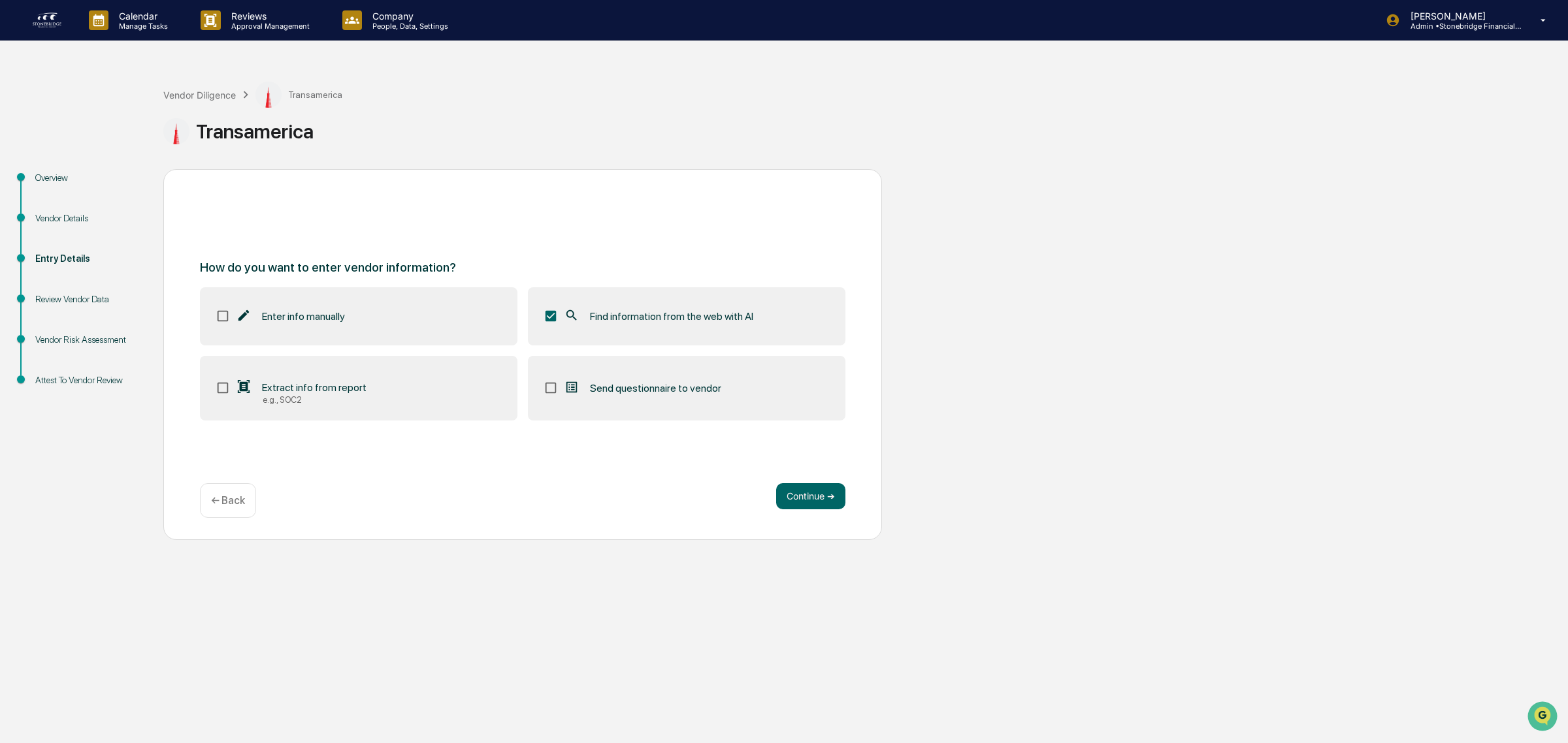
click at [246, 513] on div "← Back" at bounding box center [228, 500] width 56 height 35
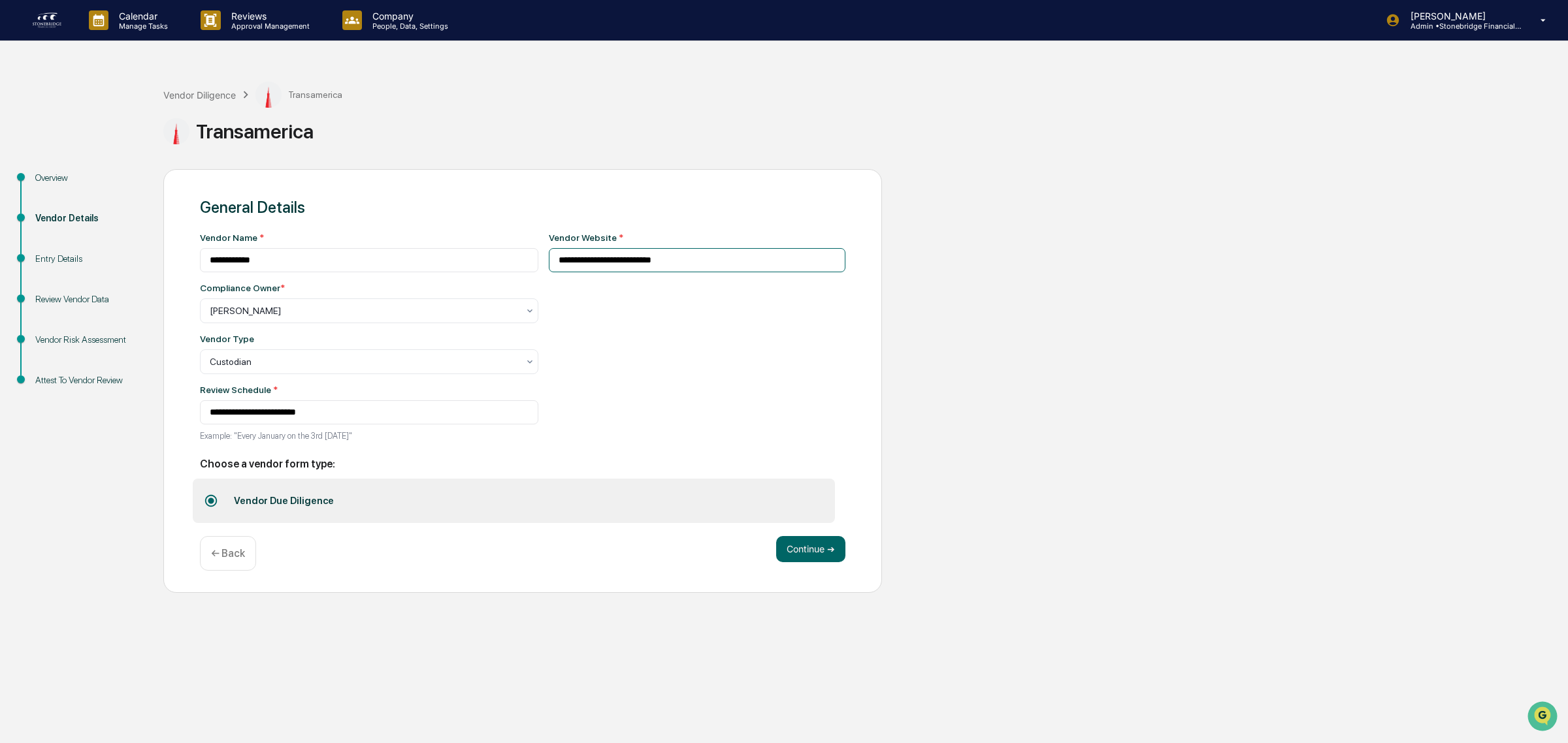
drag, startPoint x: 694, startPoint y: 254, endPoint x: -81, endPoint y: 96, distance: 790.9
click at [0, 96] on html "**********" at bounding box center [784, 371] width 1568 height 743
paste input "**********"
type input "**********"
click at [825, 570] on div "Continue ➔ ← Back" at bounding box center [522, 553] width 645 height 35
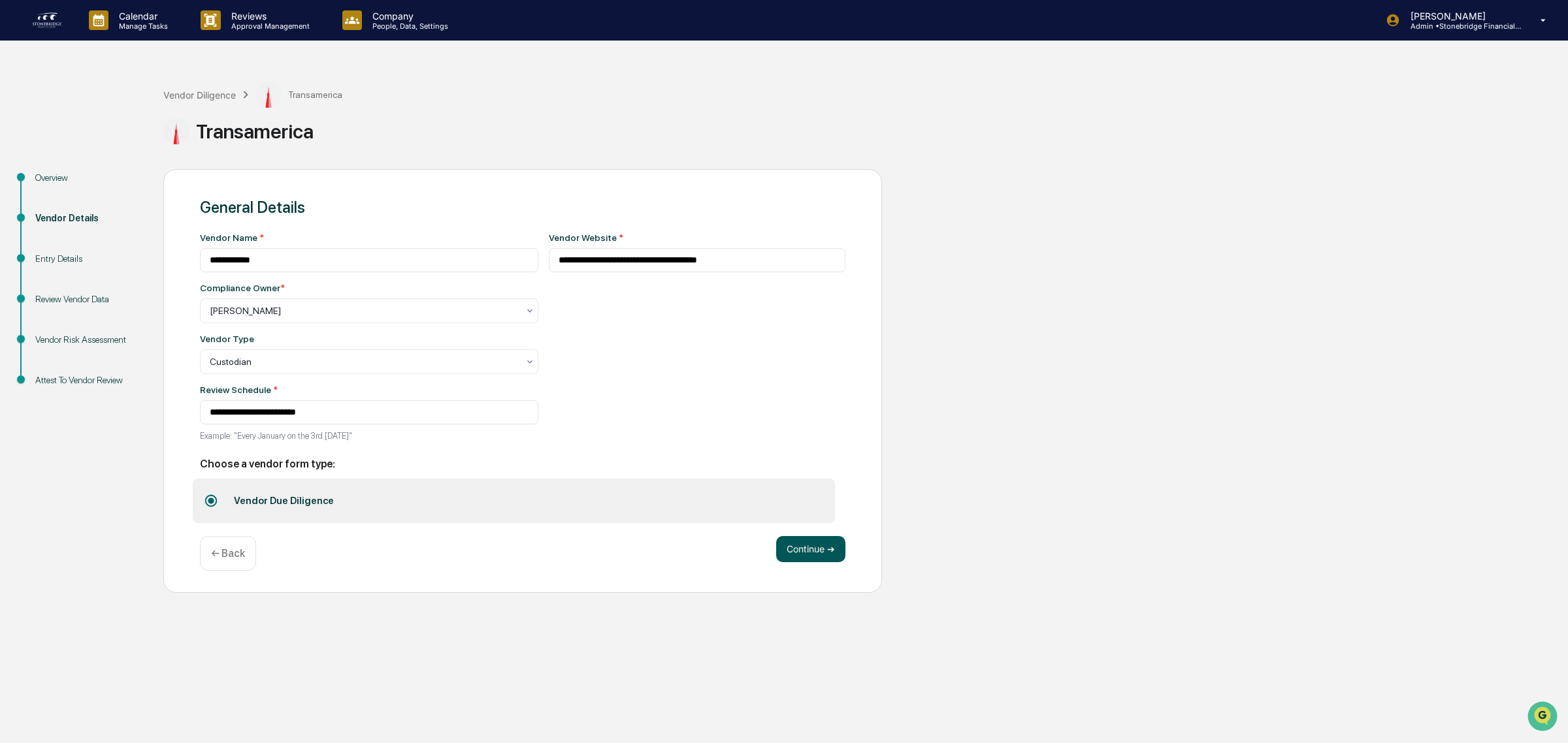
click at [821, 561] on button "Continue ➔" at bounding box center [811, 549] width 69 height 26
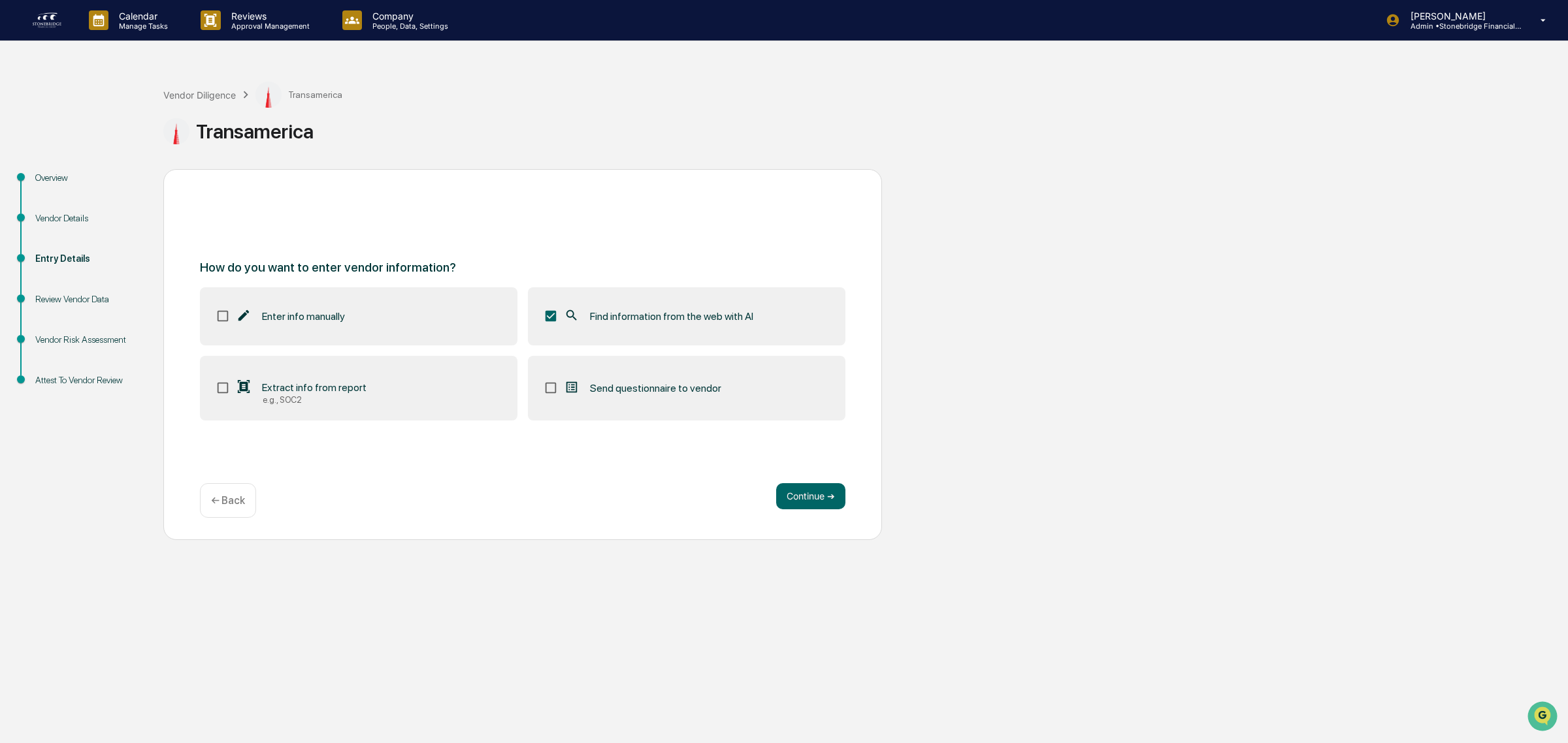
click at [817, 518] on div "How do you want to enter vendor information? Enter info manually Find informati…" at bounding box center [523, 354] width 719 height 371
click at [810, 504] on button "Continue ➔" at bounding box center [811, 496] width 69 height 26
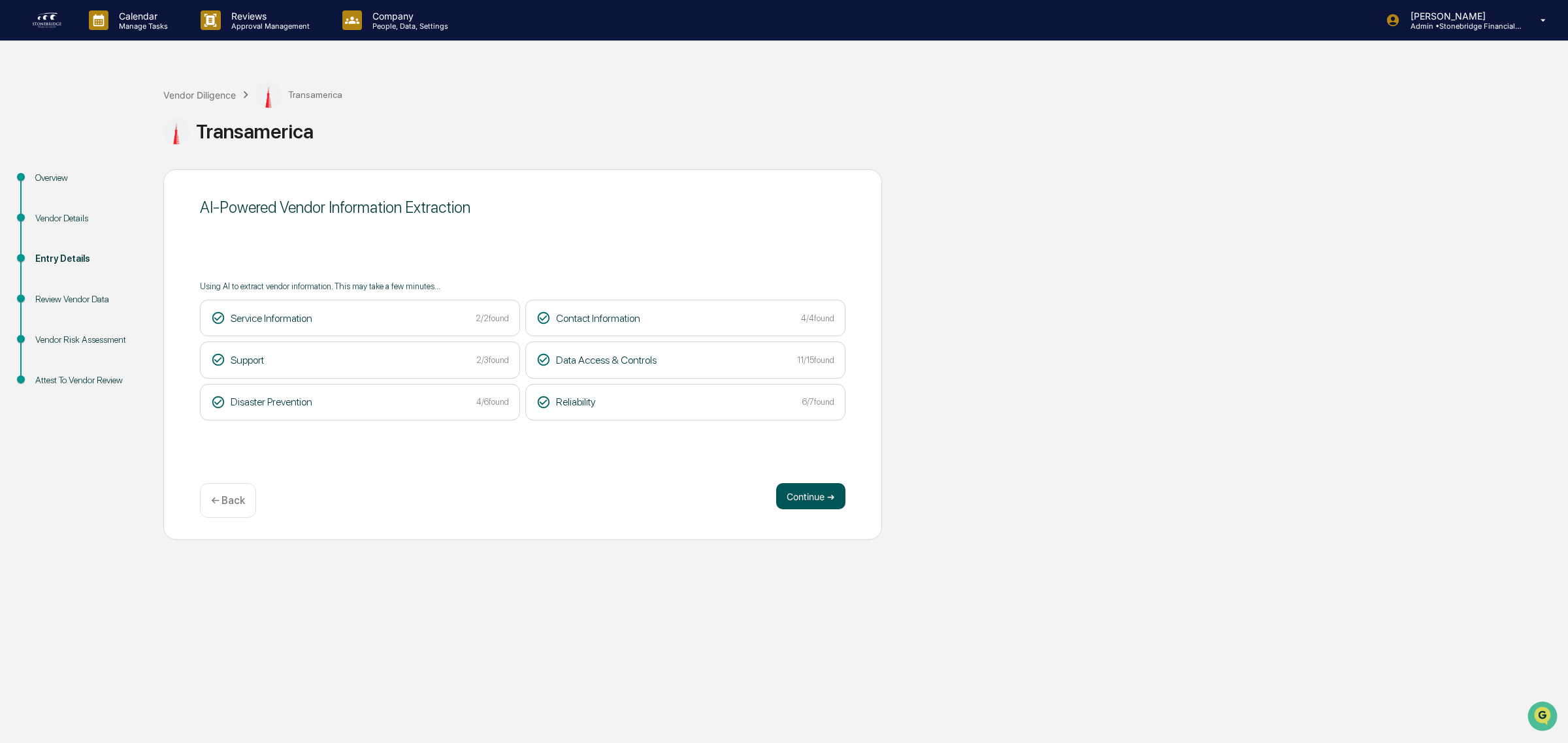
click at [786, 503] on button "Continue ➔" at bounding box center [811, 496] width 69 height 26
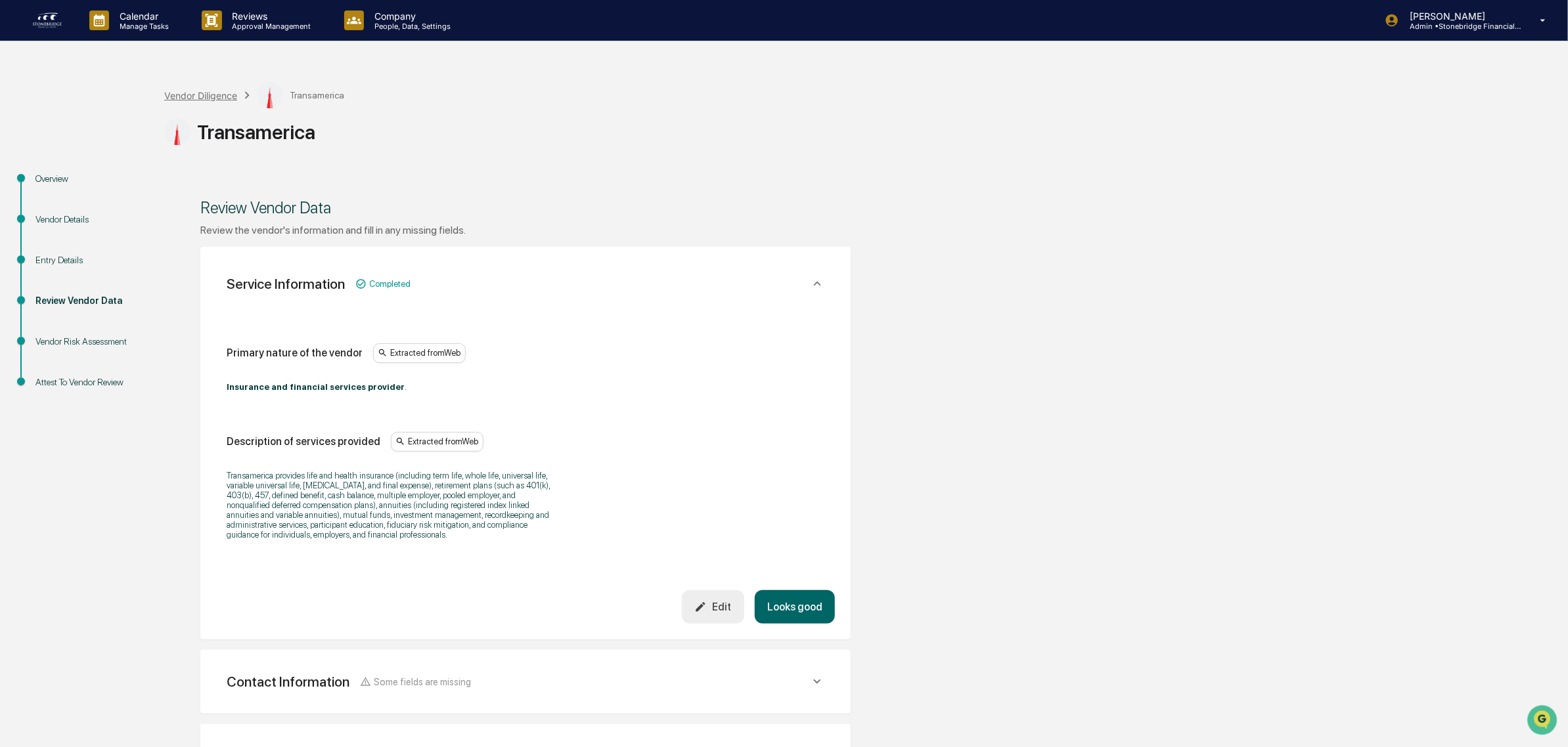
click at [215, 96] on div "Vendor Diligence" at bounding box center [201, 95] width 73 height 11
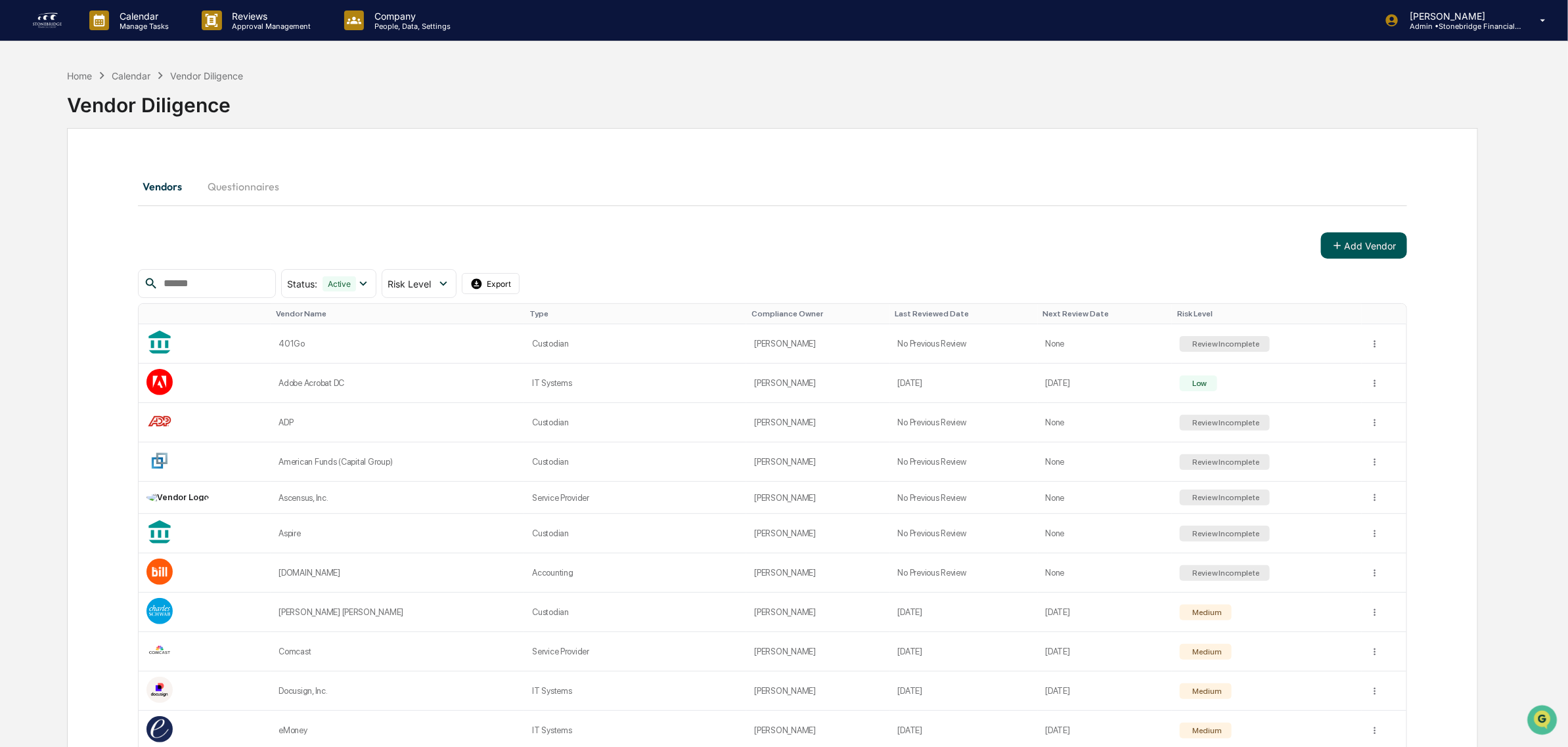
click at [1387, 243] on button "Add Vendor" at bounding box center [1363, 245] width 86 height 26
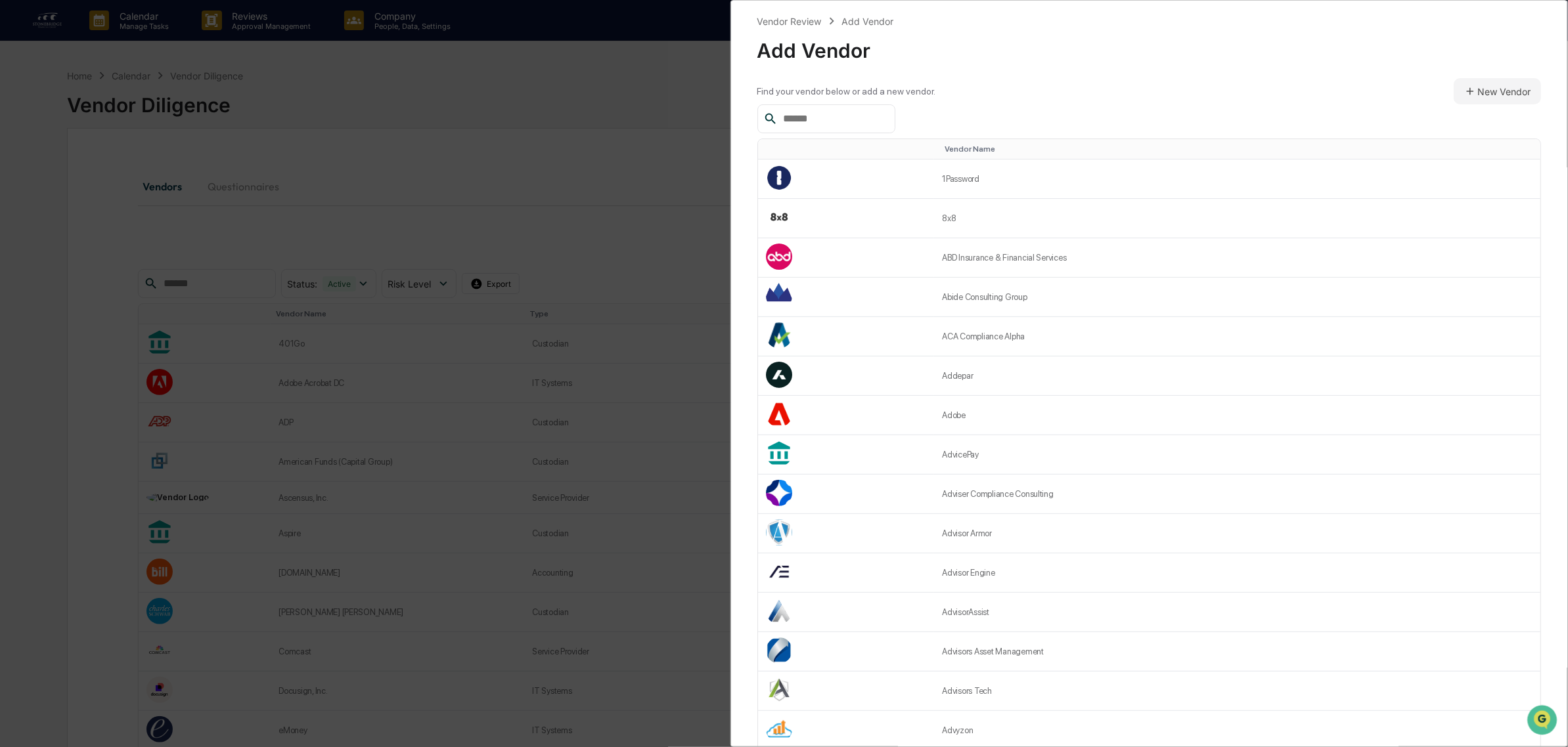
click at [826, 116] on input "text" at bounding box center [833, 119] width 111 height 17
type input "********"
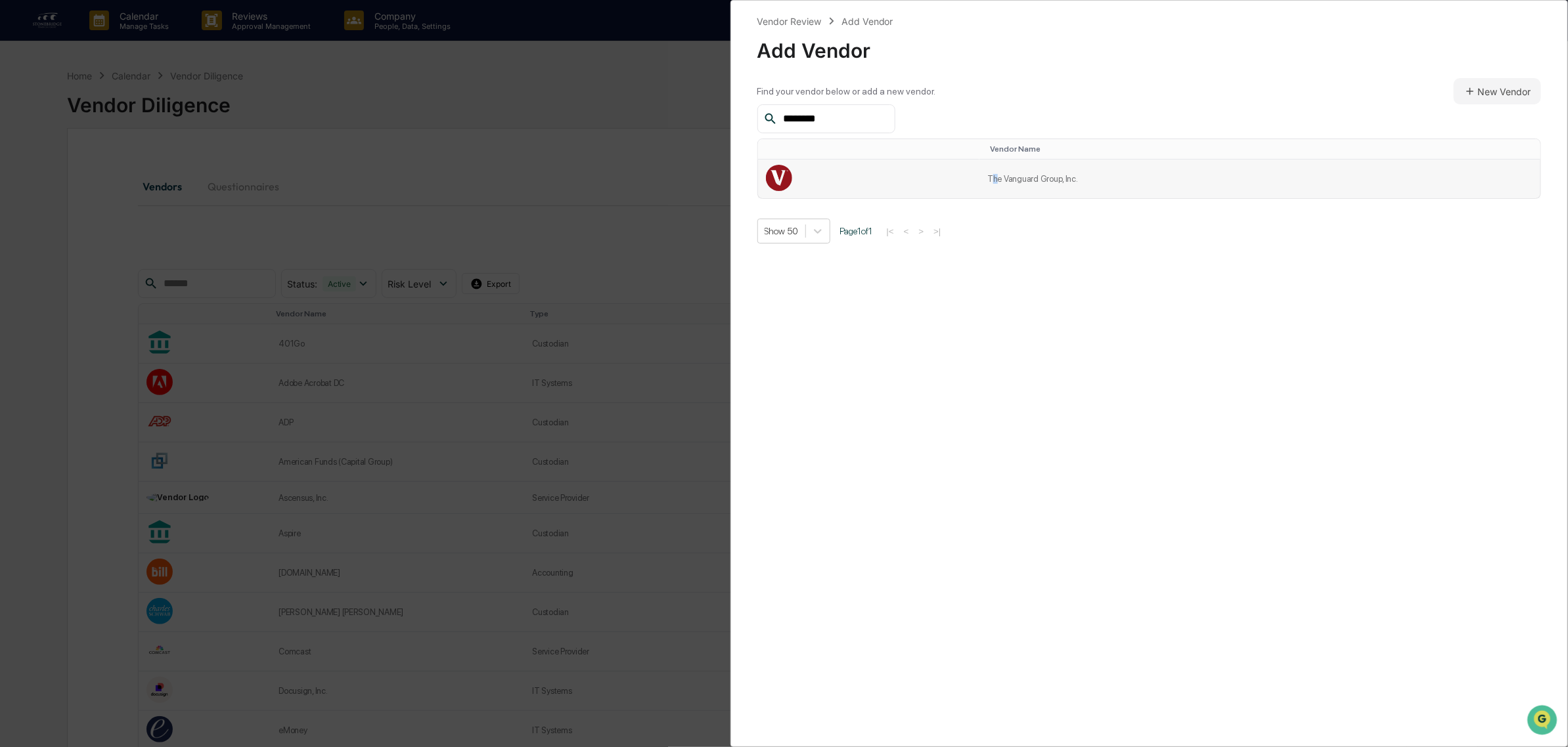
click at [998, 190] on td "The Vanguard Group, Inc." at bounding box center [1260, 179] width 561 height 39
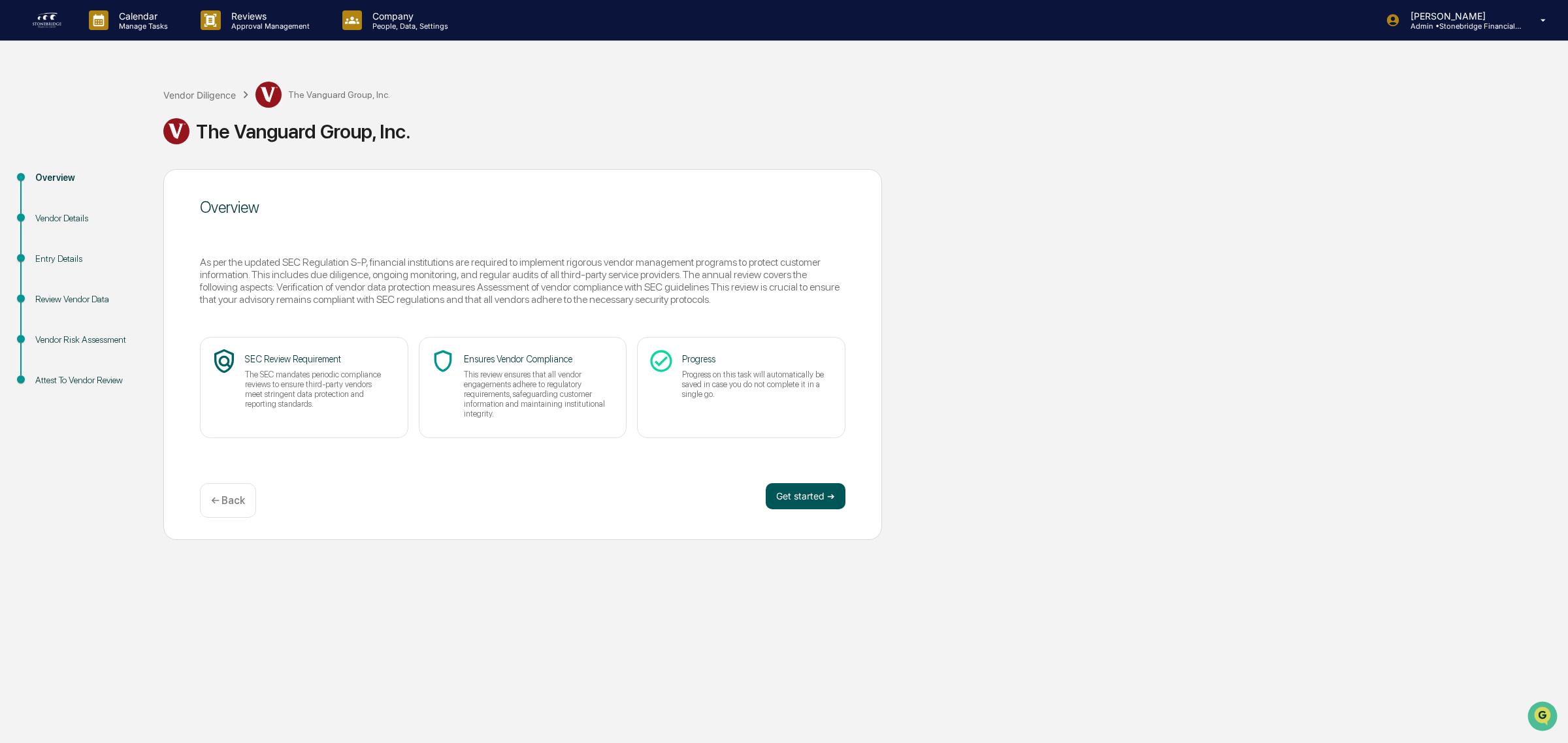
click at [843, 491] on button "Get started ➔" at bounding box center [805, 496] width 79 height 26
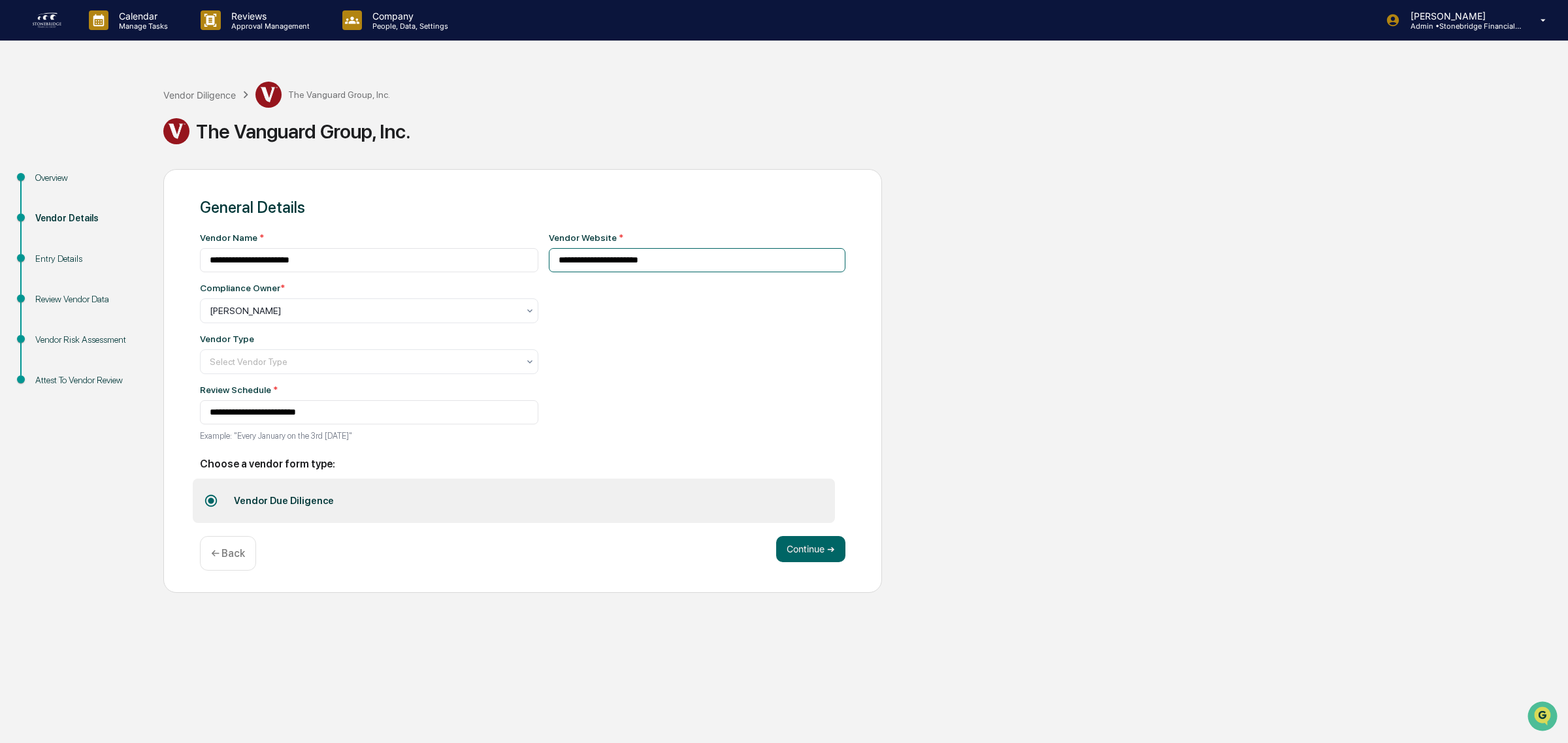
click at [197, 184] on div "**********" at bounding box center [523, 380] width 719 height 423
paste input "**********"
type input "**********"
click at [269, 369] on div at bounding box center [364, 361] width 309 height 13
click at [259, 498] on div "Custodian" at bounding box center [362, 500] width 324 height 26
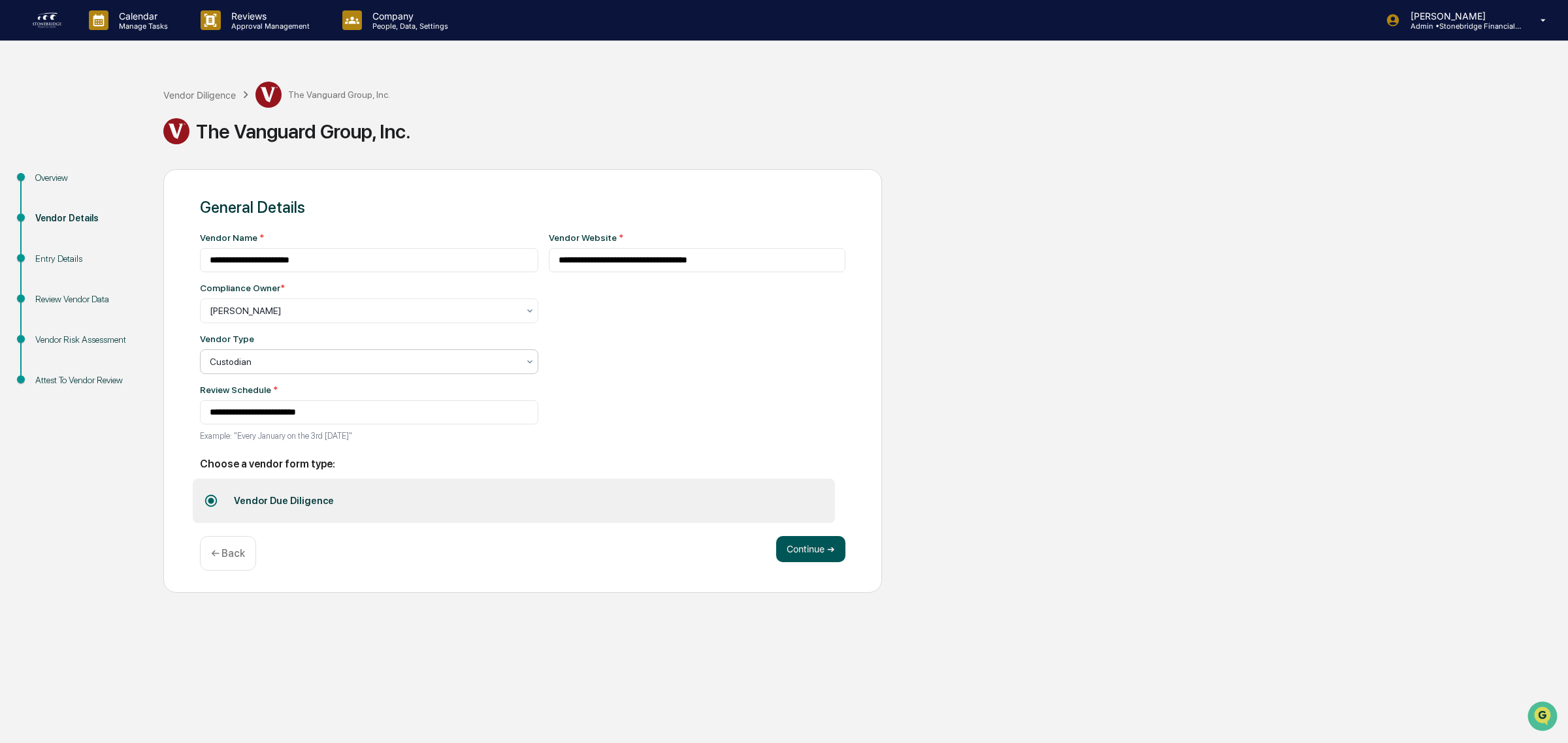
click at [810, 549] on button "Continue ➔" at bounding box center [811, 549] width 69 height 26
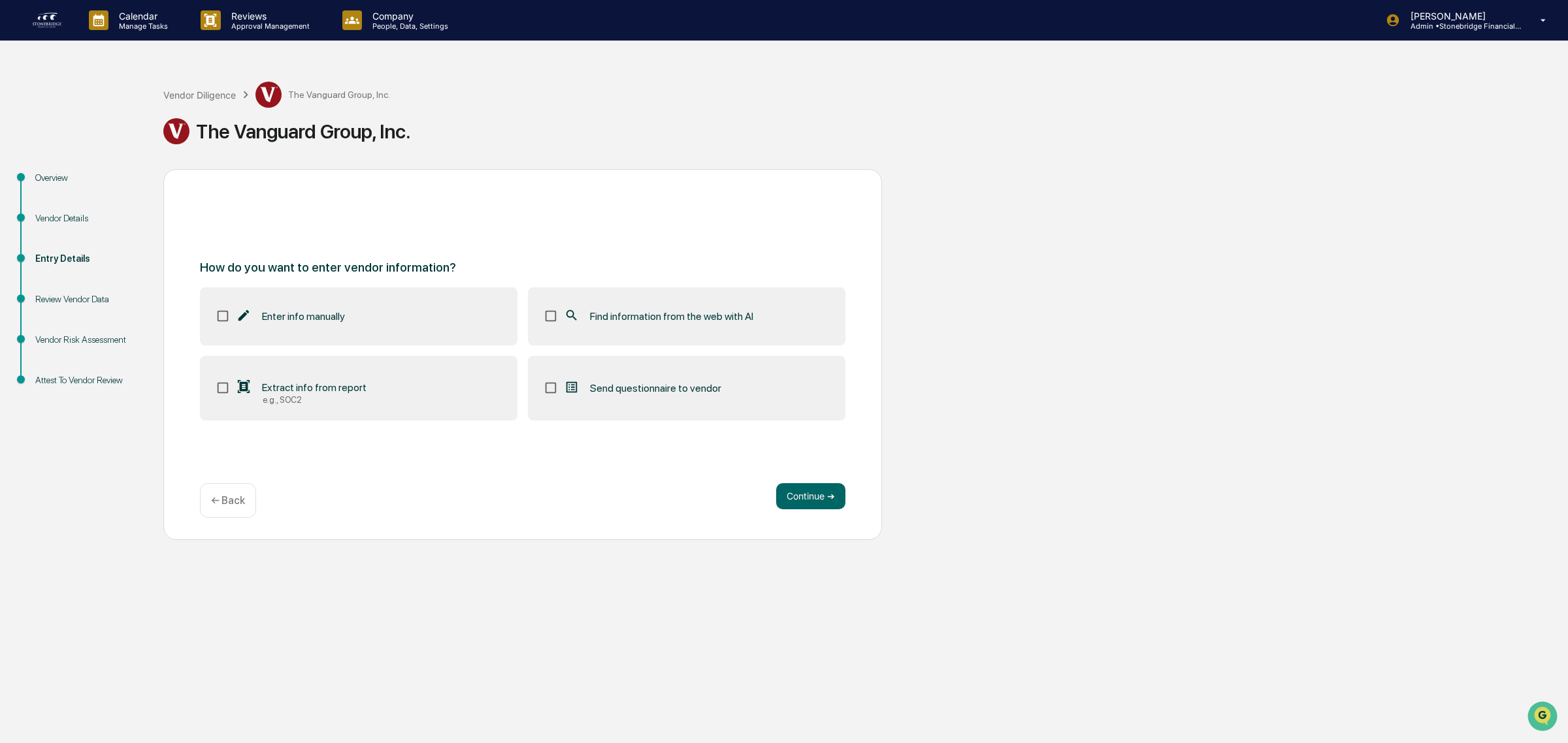
click at [677, 327] on label "Find information from the web with AI" at bounding box center [686, 316] width 317 height 57
click at [811, 497] on button "Continue ➔" at bounding box center [811, 496] width 69 height 26
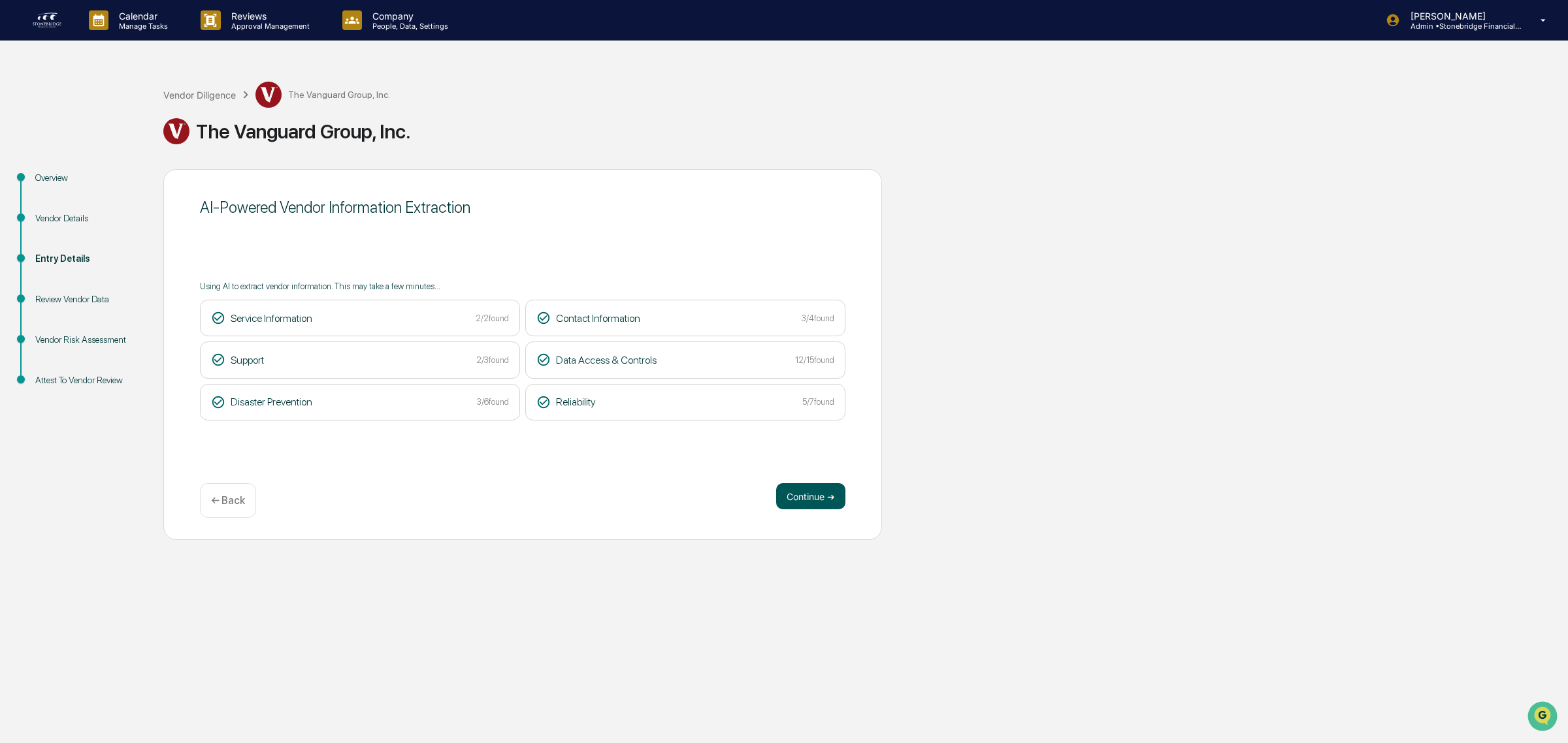
click at [786, 495] on button "Continue ➔" at bounding box center [811, 496] width 69 height 26
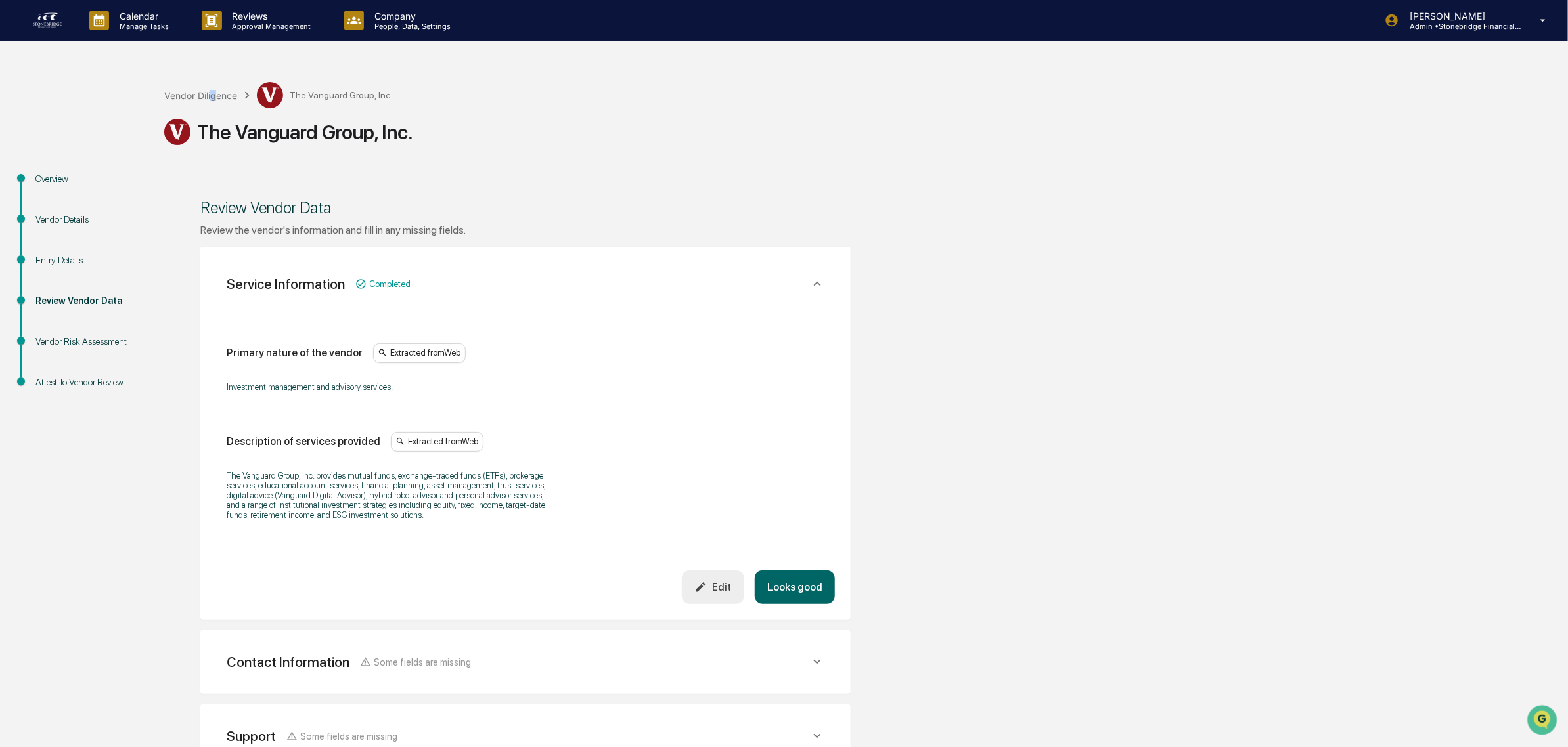
click at [213, 99] on div "Vendor Diligence" at bounding box center [201, 95] width 73 height 11
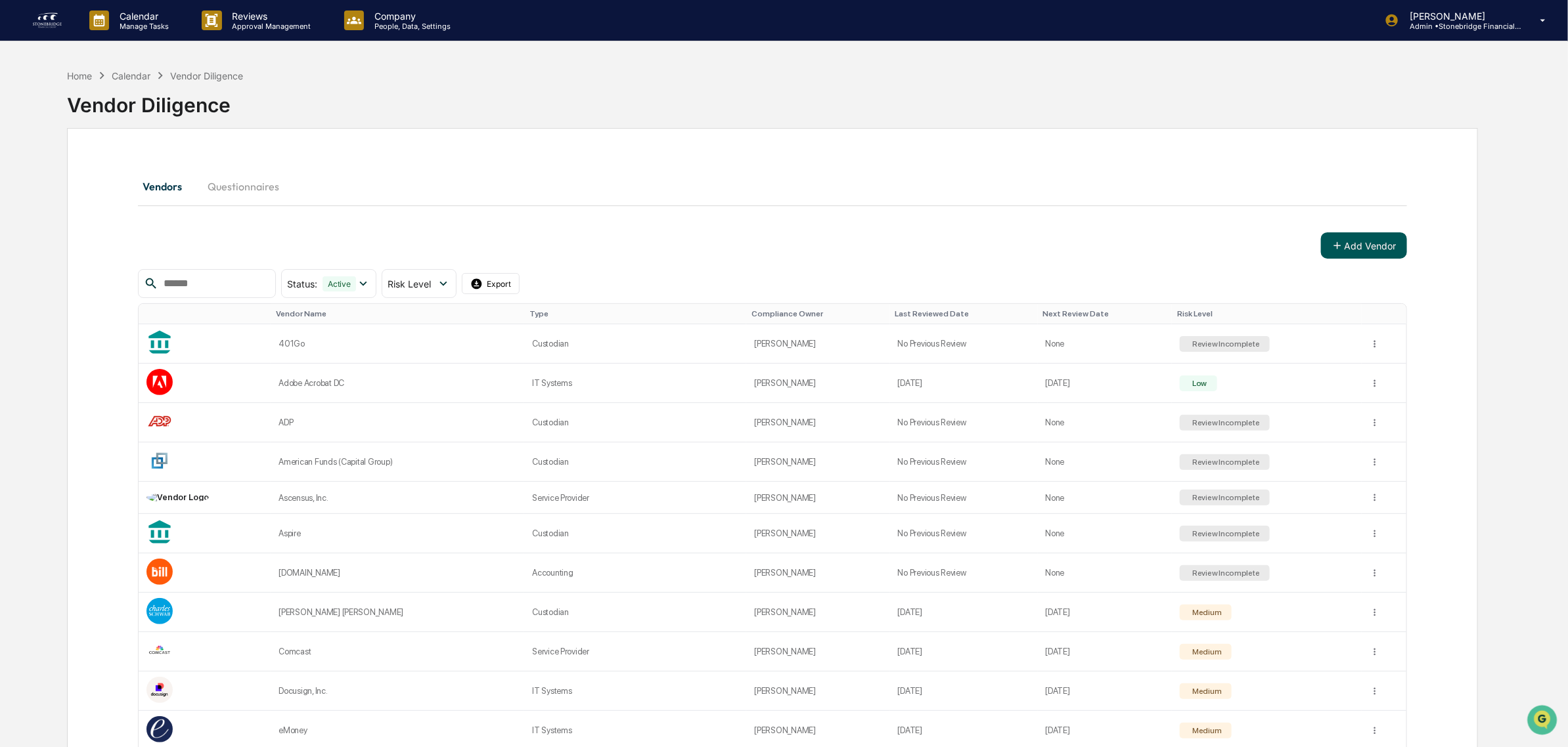
click at [1337, 236] on button "Add Vendor" at bounding box center [1363, 245] width 86 height 26
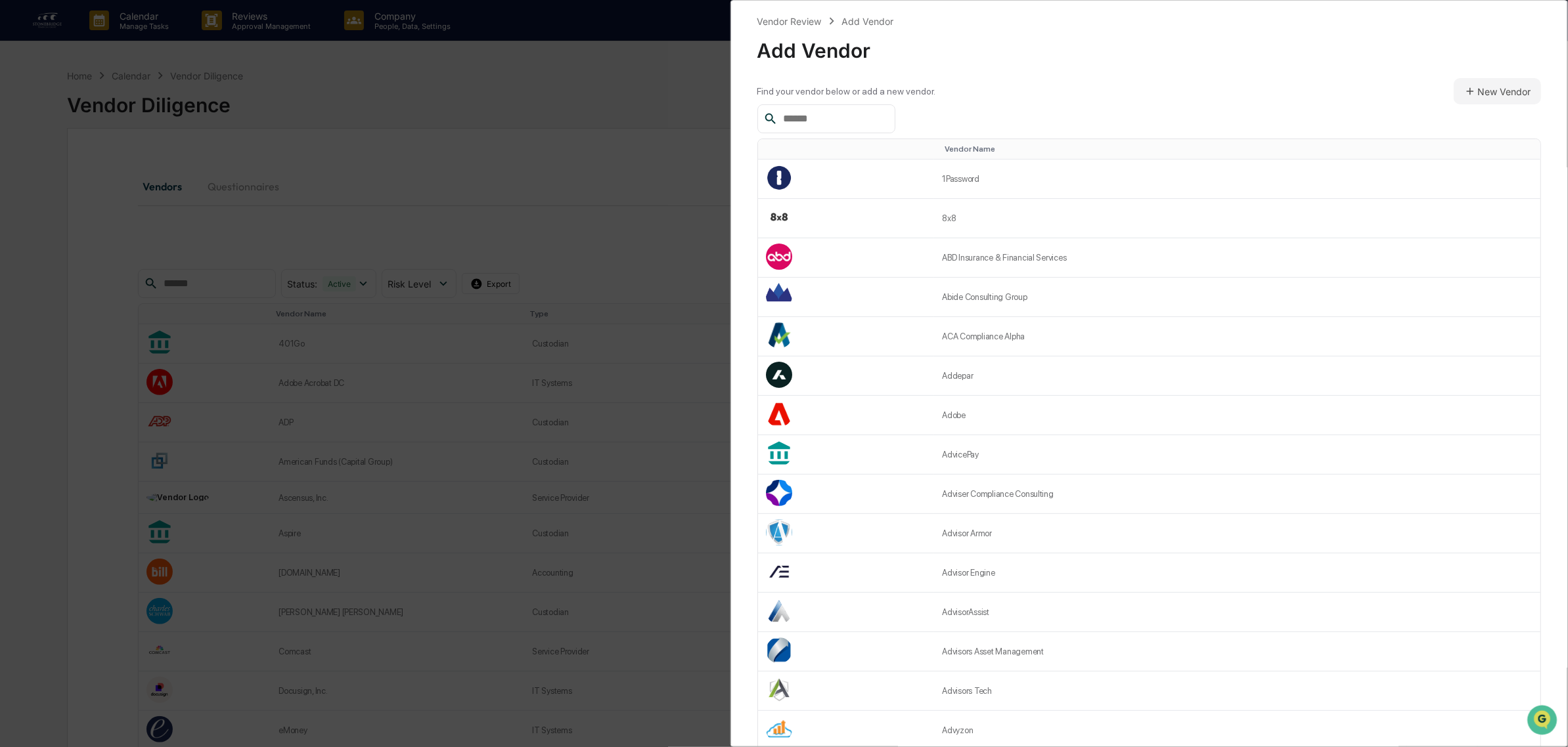
click at [872, 122] on input "text" at bounding box center [833, 119] width 111 height 17
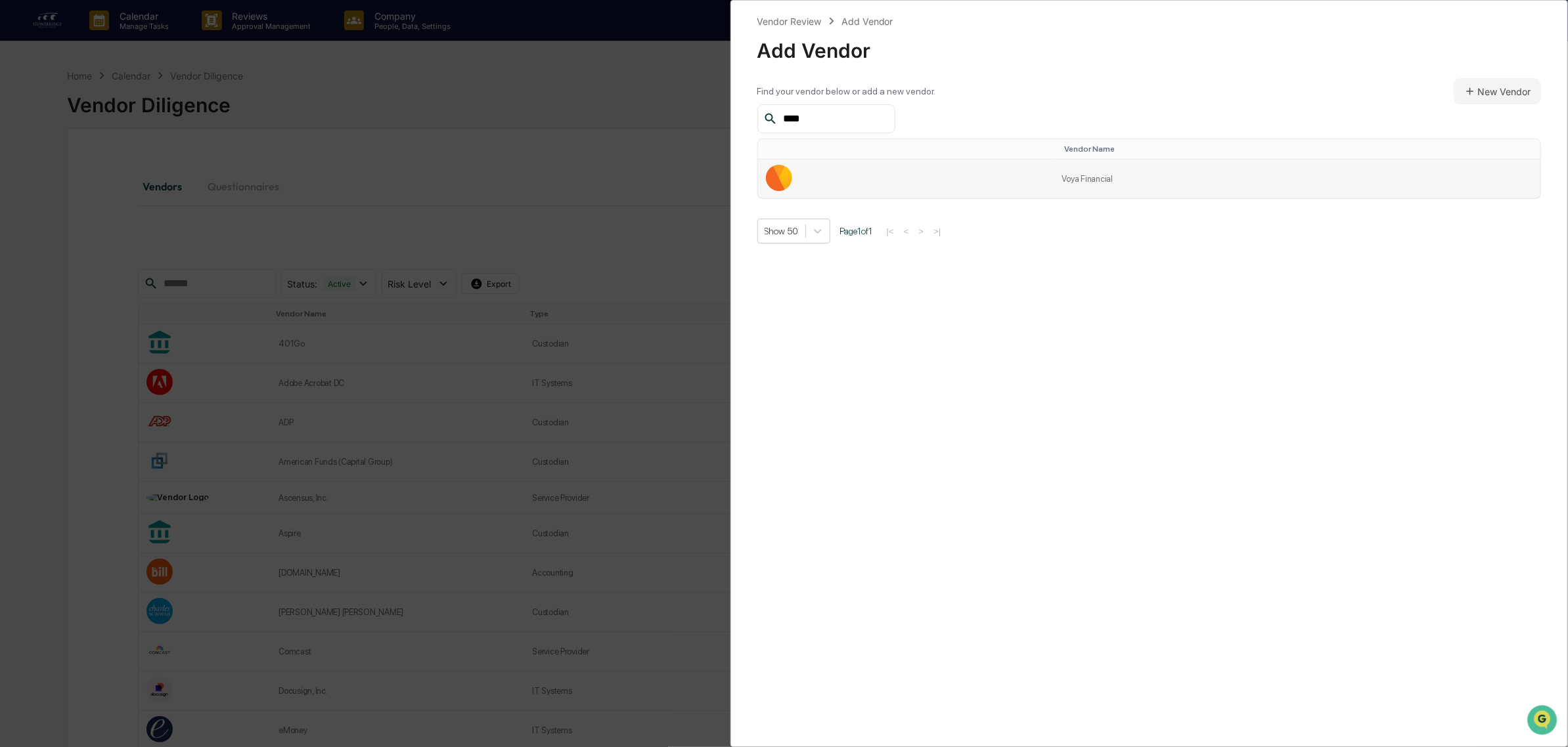
type input "****"
click at [1154, 167] on td "Voya Financial" at bounding box center [1298, 179] width 486 height 39
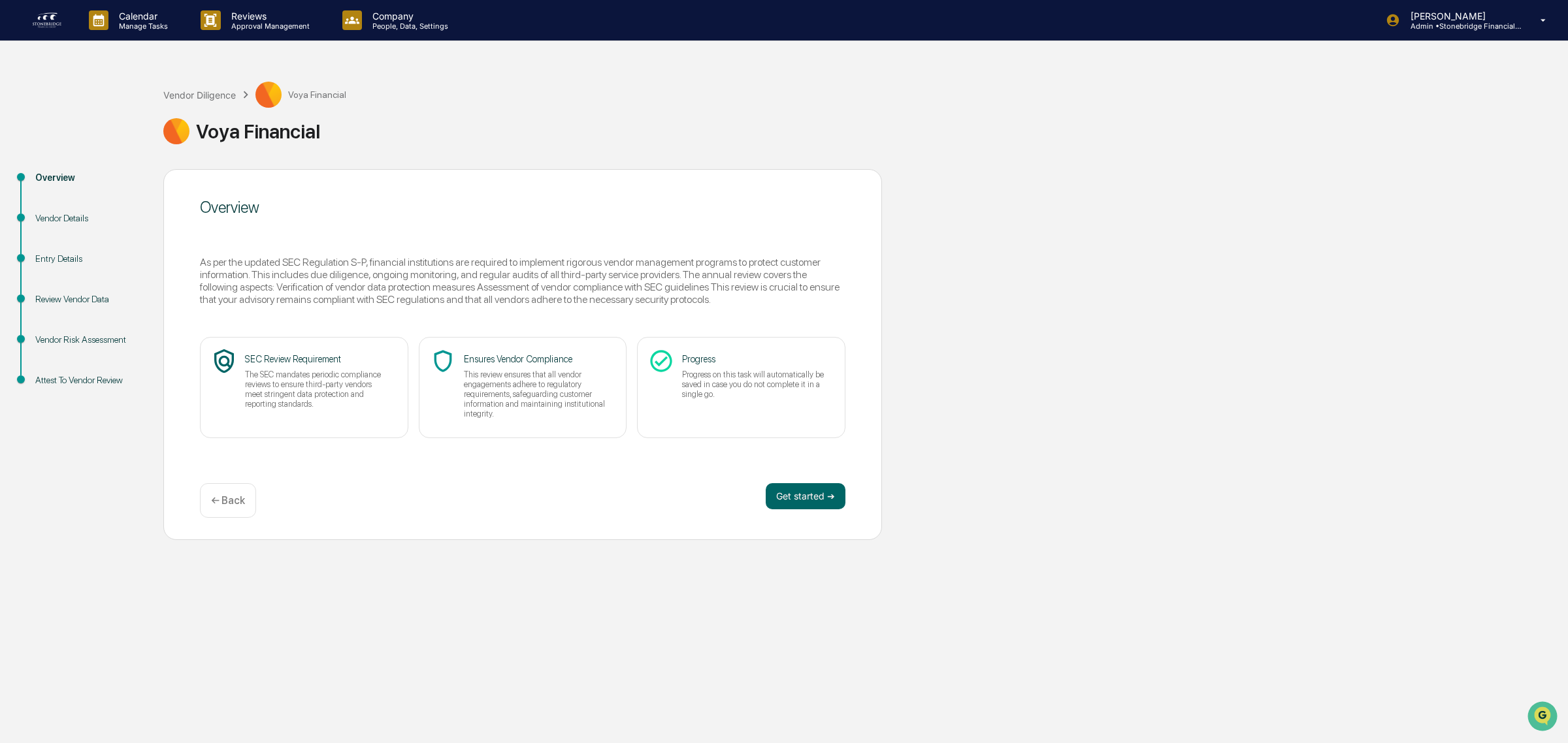
click at [798, 482] on div "Overview As per the updated SEC Regulation S-P, financial institutions are requ…" at bounding box center [523, 354] width 719 height 371
click at [786, 500] on button "Get started ➔" at bounding box center [805, 496] width 79 height 26
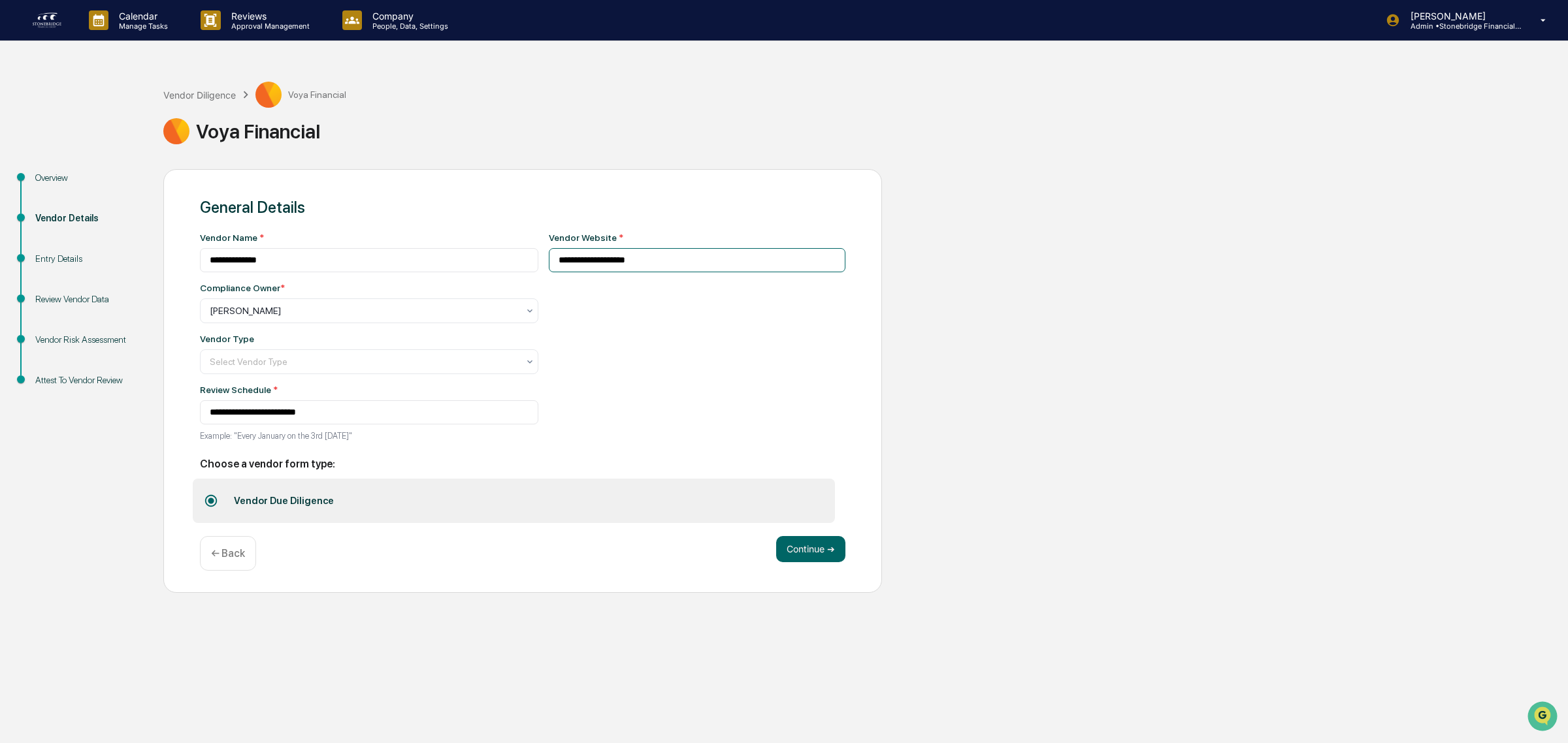
drag, startPoint x: 661, startPoint y: 256, endPoint x: 83, endPoint y: 167, distance: 584.8
click at [110, 171] on div "**********" at bounding box center [784, 380] width 1554 height 423
paste input "**********"
type input "**********"
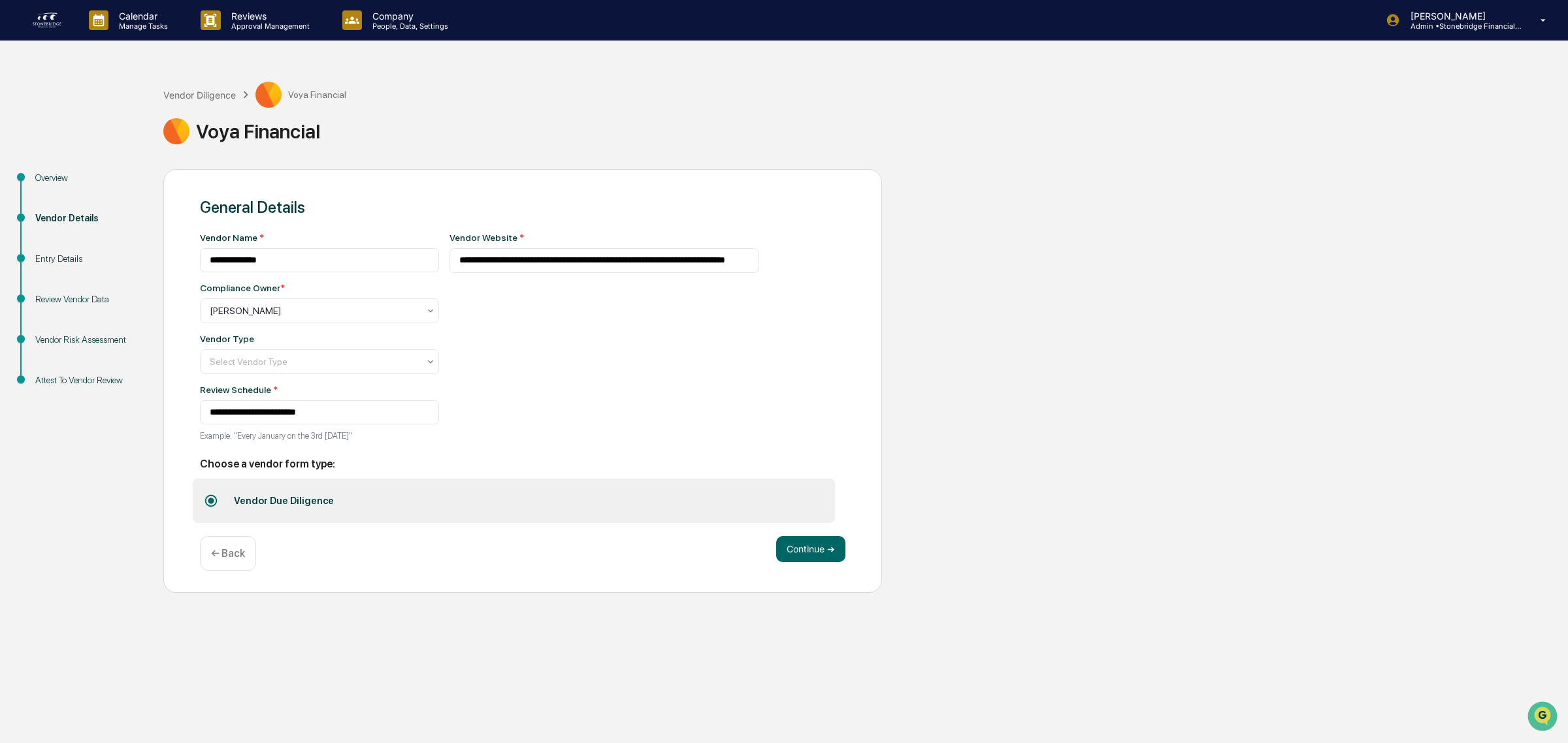
click at [343, 344] on div "Vendor Type" at bounding box center [319, 339] width 239 height 10
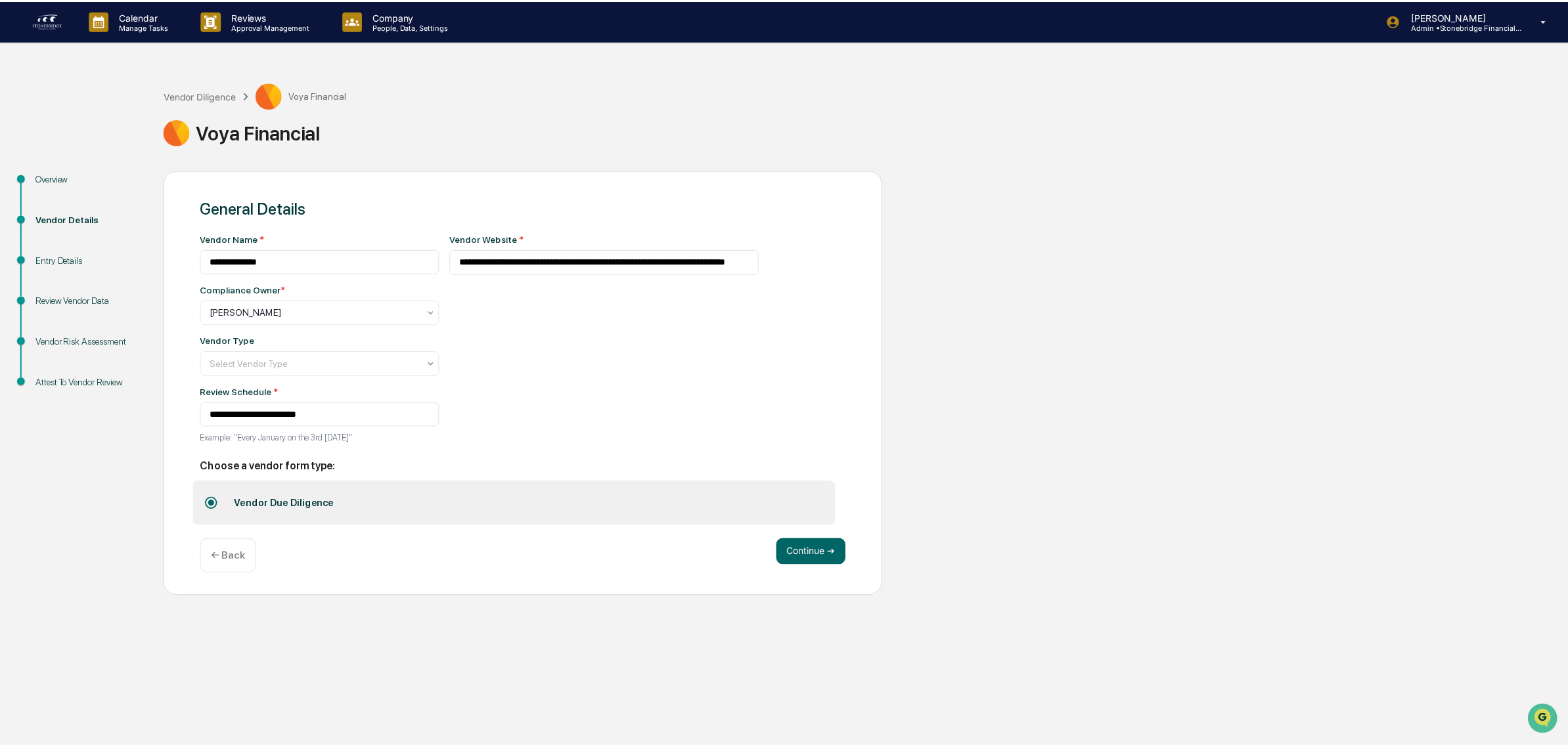
scroll to position [0, 0]
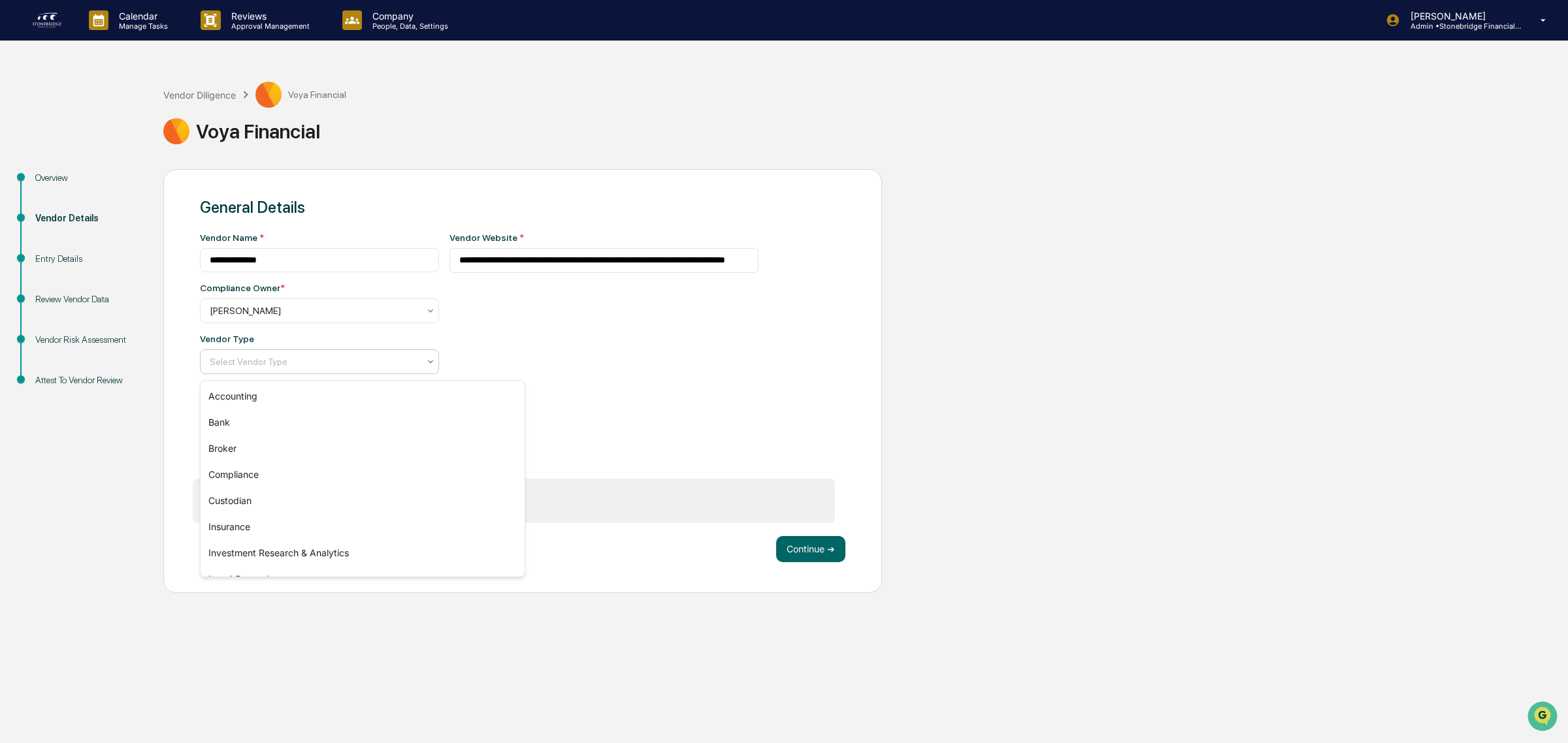
click at [337, 369] on div at bounding box center [314, 361] width 209 height 13
click at [297, 500] on div "Custodian" at bounding box center [362, 500] width 324 height 26
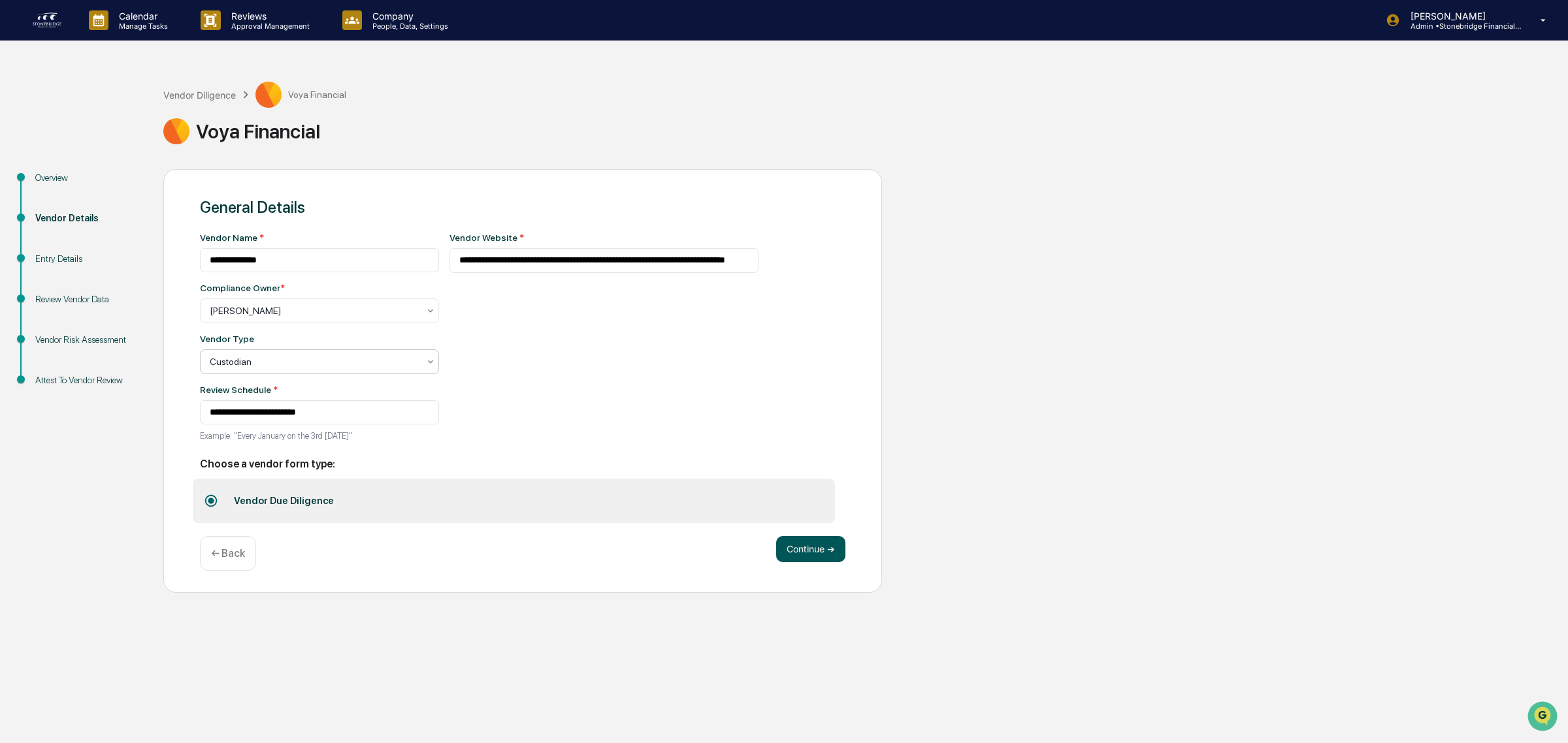
click at [809, 557] on button "Continue ➔" at bounding box center [811, 549] width 69 height 26
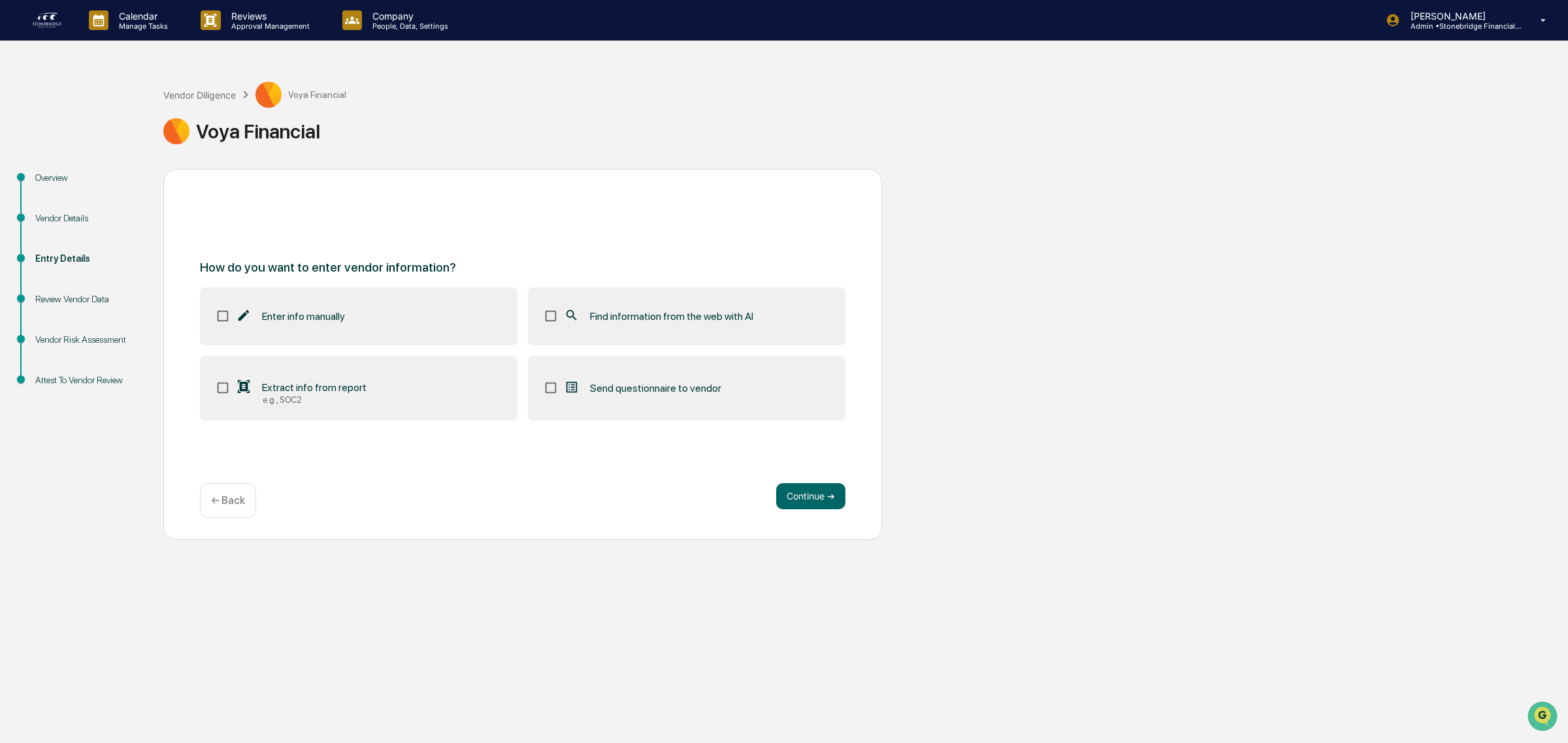
click at [651, 311] on span "Find information from the web with AI" at bounding box center [672, 316] width 163 height 13
click at [812, 498] on button "Continue ➔" at bounding box center [811, 496] width 69 height 26
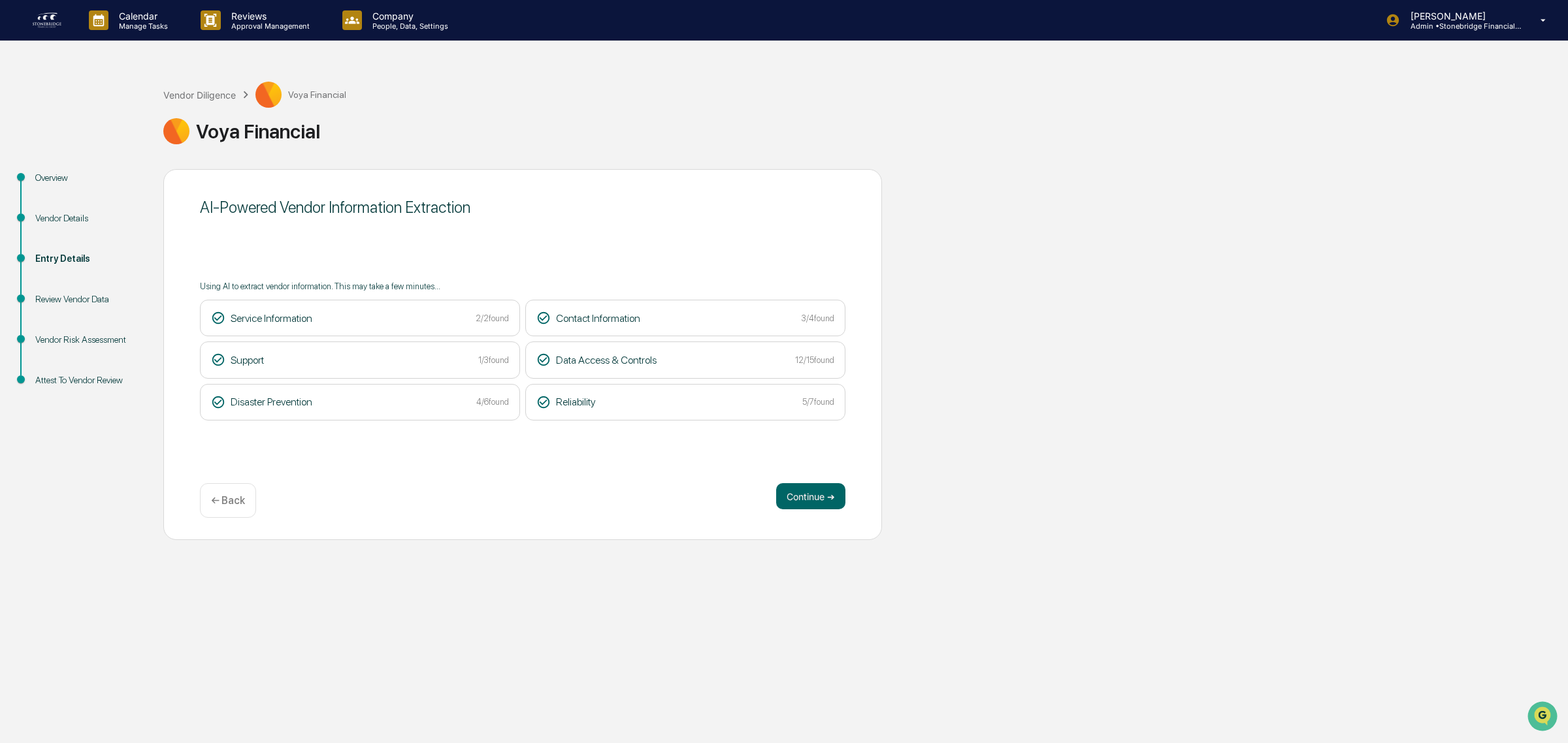
click at [828, 511] on div "Continue ➔ ← Back" at bounding box center [522, 500] width 645 height 35
click at [823, 493] on button "Continue ➔" at bounding box center [811, 496] width 69 height 26
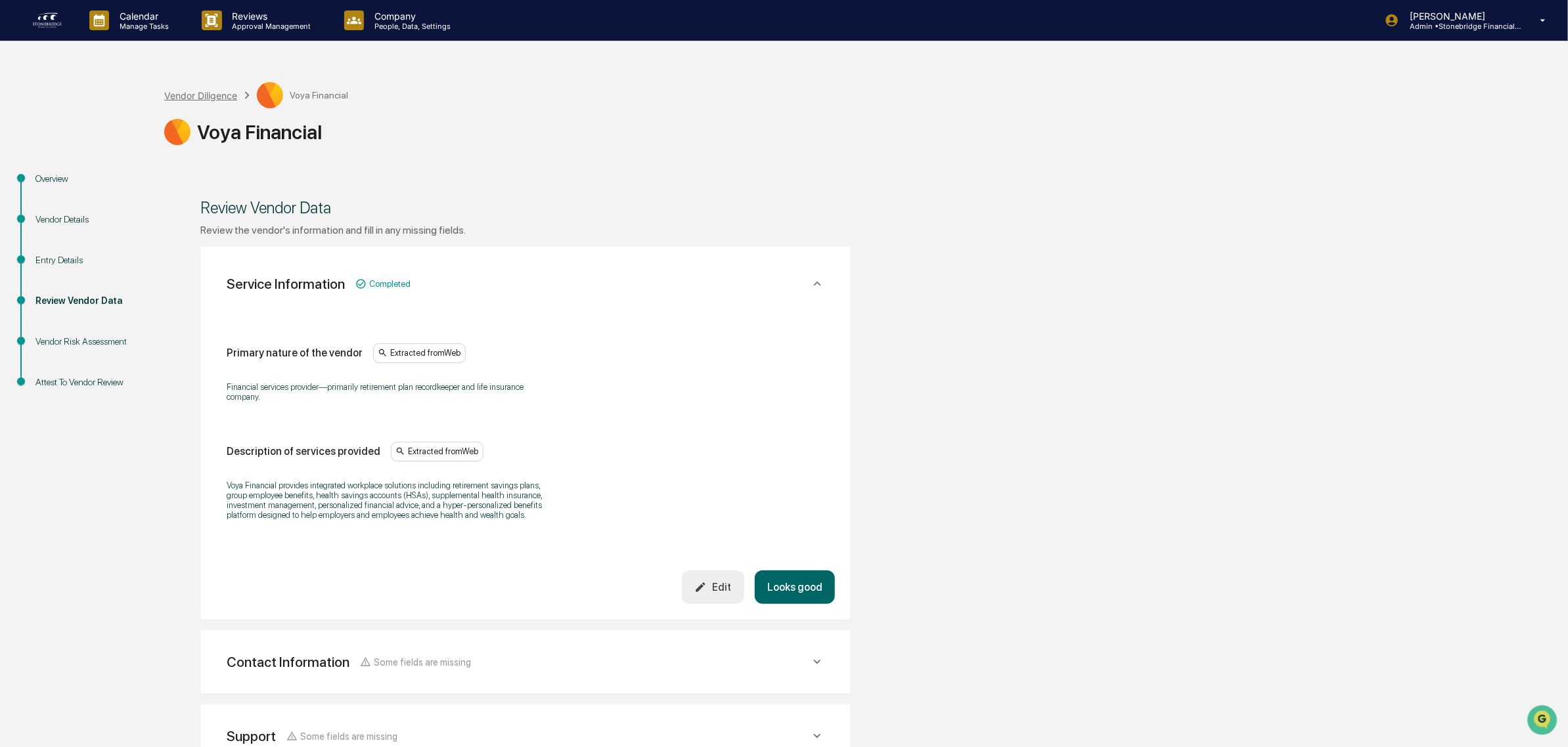
click at [224, 93] on div "Vendor Diligence" at bounding box center [201, 95] width 73 height 11
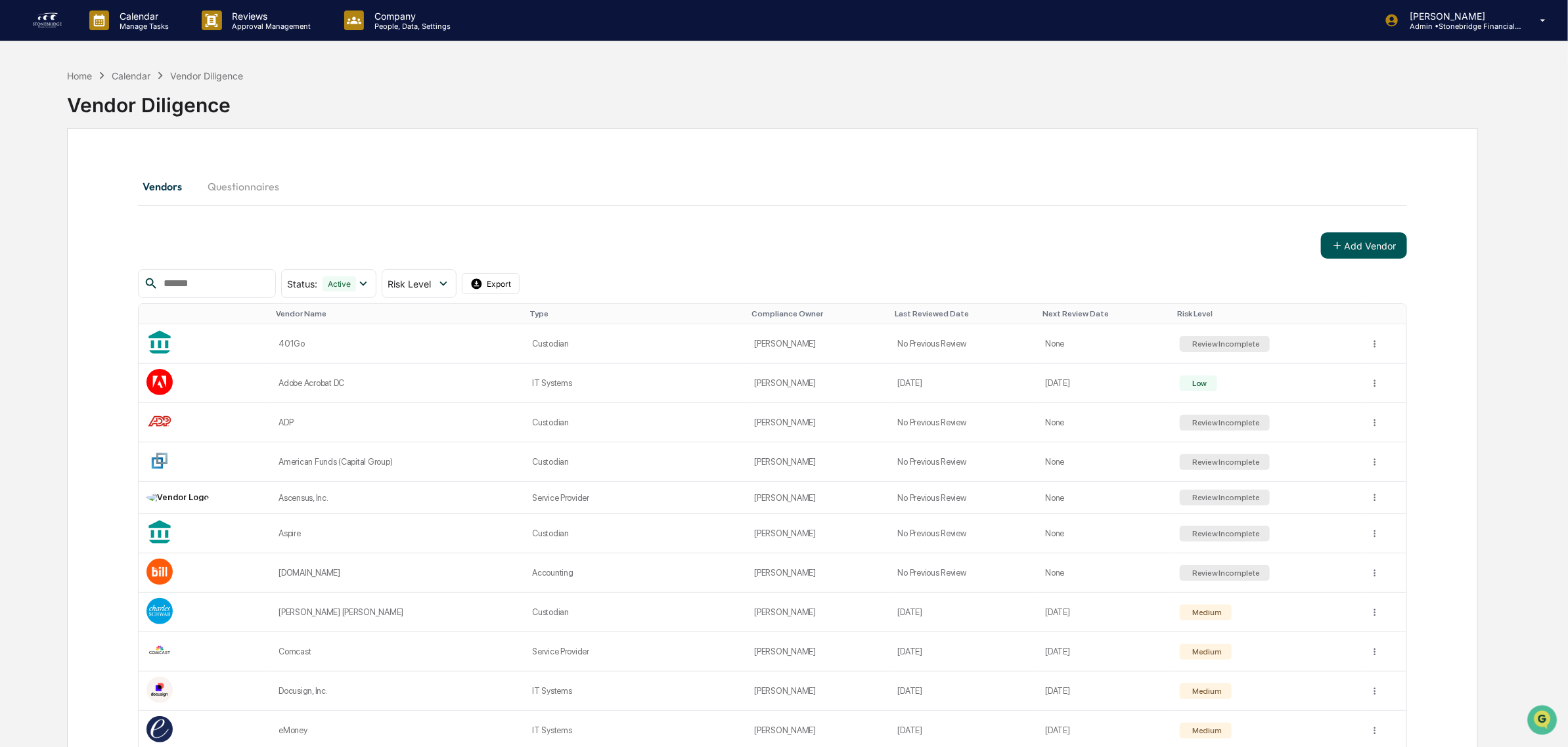
click at [1348, 252] on button "Add Vendor" at bounding box center [1363, 245] width 86 height 26
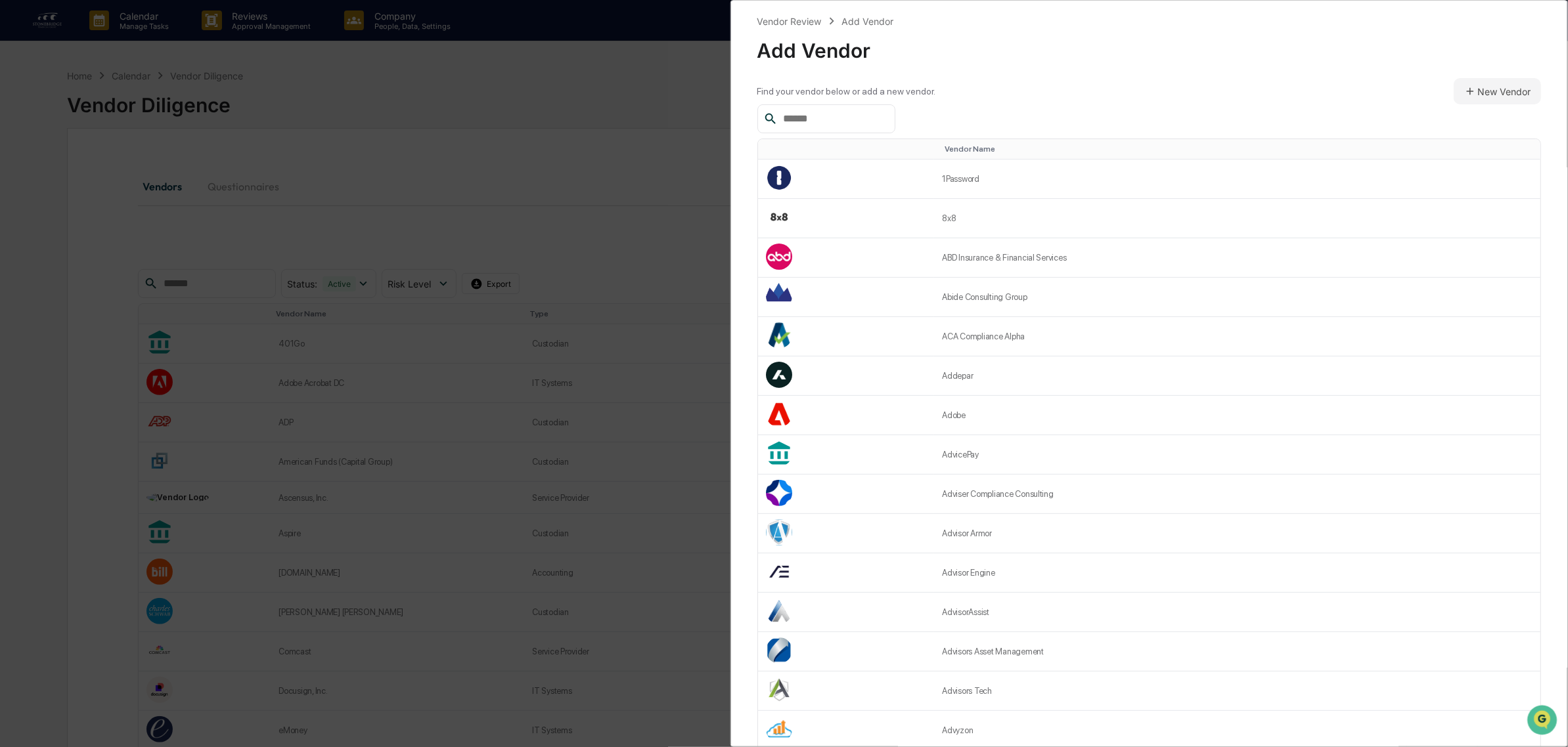
click at [820, 116] on input "text" at bounding box center [833, 119] width 111 height 17
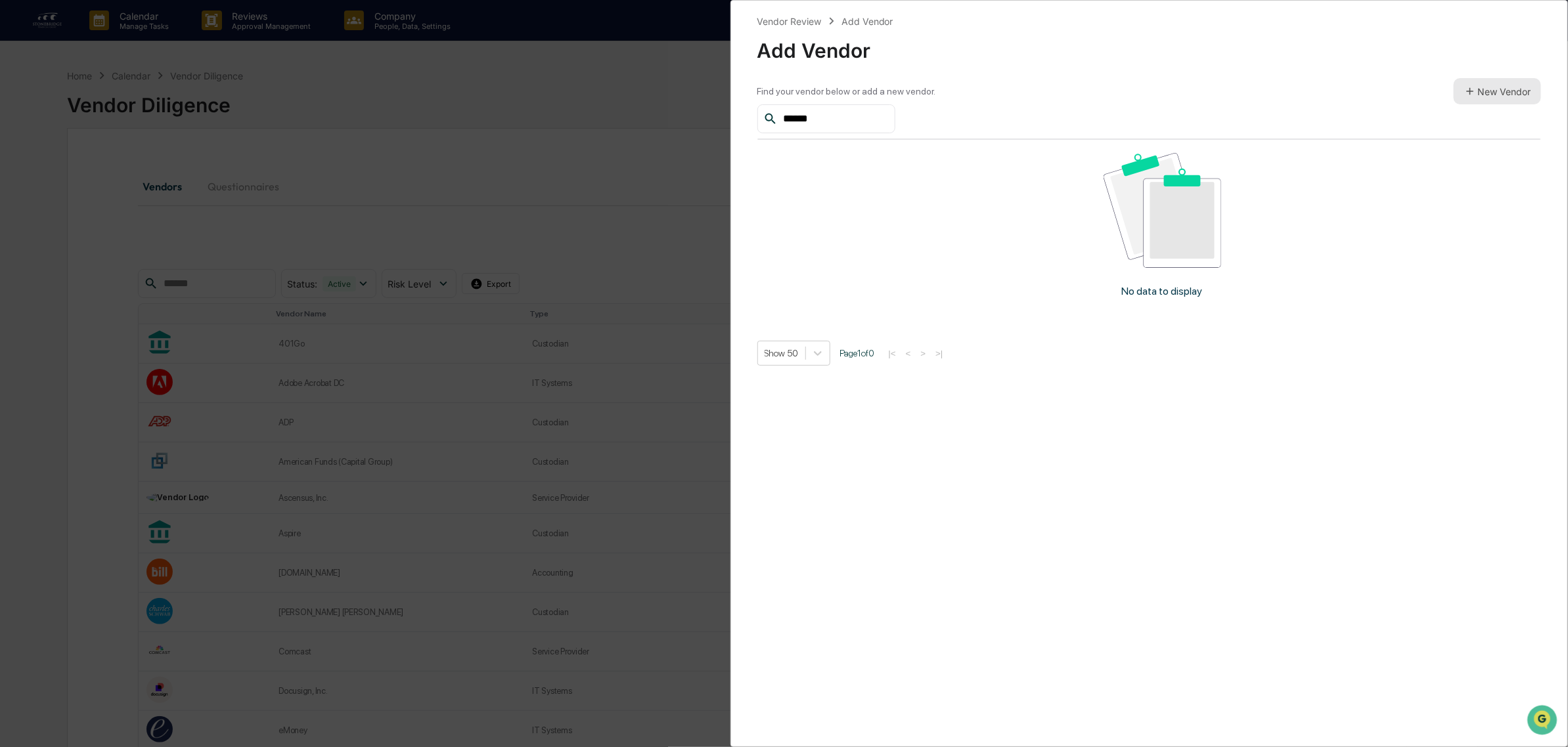
type input "******"
click at [1493, 86] on button "New Vendor" at bounding box center [1497, 91] width 88 height 26
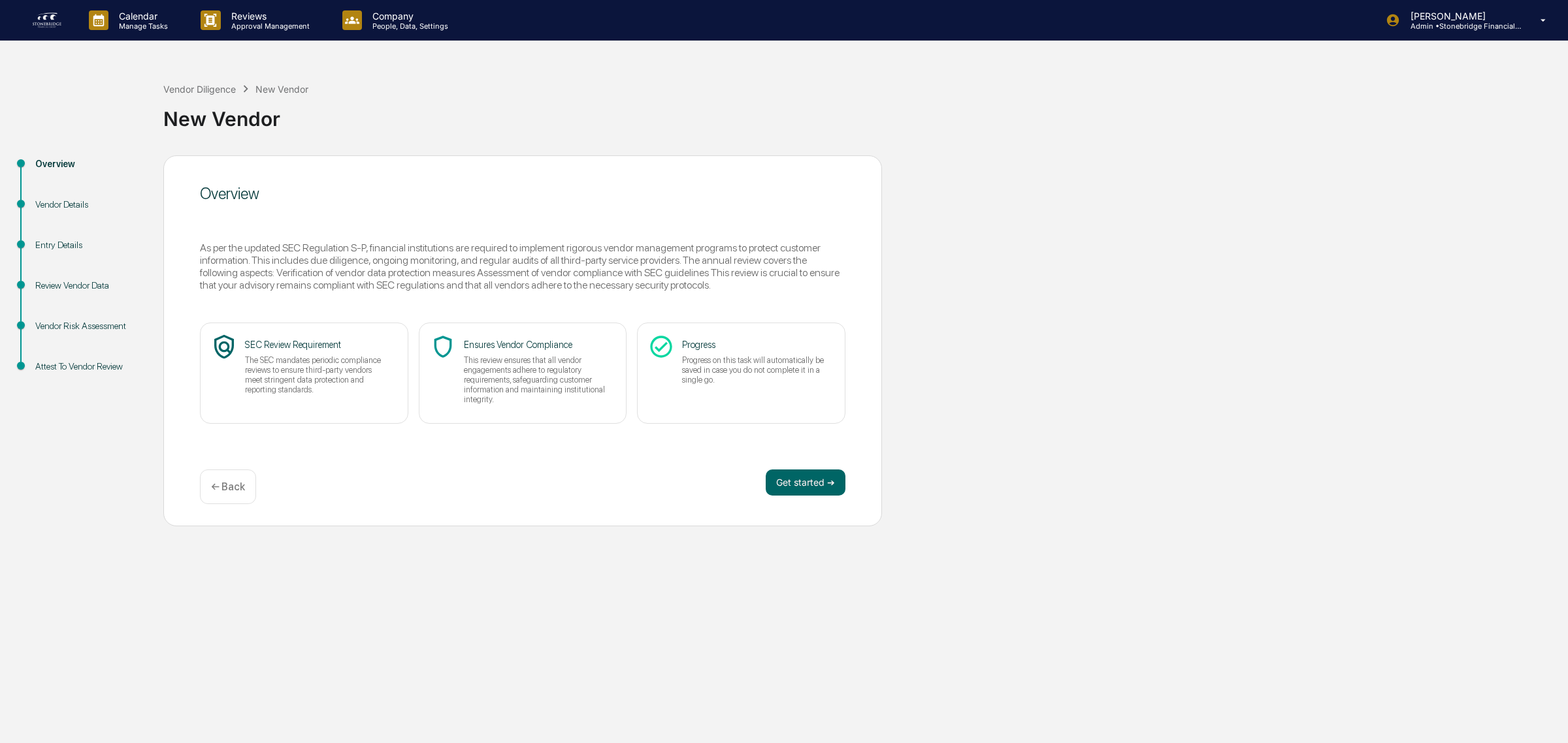
drag, startPoint x: 858, startPoint y: 492, endPoint x: 846, endPoint y: 489, distance: 12.4
click at [852, 491] on div "Overview As per the updated SEC Regulation S-P, financial institutions are requ…" at bounding box center [523, 341] width 719 height 371
click at [831, 488] on button "Get started ➔" at bounding box center [805, 482] width 79 height 26
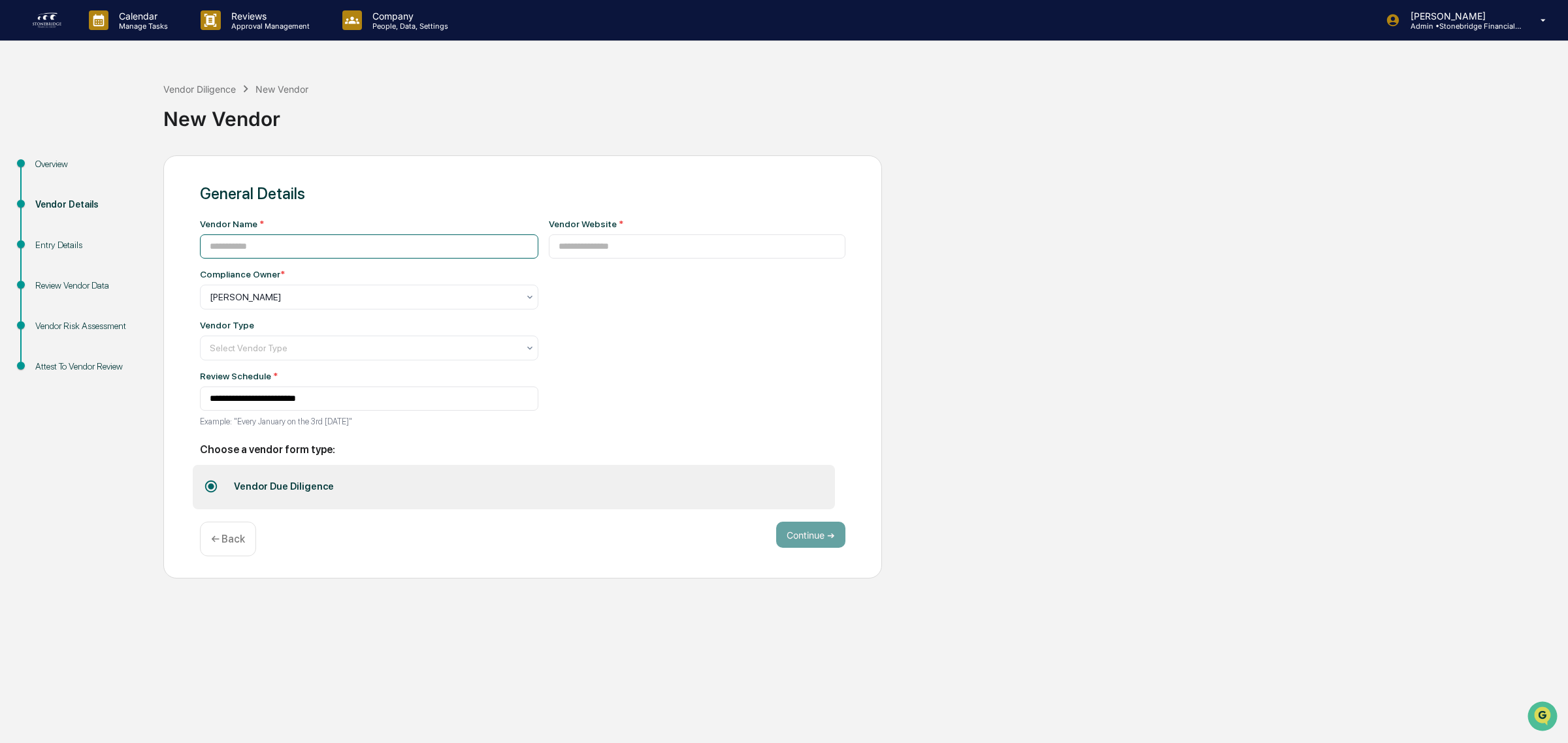
click at [269, 243] on input at bounding box center [369, 246] width 338 height 25
type input "******"
click at [578, 249] on input at bounding box center [697, 246] width 297 height 25
paste input "**********"
type input "**********"
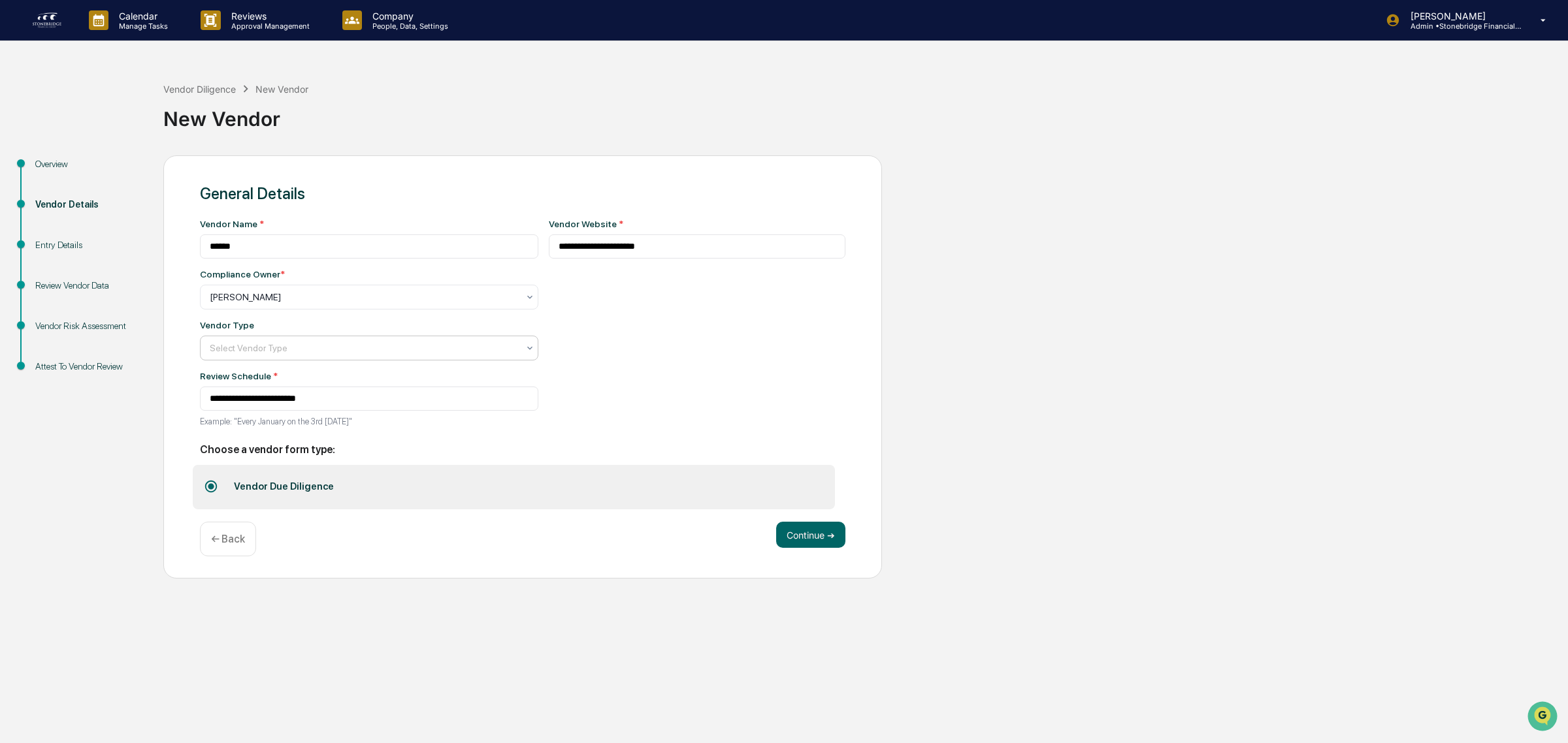
click at [279, 347] on div at bounding box center [364, 347] width 309 height 13
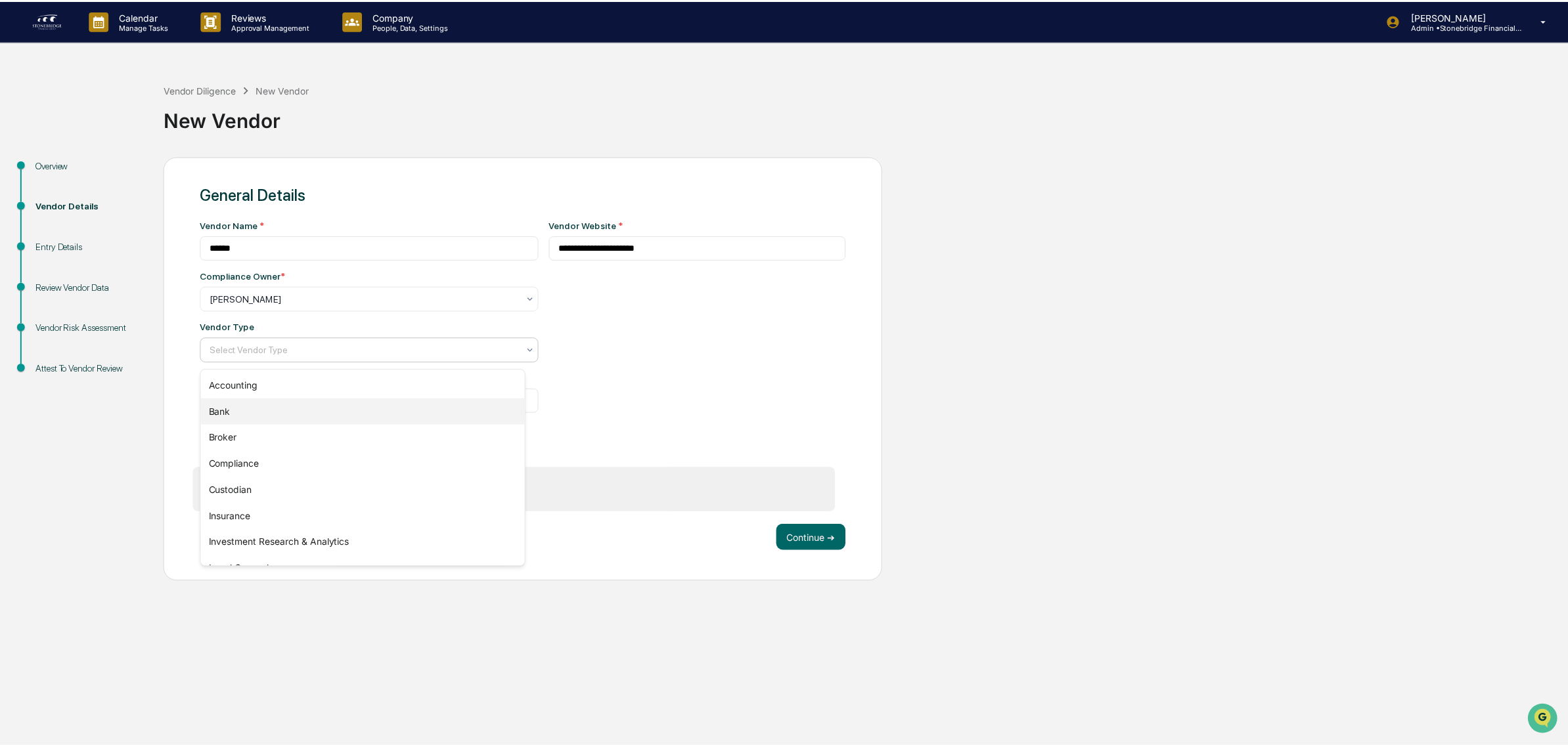
scroll to position [149, 0]
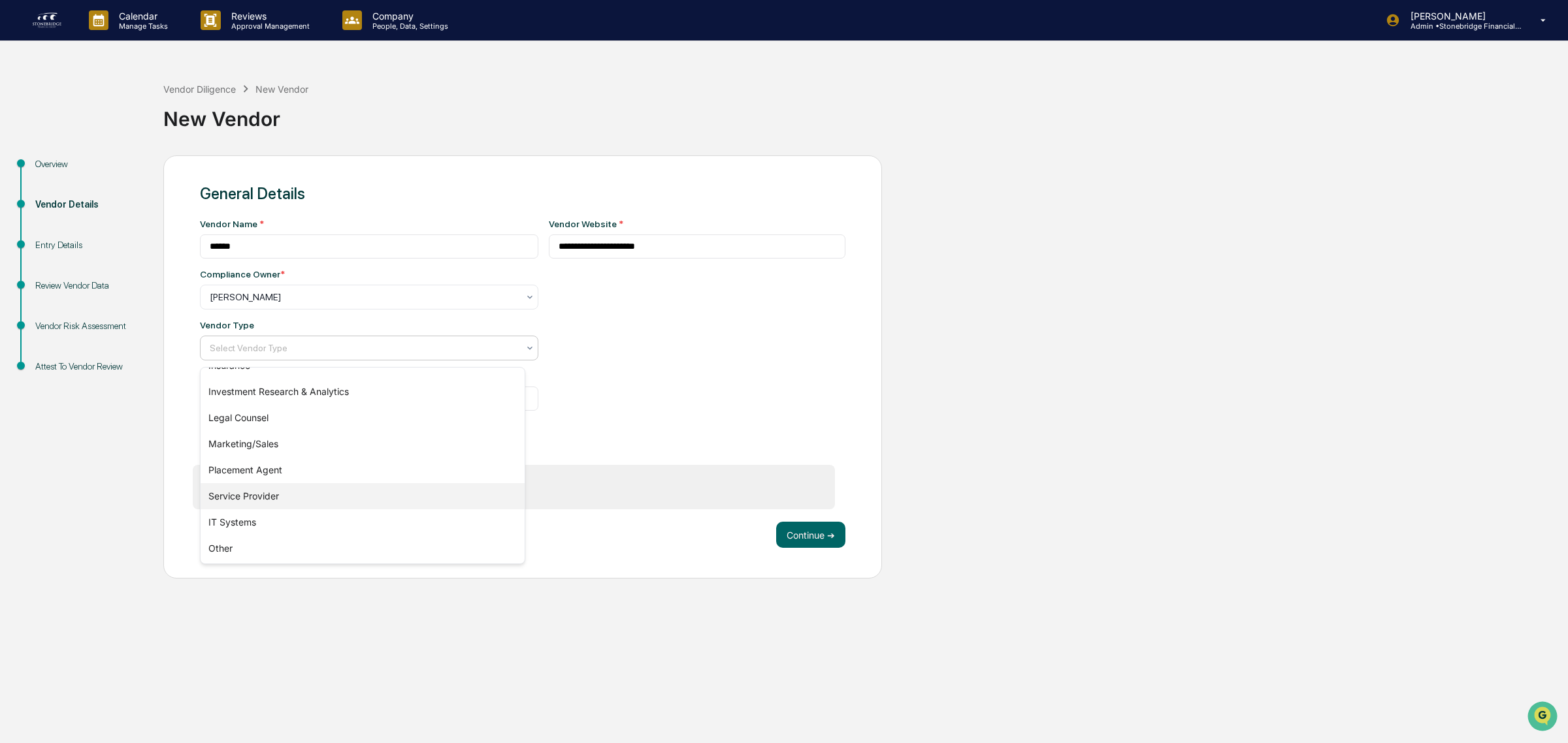
drag, startPoint x: 317, startPoint y: 498, endPoint x: 330, endPoint y: 506, distance: 15.3
click at [317, 497] on div "Service Provider" at bounding box center [362, 496] width 324 height 26
click at [825, 548] on button "Continue ➔" at bounding box center [811, 534] width 69 height 26
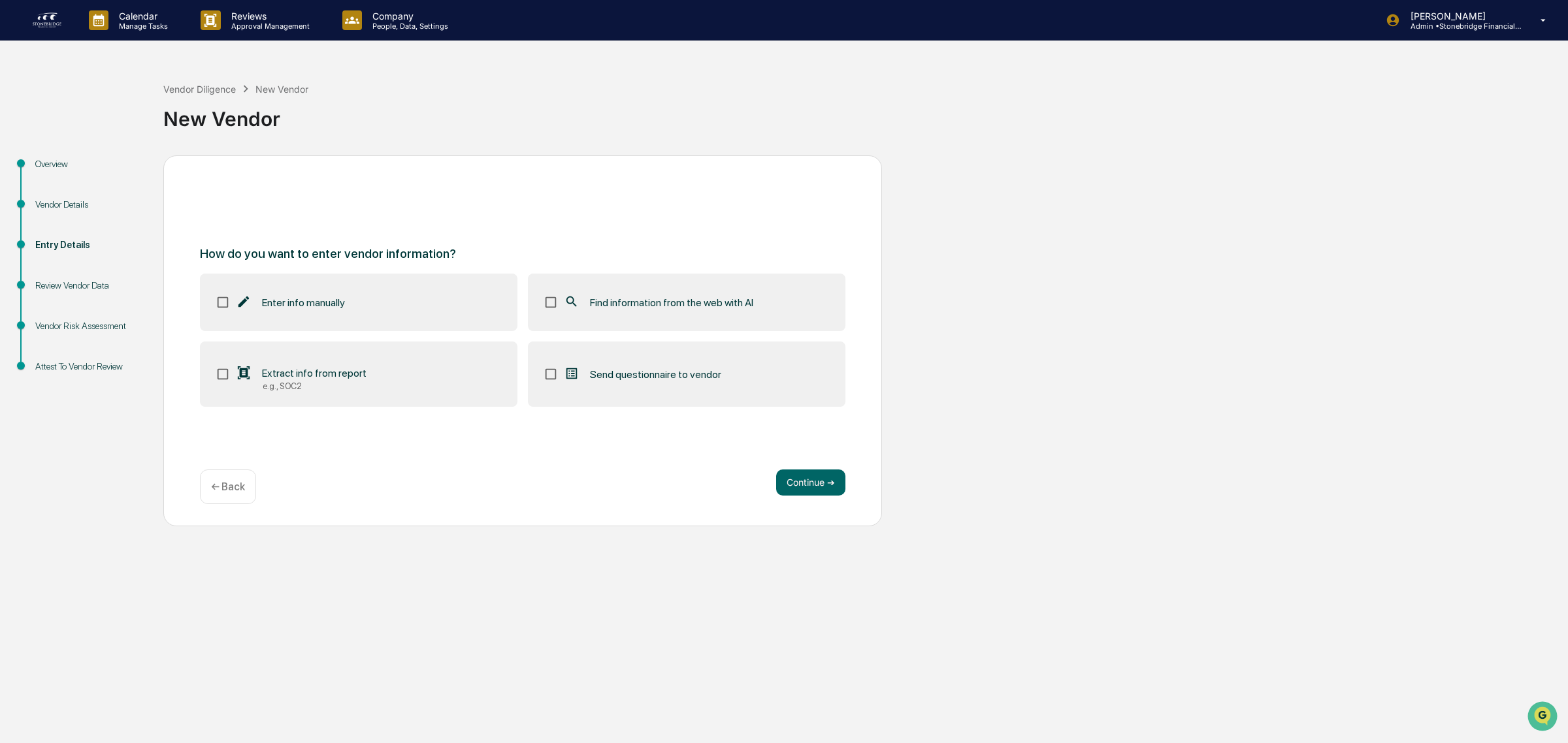
click at [662, 317] on label "Find information from the web with AI" at bounding box center [686, 303] width 317 height 57
drag, startPoint x: 822, startPoint y: 481, endPoint x: 598, endPoint y: 526, distance: 228.5
click at [598, 526] on div "How do you want to enter vendor information? Enter info manually Find informati…" at bounding box center [523, 341] width 719 height 371
click at [808, 483] on button "Continue ➔" at bounding box center [811, 482] width 69 height 26
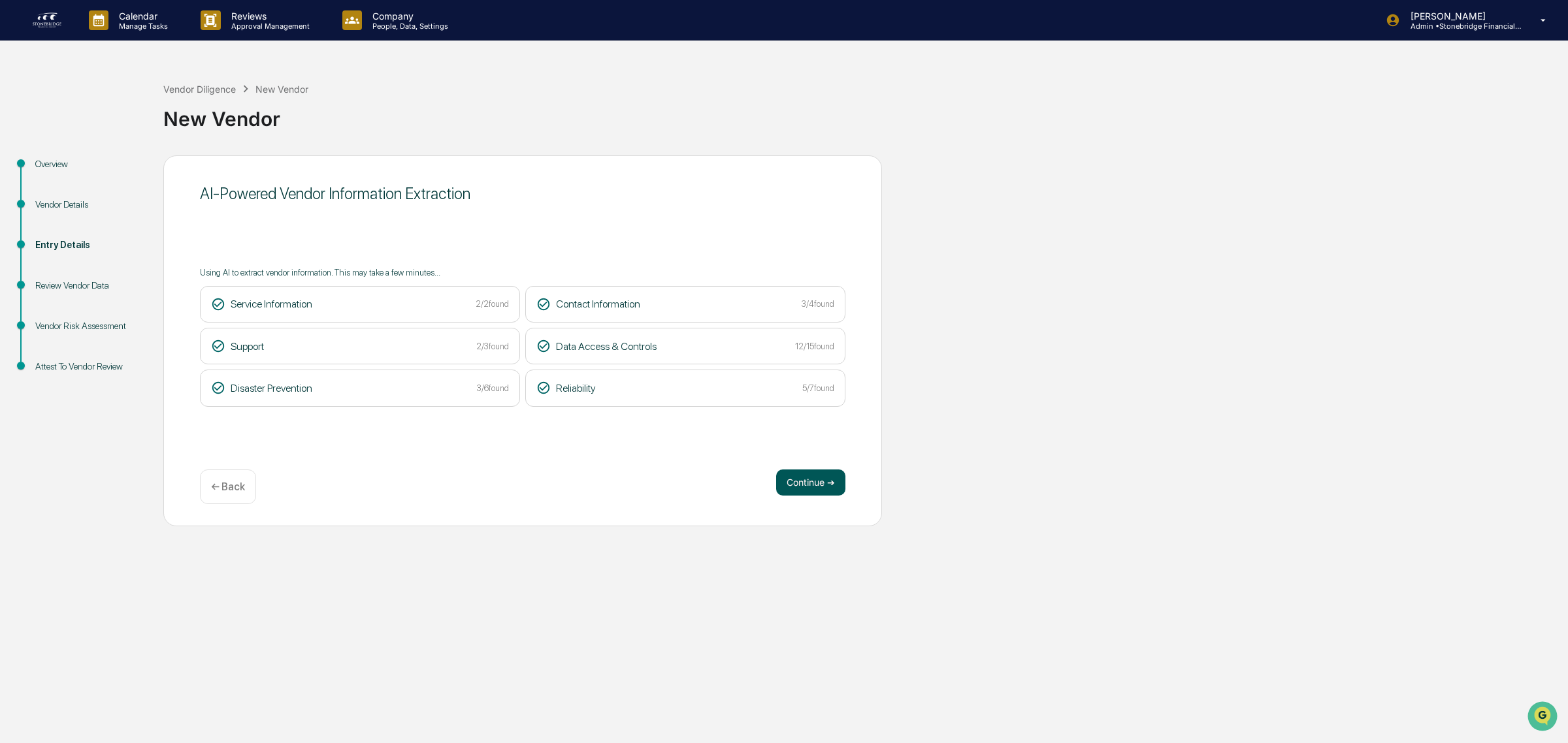
click at [825, 478] on button "Continue ➔" at bounding box center [811, 482] width 69 height 26
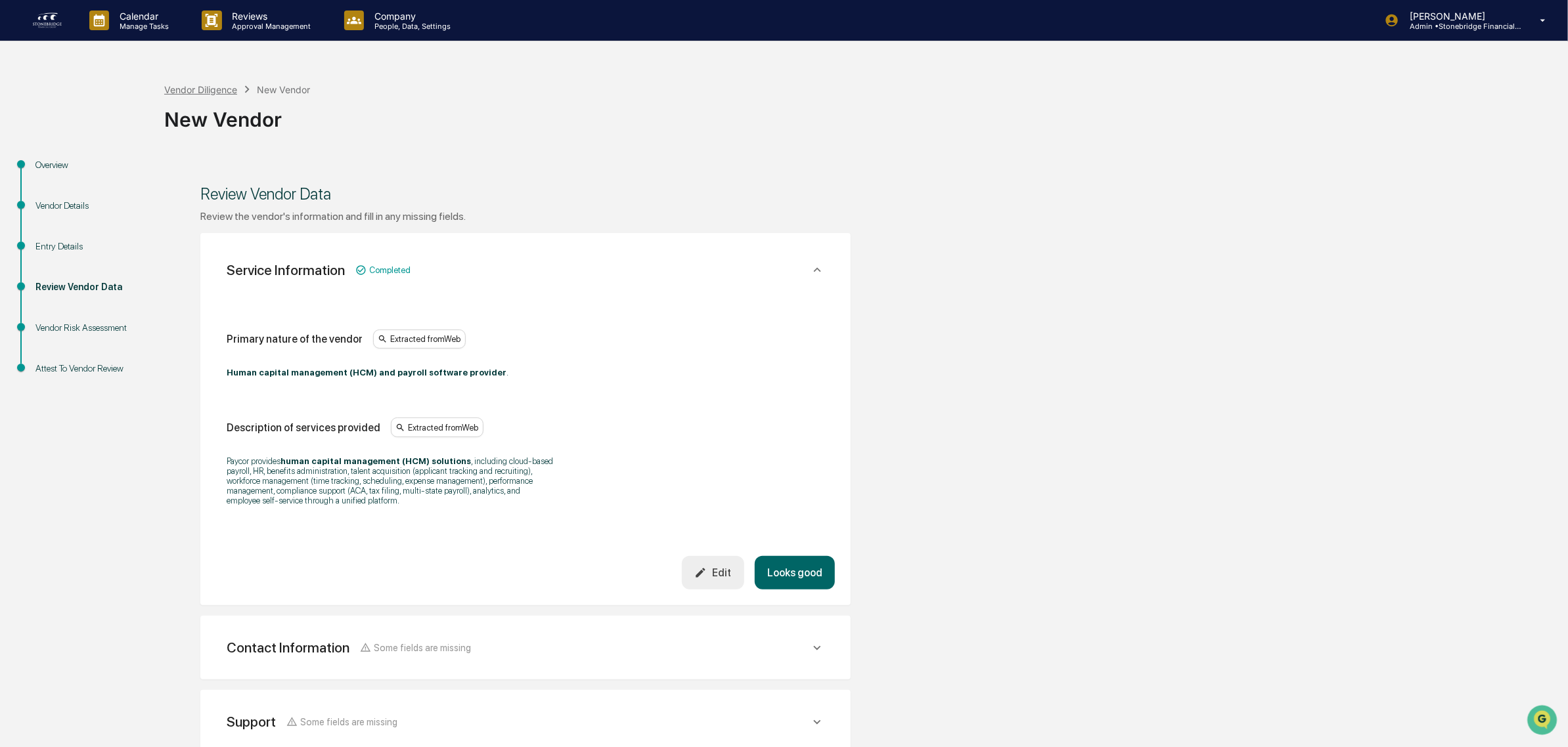
click at [208, 89] on div "Vendor Diligence" at bounding box center [201, 89] width 73 height 11
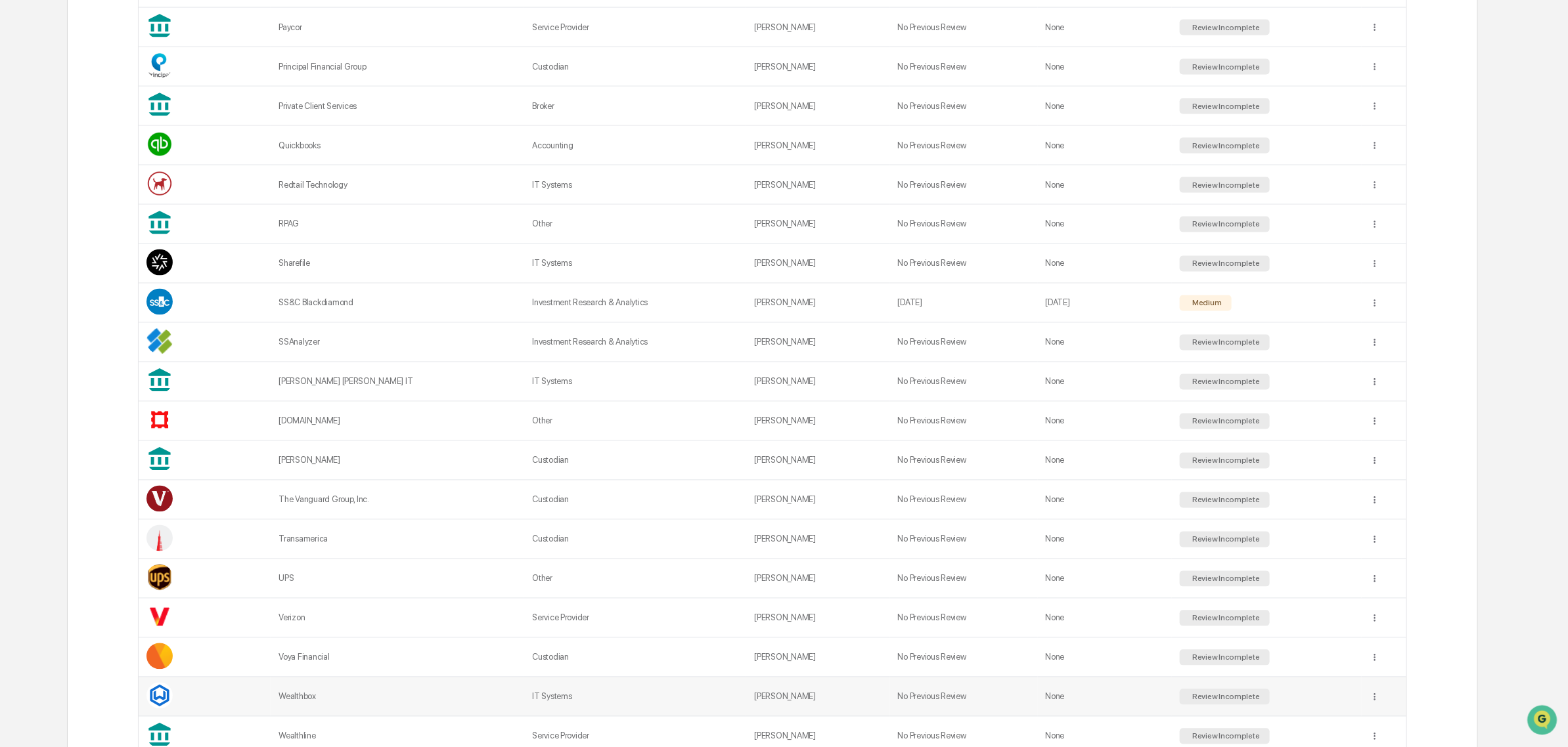
scroll to position [1659, 0]
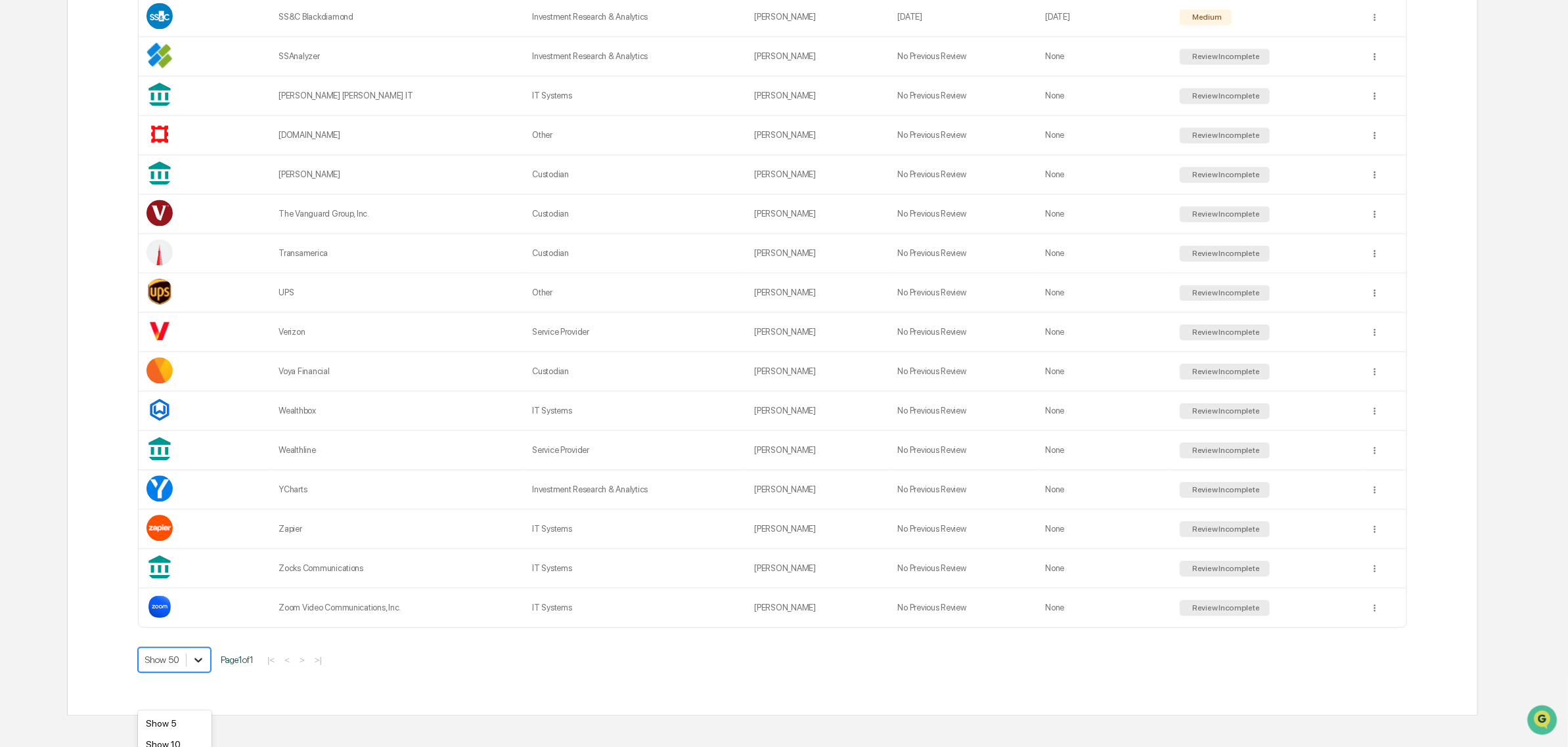
scroll to position [1737, 0]
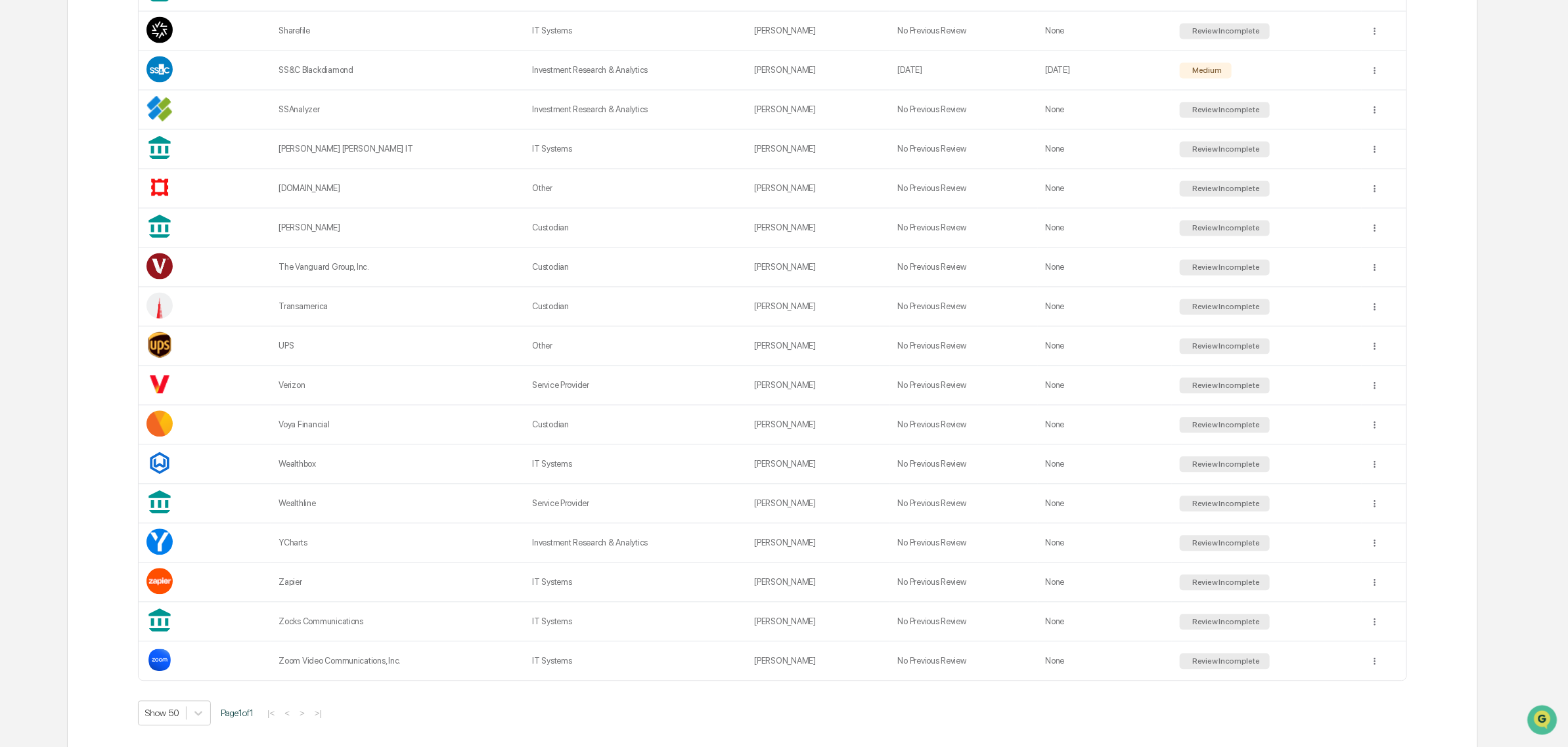
scroll to position [1659, 0]
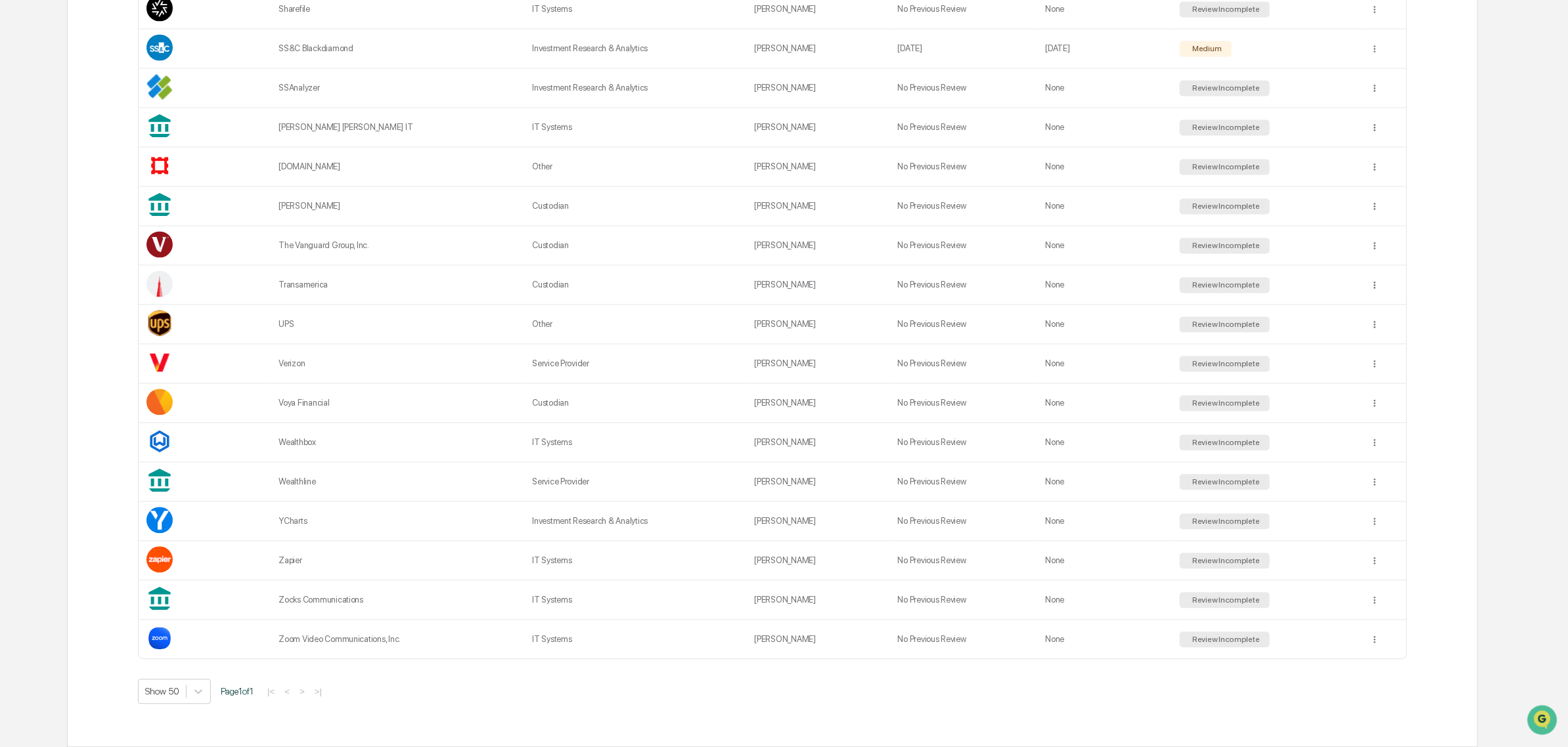
drag, startPoint x: 641, startPoint y: 752, endPoint x: 489, endPoint y: 691, distance: 163.8
click at [489, 691] on div "Show 50 Page 1 of 1 |< < > >|" at bounding box center [772, 691] width 1269 height 25
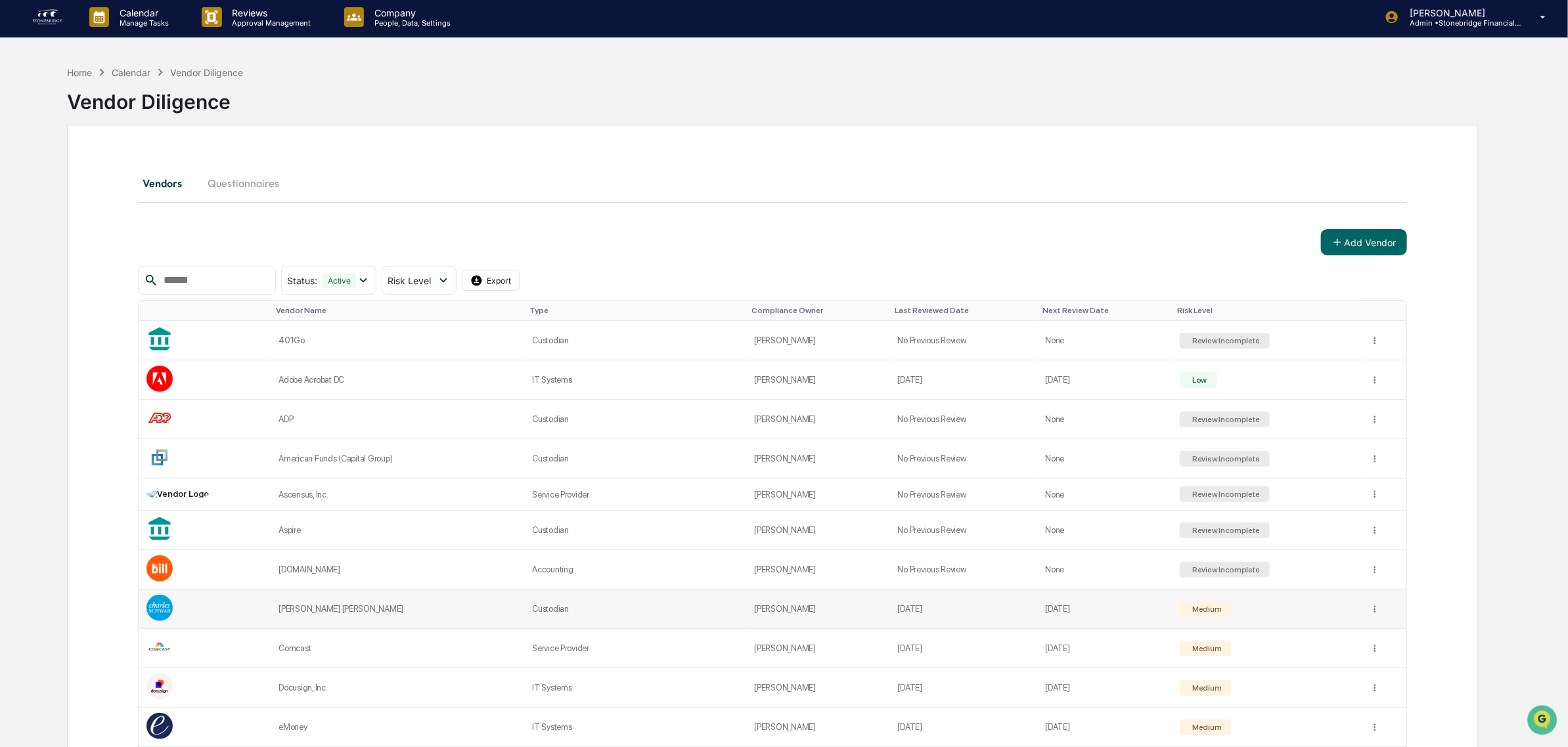
scroll to position [0, 0]
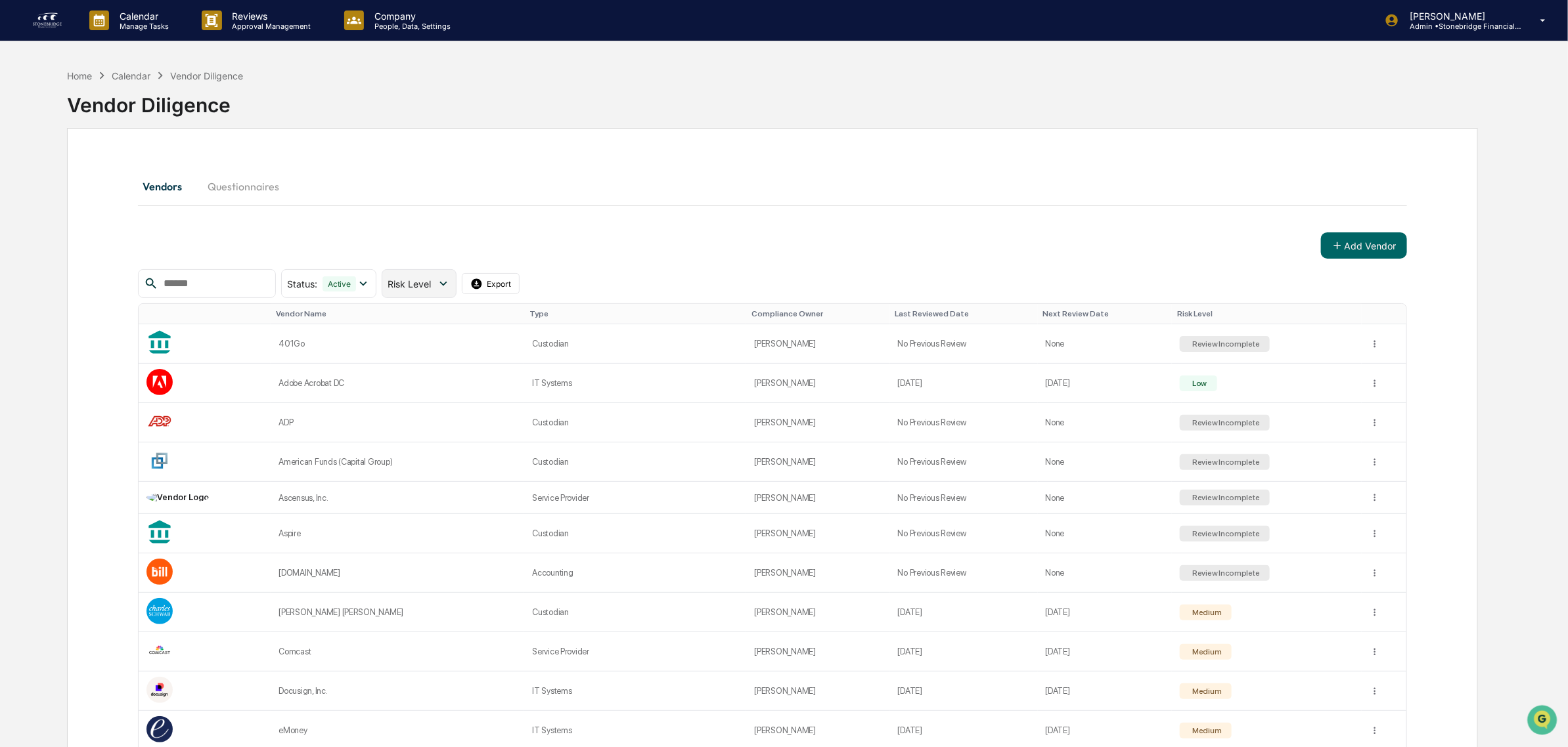
click at [431, 286] on span "Risk Level" at bounding box center [409, 284] width 43 height 11
click at [431, 281] on span "Risk Level" at bounding box center [409, 284] width 43 height 11
